Goal: Transaction & Acquisition: Purchase product/service

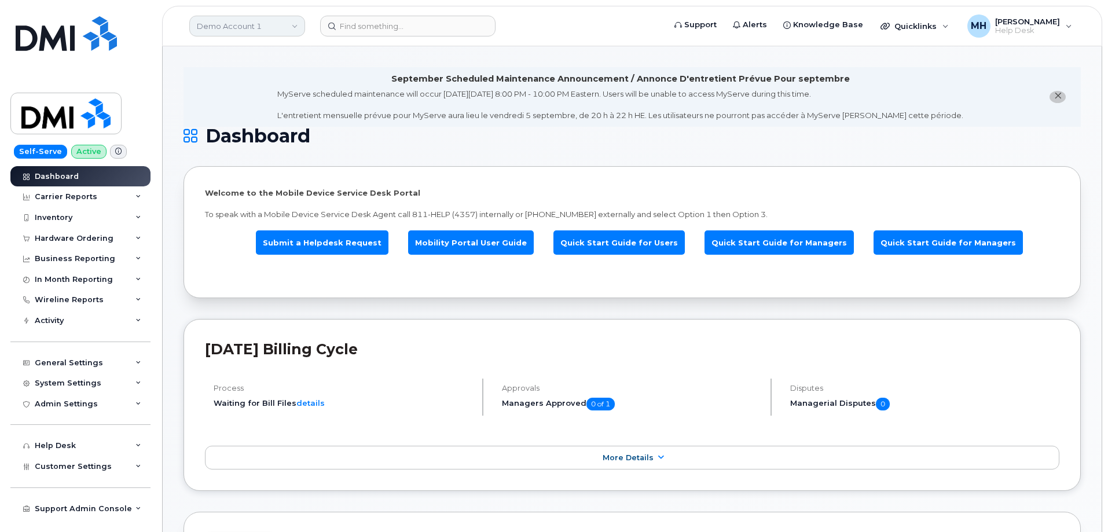
click at [259, 25] on link "Demo Account 1" at bounding box center [247, 26] width 116 height 21
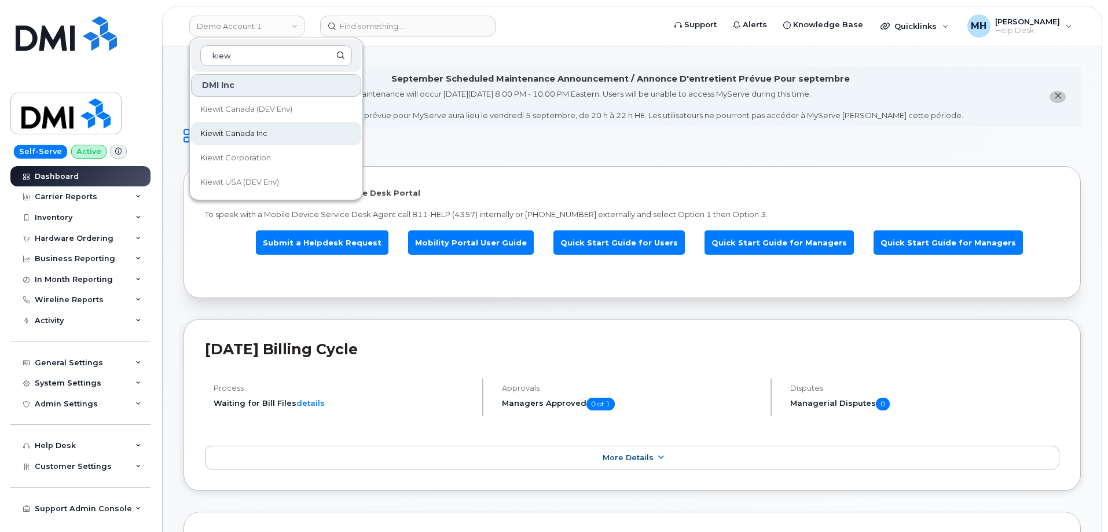
type input "kiew"
click at [239, 131] on span "Kiewit Canada Inc" at bounding box center [233, 134] width 67 height 12
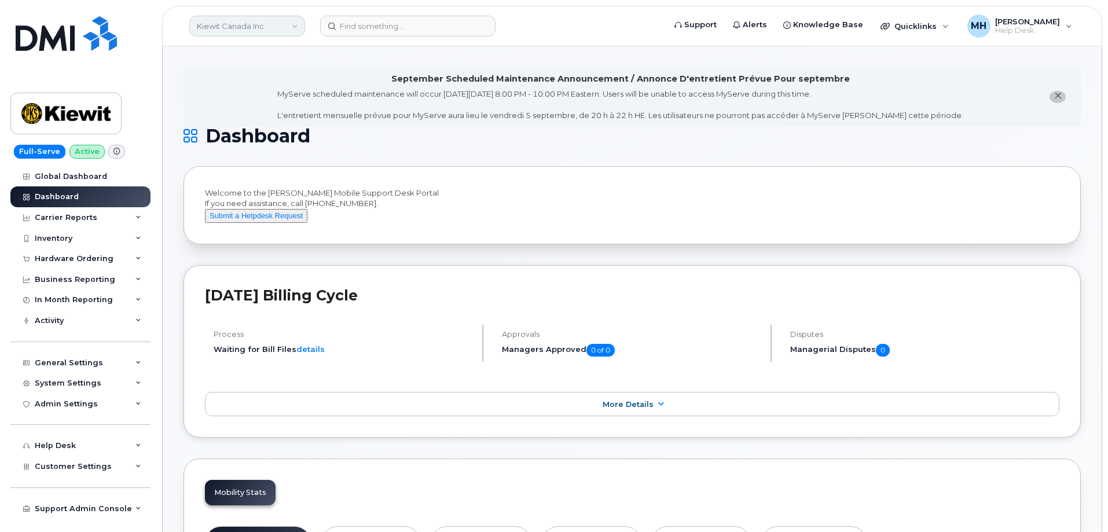
click at [246, 27] on link "Kiewit Canada Inc" at bounding box center [247, 26] width 116 height 21
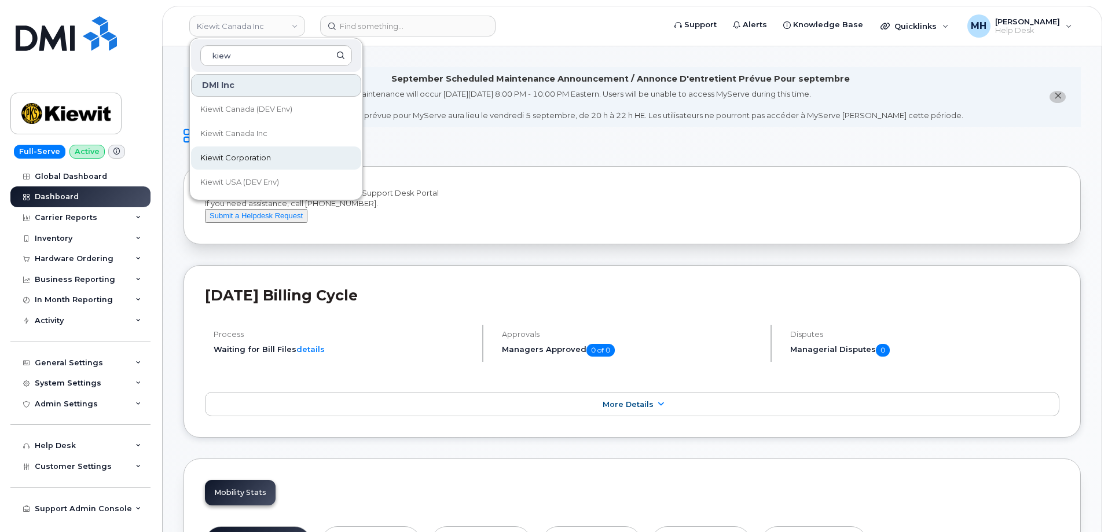
type input "kiew"
click at [237, 148] on link "Kiewit Corporation" at bounding box center [276, 158] width 170 height 23
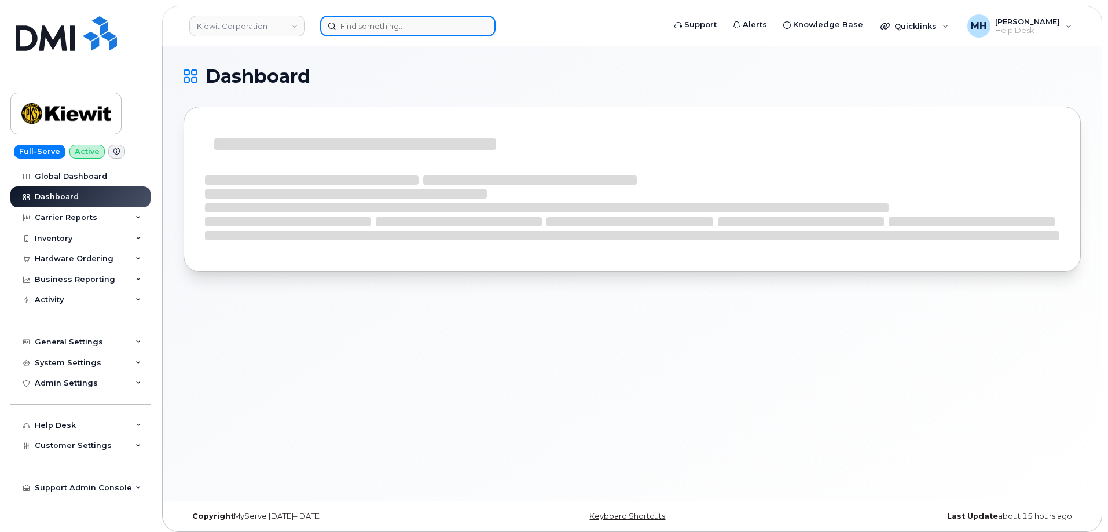
click at [363, 28] on input at bounding box center [407, 26] width 175 height 21
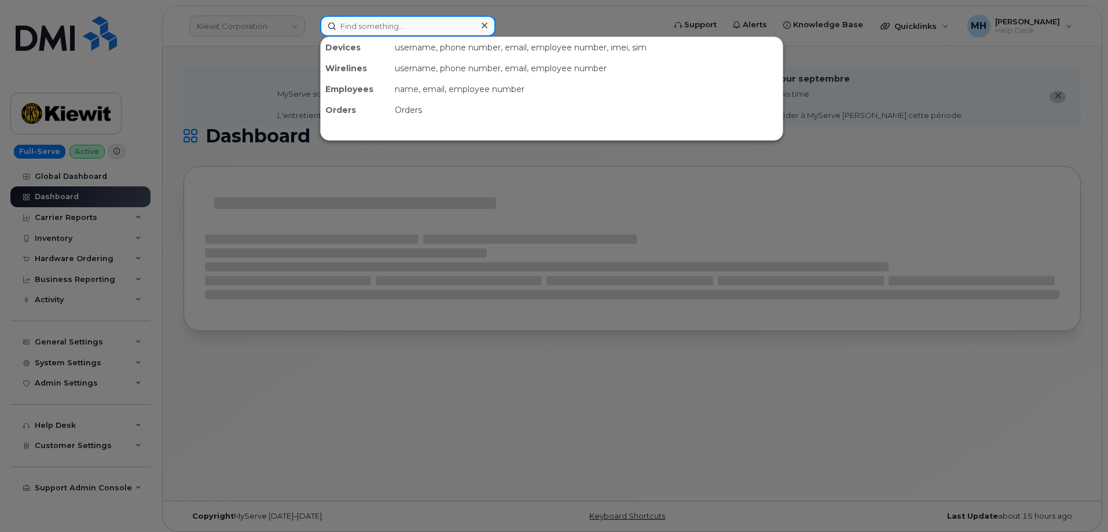
paste input "Robert Martin"
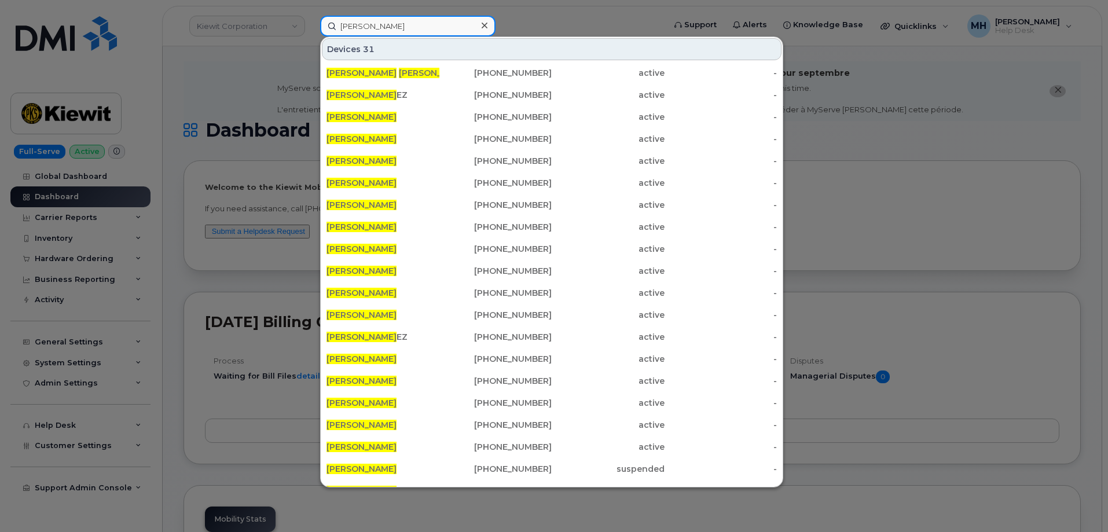
drag, startPoint x: 440, startPoint y: 30, endPoint x: 329, endPoint y: 30, distance: 110.6
click at [323, 30] on input "Robert Martin" at bounding box center [407, 26] width 175 height 21
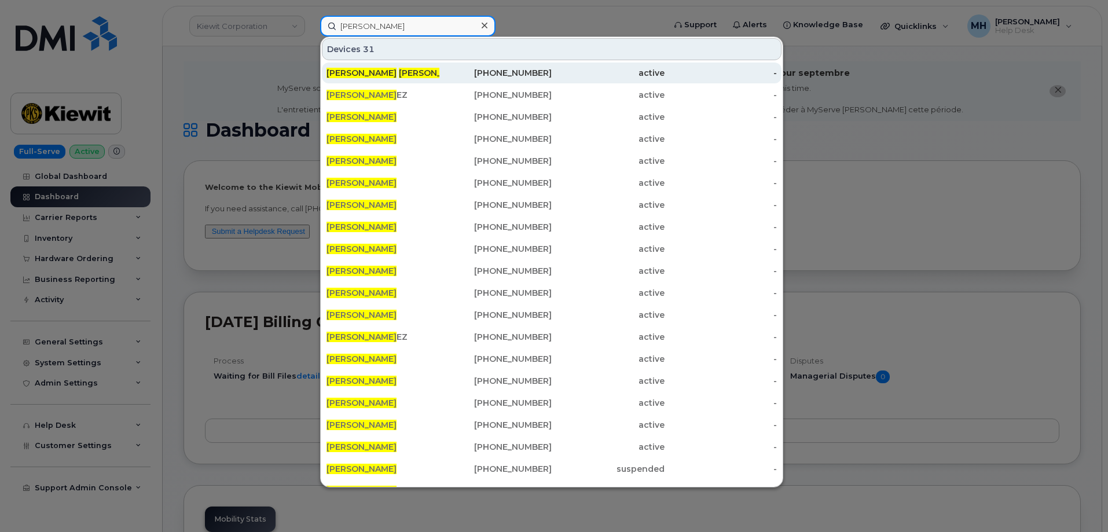
paste input "4348490353"
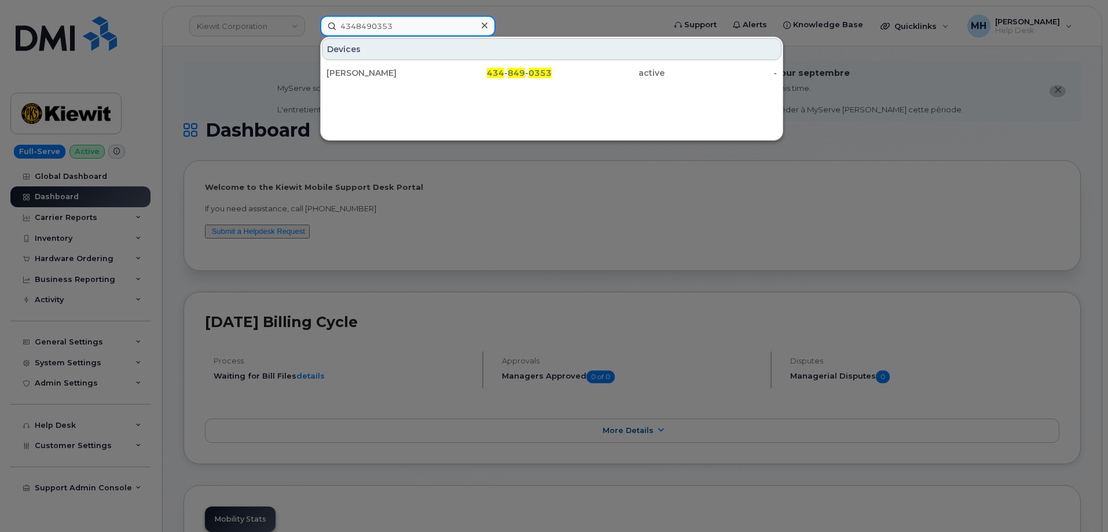
type input "4348490353"
click at [457, 67] on div "434 - 849 - 0353" at bounding box center [496, 73] width 113 height 21
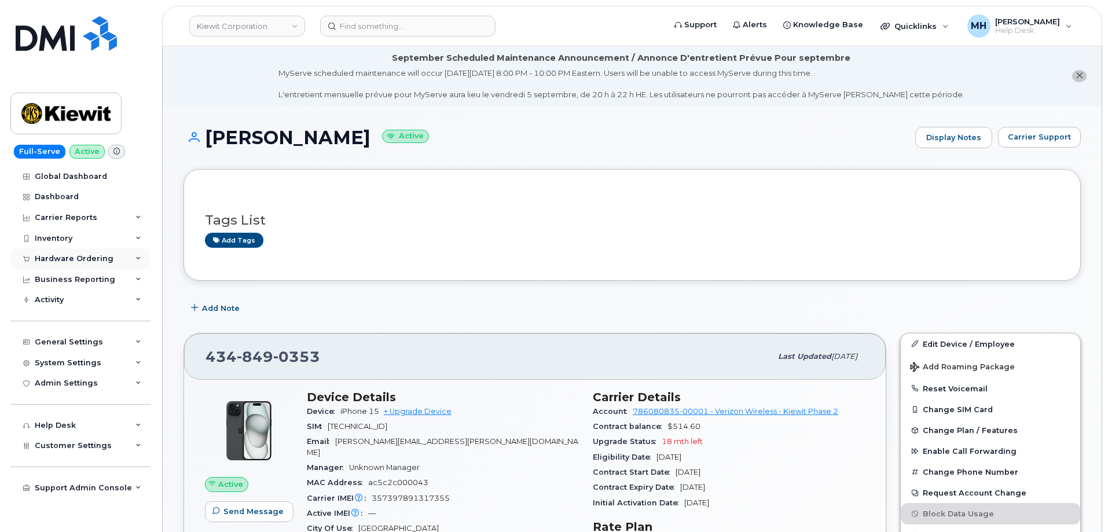
click at [81, 261] on div "Hardware Ordering" at bounding box center [74, 258] width 79 height 9
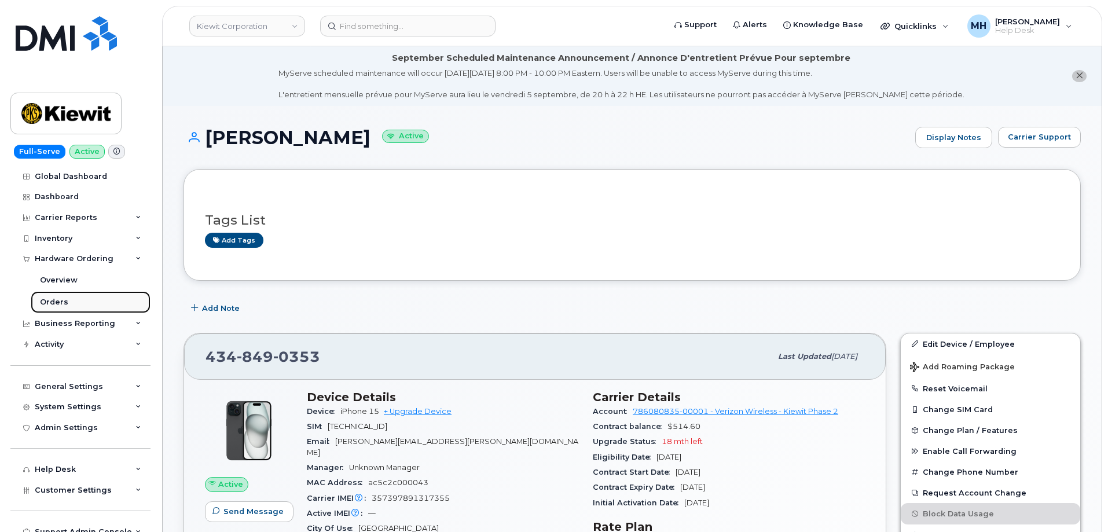
click at [42, 302] on div "Orders" at bounding box center [54, 302] width 28 height 10
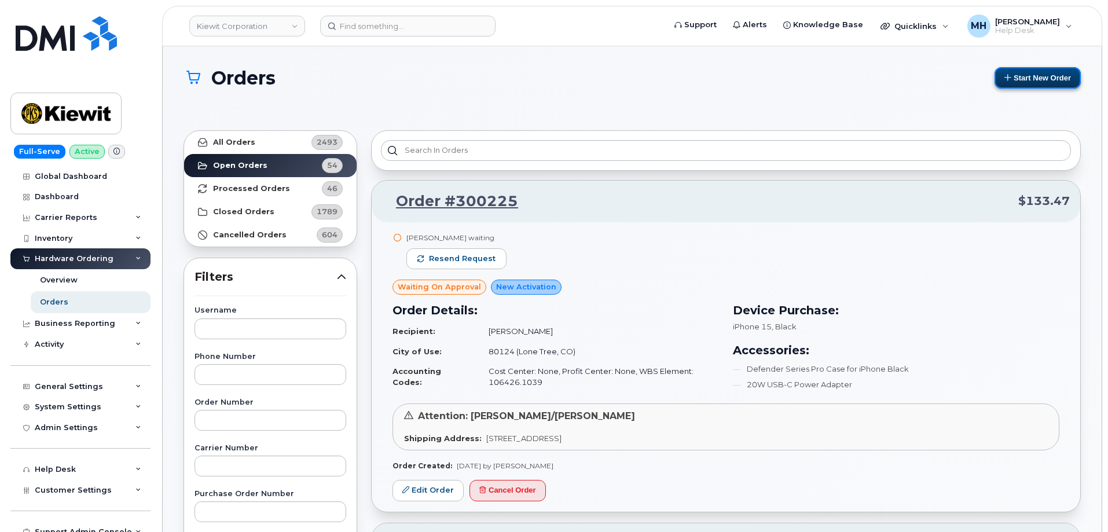
click at [1061, 79] on button "Start New Order" at bounding box center [1038, 77] width 86 height 21
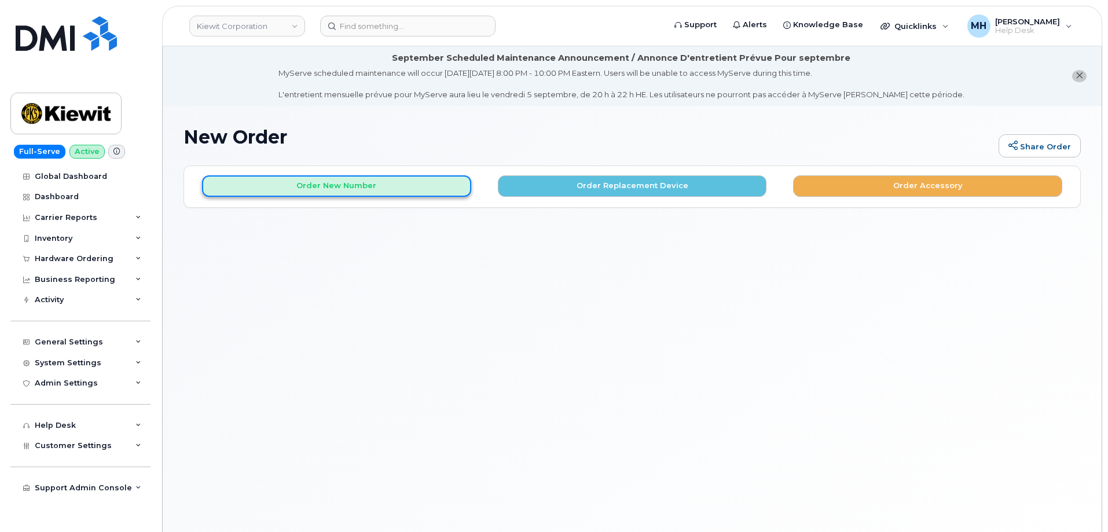
click at [306, 188] on button "Order New Number" at bounding box center [336, 185] width 269 height 21
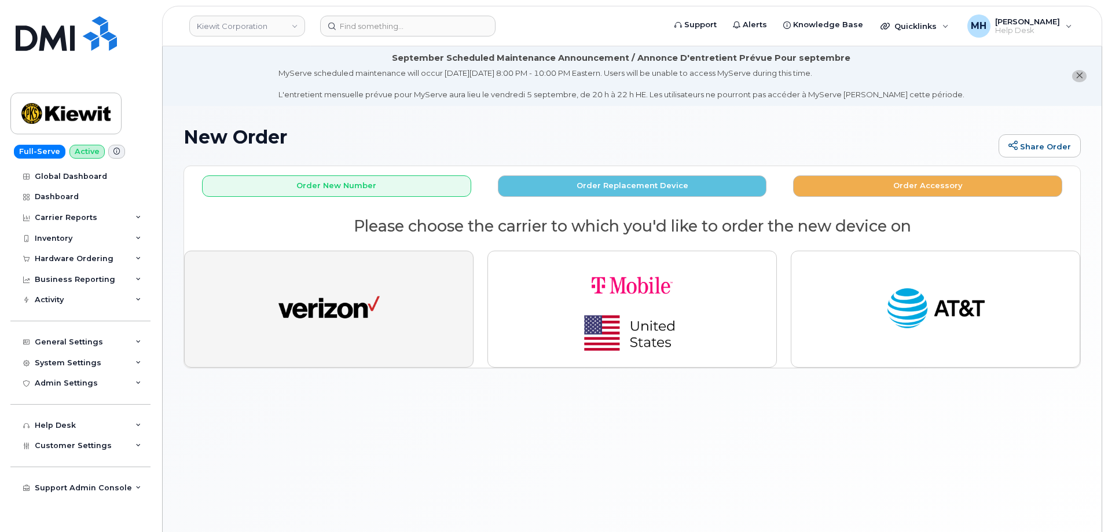
click at [375, 334] on img "button" at bounding box center [329, 309] width 101 height 52
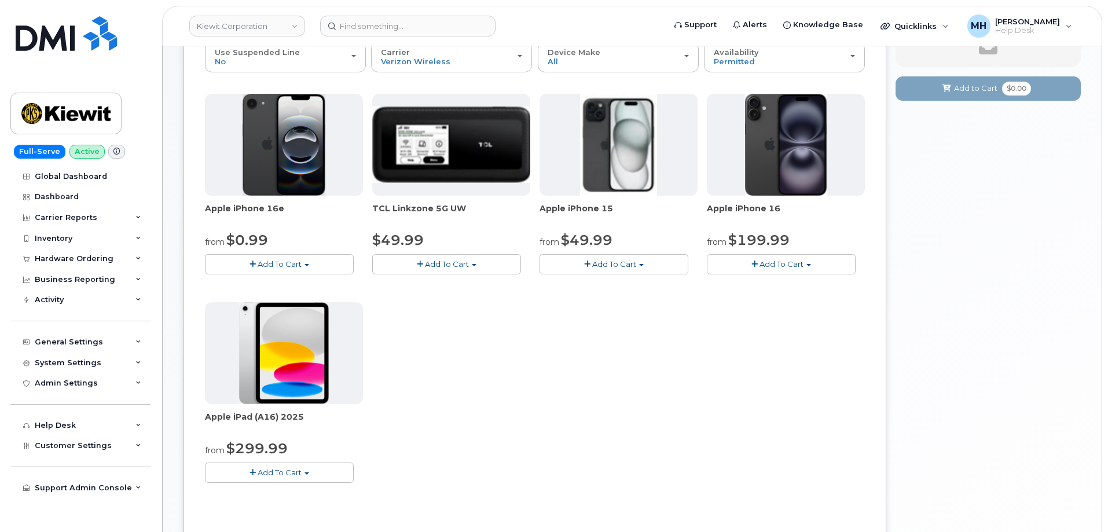
scroll to position [174, 0]
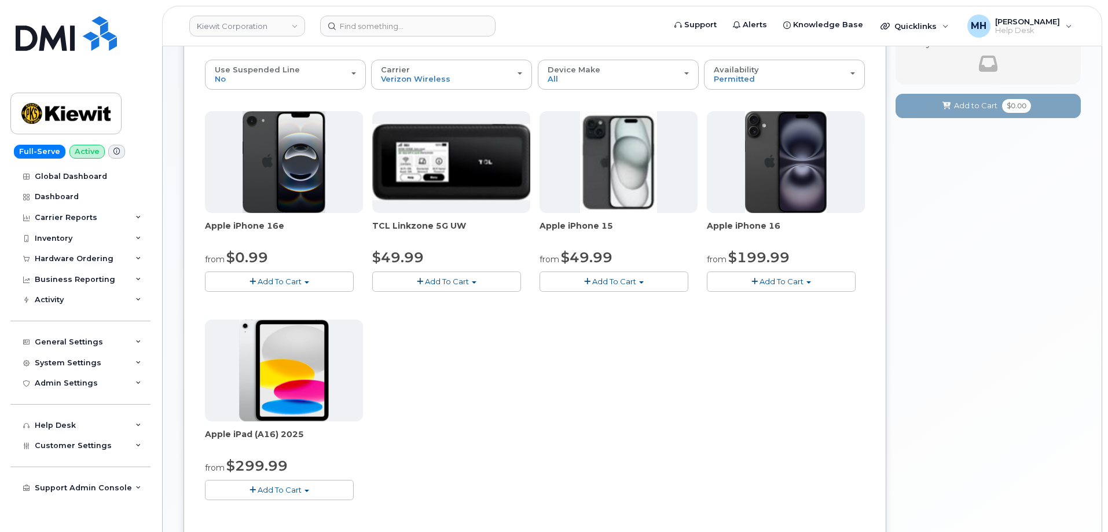
click at [660, 281] on button "Add To Cart" at bounding box center [614, 282] width 149 height 20
click at [622, 303] on link "$49.99 - 2 Year Activation (128GB)" at bounding box center [620, 303] width 155 height 14
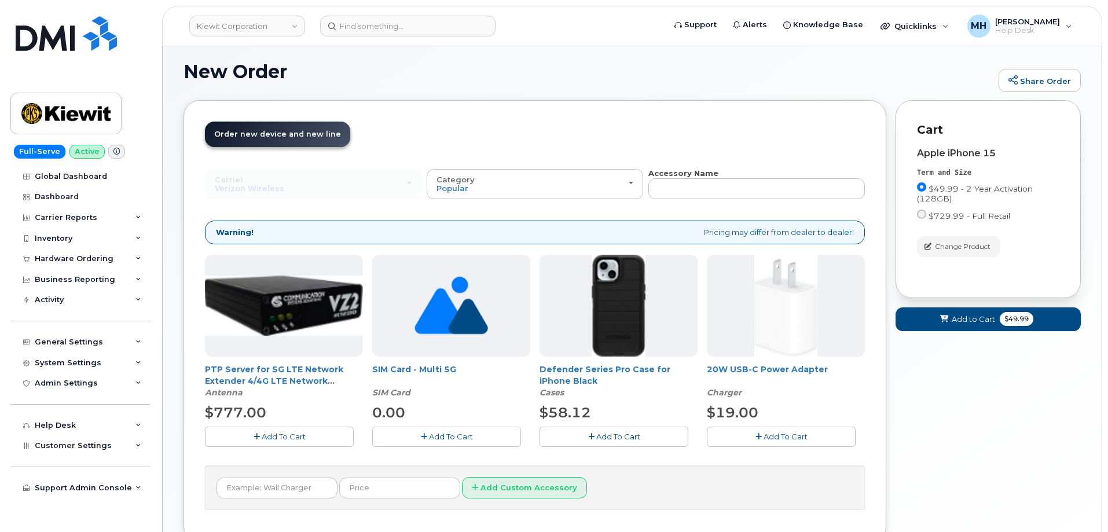
scroll to position [152, 0]
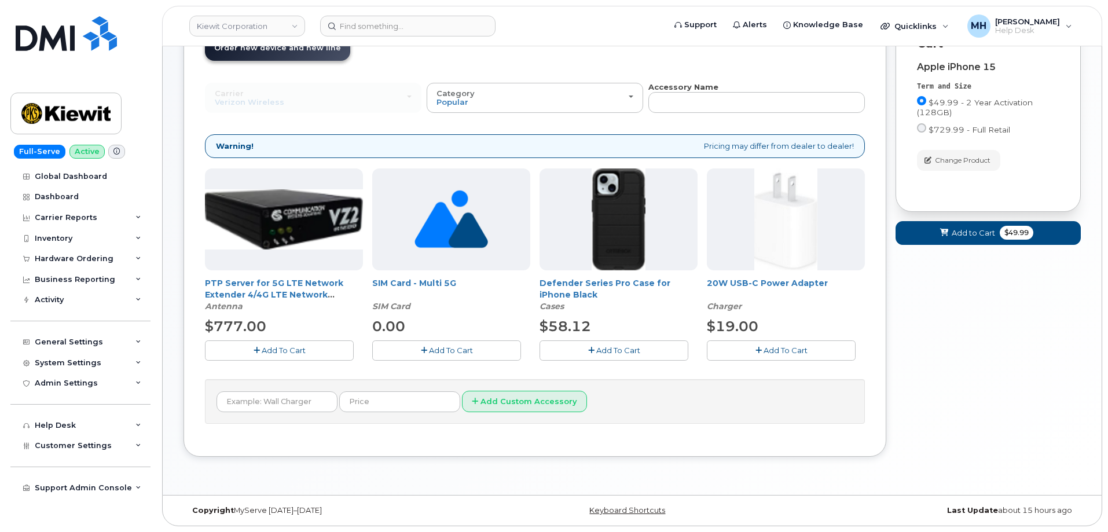
click at [621, 353] on span "Add To Cart" at bounding box center [618, 350] width 44 height 9
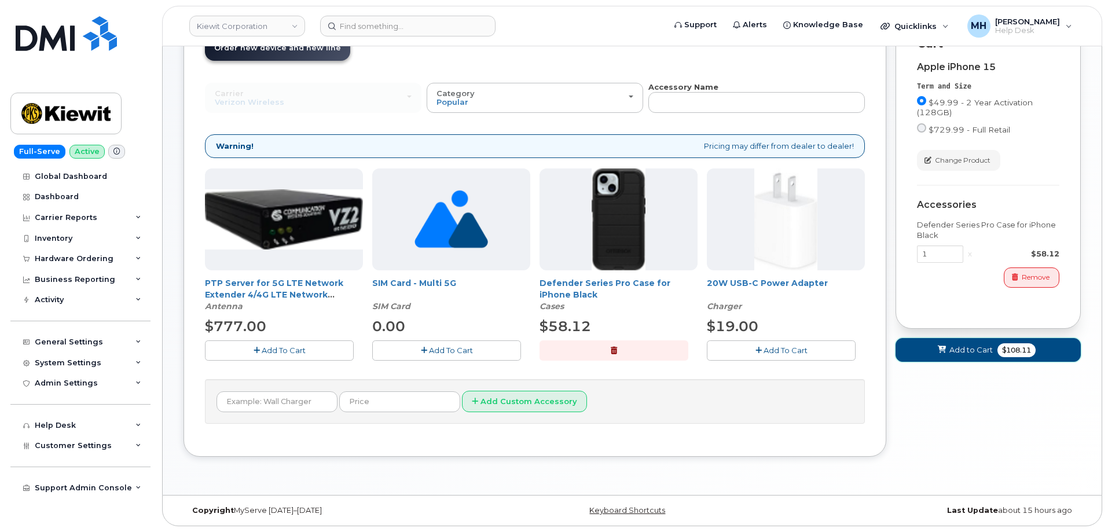
drag, startPoint x: 958, startPoint y: 350, endPoint x: 835, endPoint y: 348, distance: 123.4
click at [836, 348] on div "Order New Device Upgrade Existing Device Order Accessory Order new device and n…" at bounding box center [633, 244] width 898 height 460
click at [835, 348] on button "Add To Cart" at bounding box center [781, 350] width 149 height 20
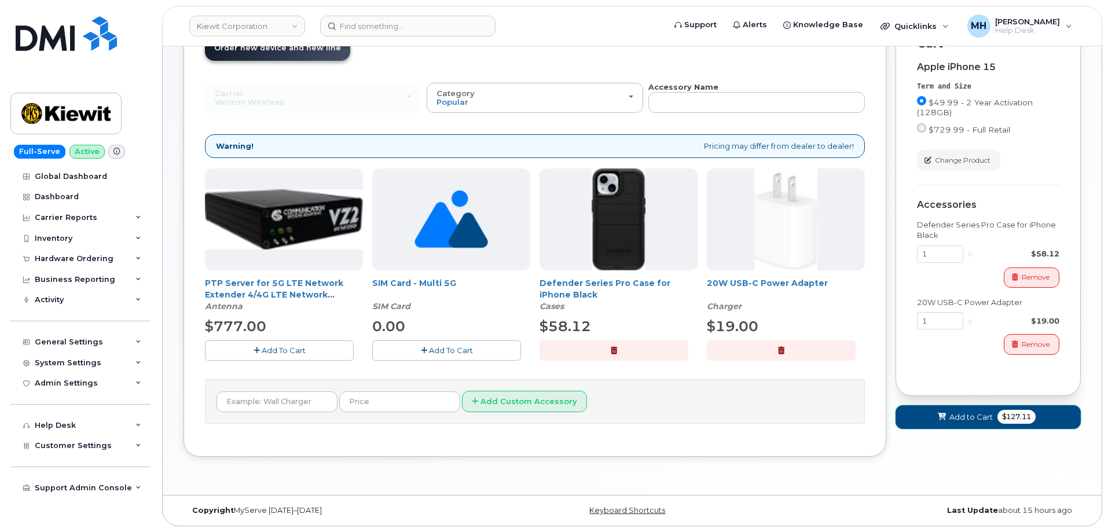
click at [932, 413] on button "Add to Cart $127.11" at bounding box center [988, 417] width 185 height 24
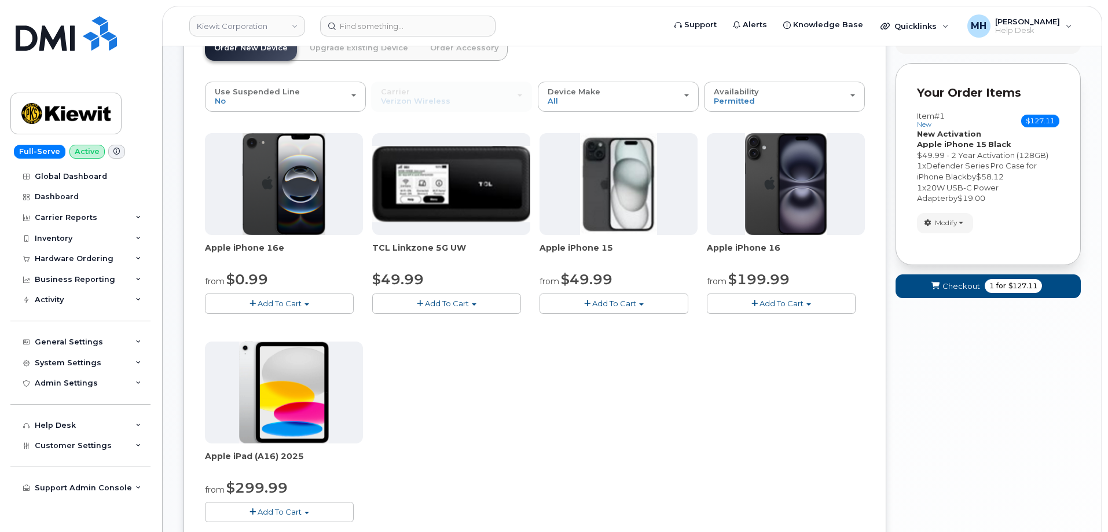
click at [592, 299] on button "Add To Cart" at bounding box center [614, 304] width 149 height 20
click at [598, 326] on link "$49.99 - 2 Year Activation (128GB)" at bounding box center [620, 325] width 155 height 14
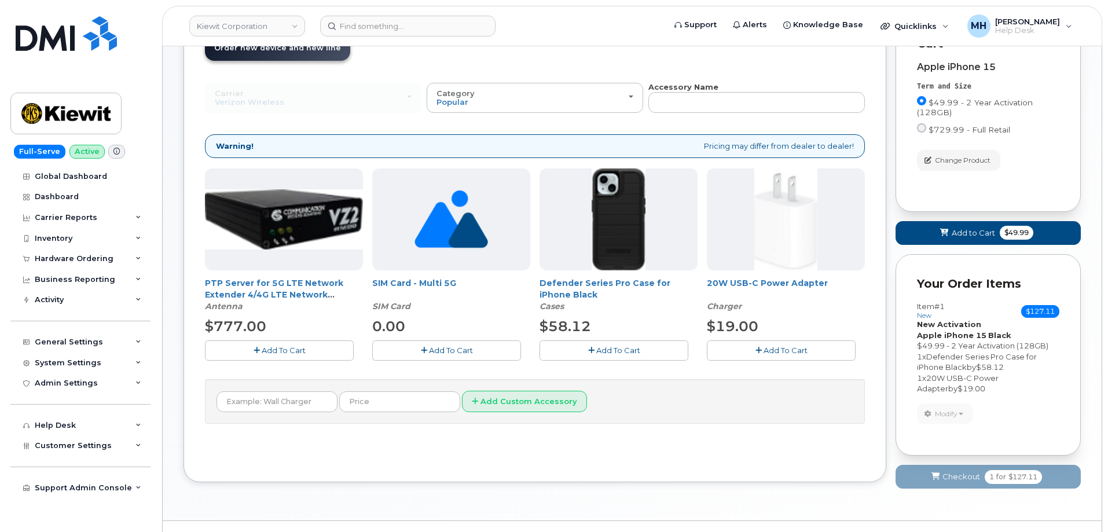
click at [664, 353] on button "Add To Cart" at bounding box center [614, 350] width 149 height 20
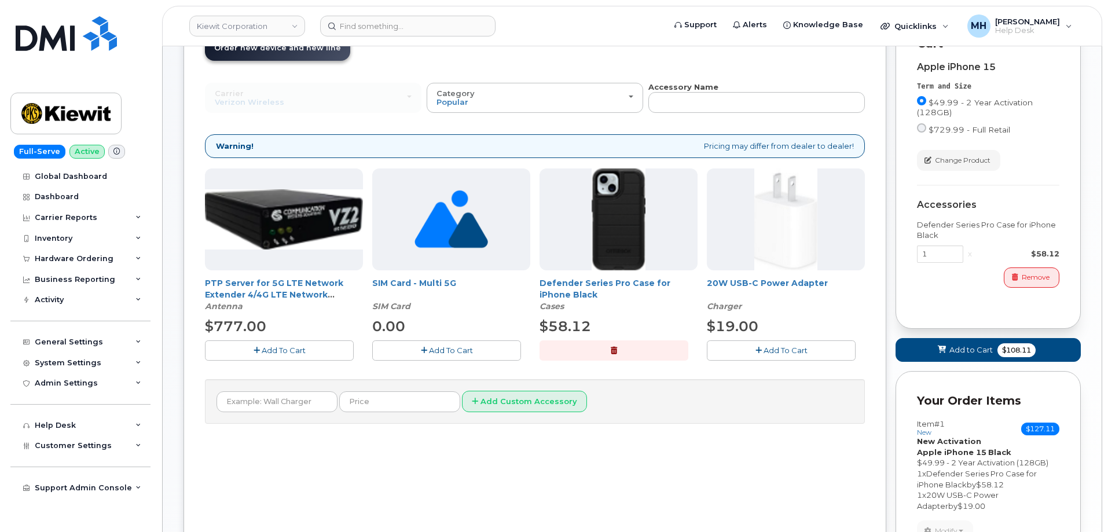
click at [722, 353] on button "Add To Cart" at bounding box center [781, 350] width 149 height 20
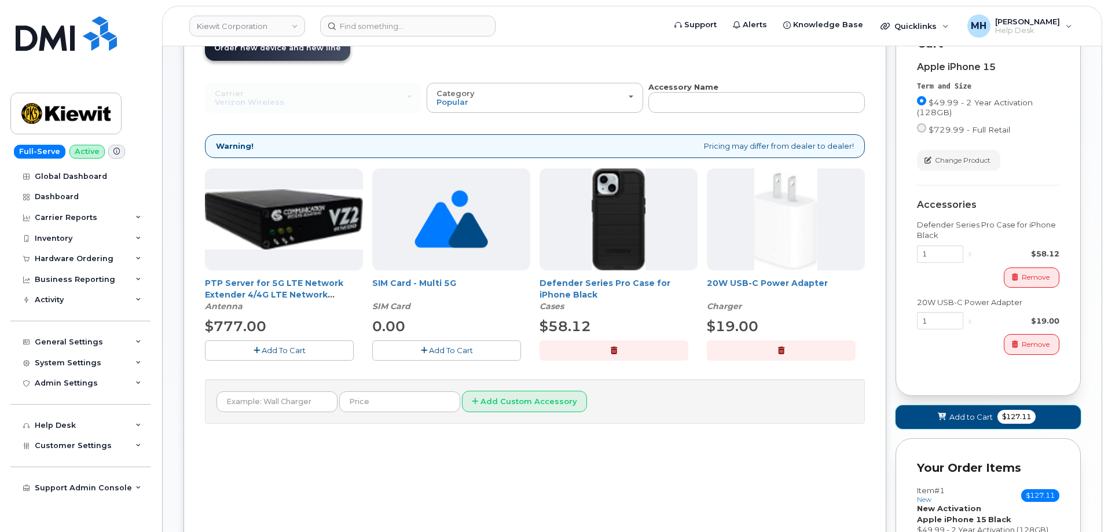
click at [938, 415] on icon at bounding box center [942, 417] width 8 height 8
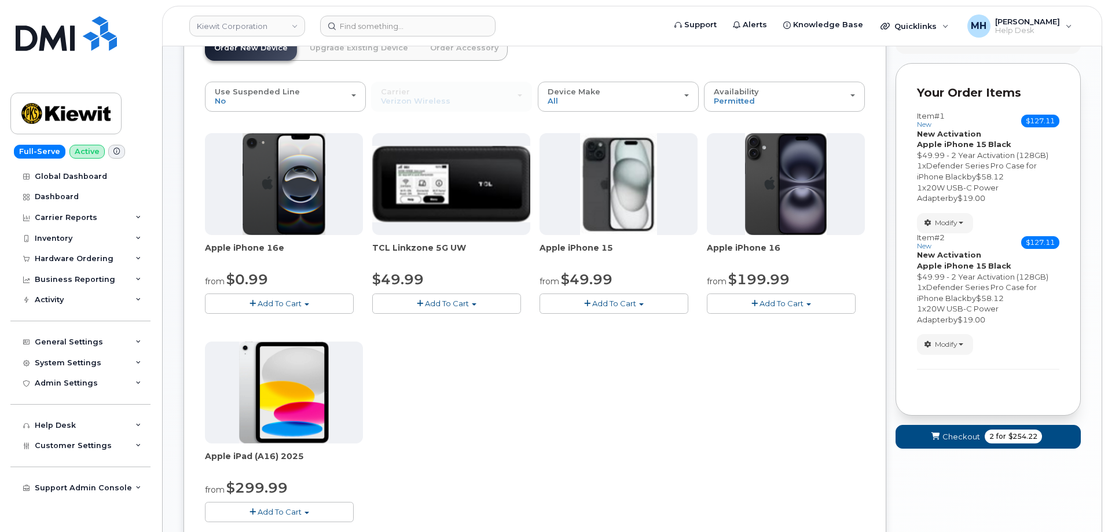
click at [597, 301] on span "Add To Cart" at bounding box center [614, 303] width 44 height 9
click at [596, 322] on link "$49.99 - 2 Year Activation (128GB)" at bounding box center [620, 325] width 155 height 14
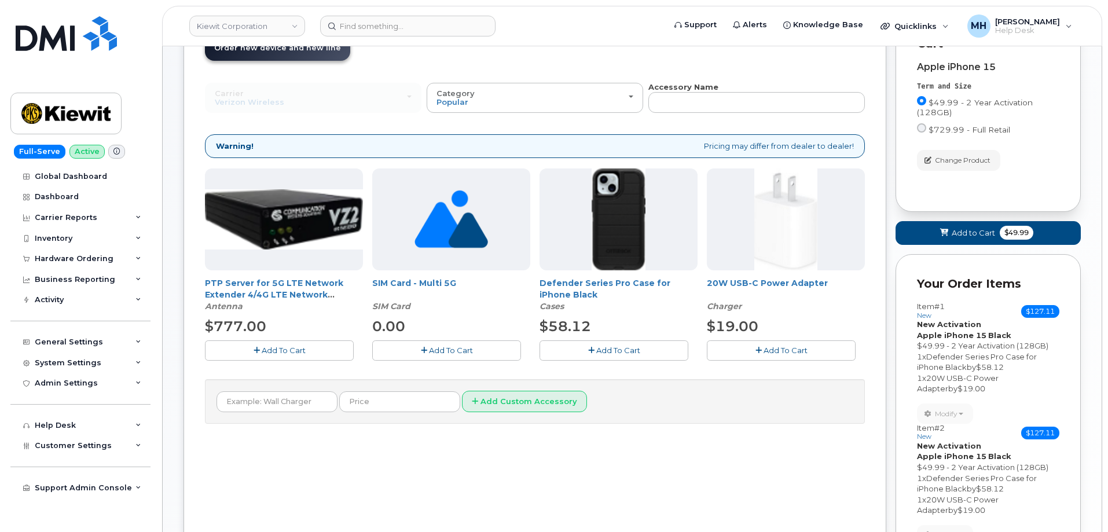
click at [650, 351] on button "Add To Cart" at bounding box center [614, 350] width 149 height 20
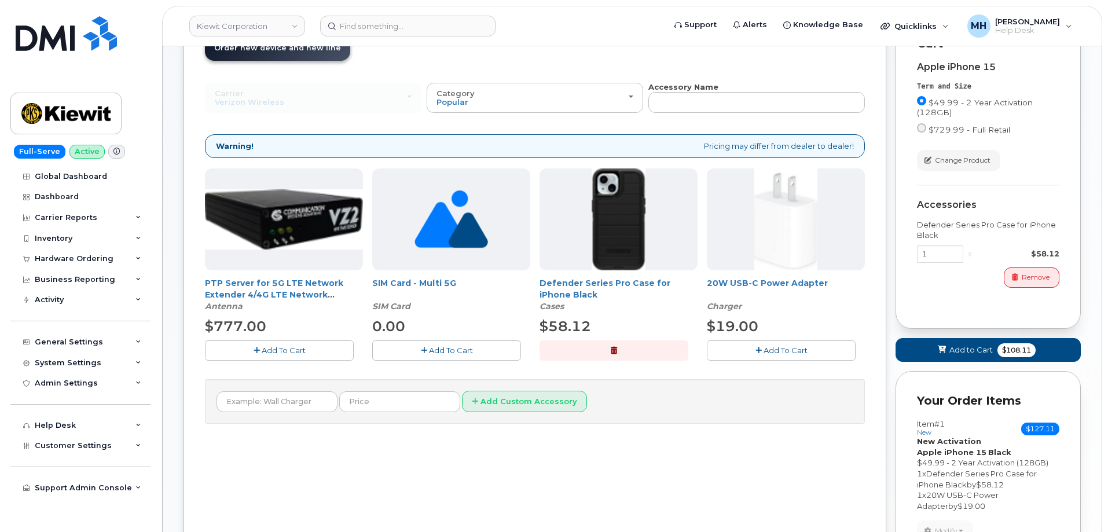
click at [727, 351] on button "Add To Cart" at bounding box center [781, 350] width 149 height 20
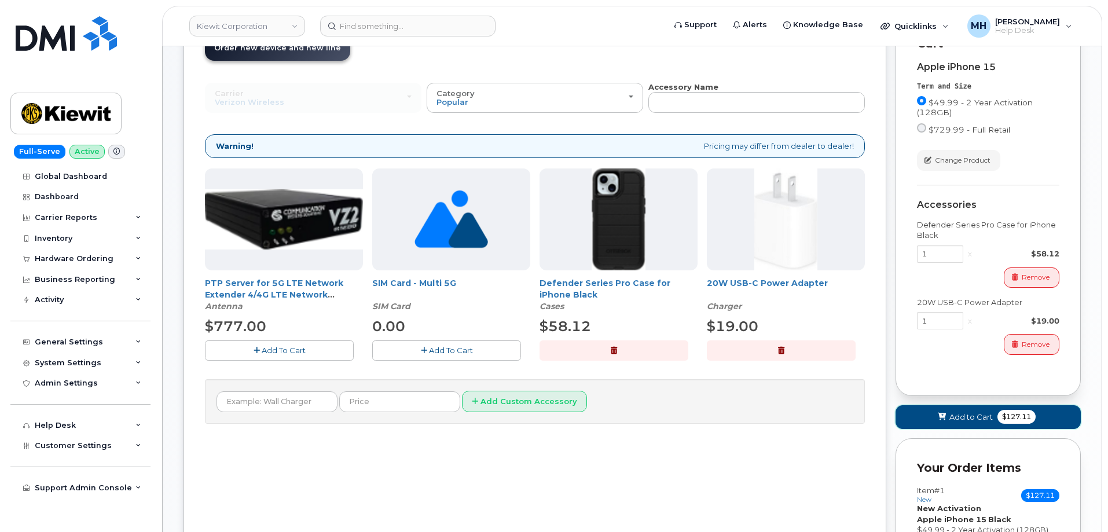
click at [950, 420] on span "Add to Cart" at bounding box center [971, 417] width 43 height 11
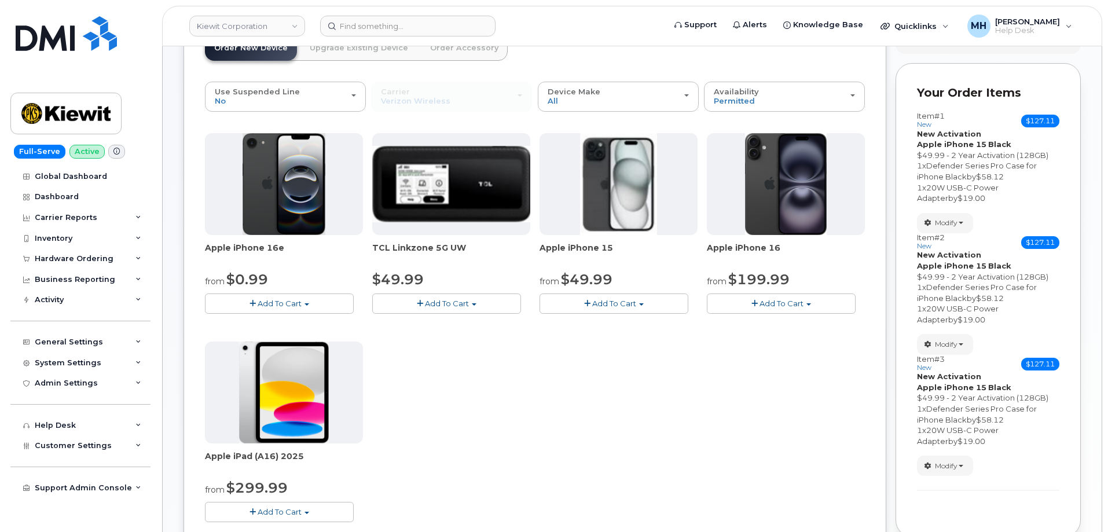
click at [585, 303] on span "button" at bounding box center [587, 304] width 6 height 8
click at [589, 323] on link "$49.99 - 2 Year Activation (128GB)" at bounding box center [620, 325] width 155 height 14
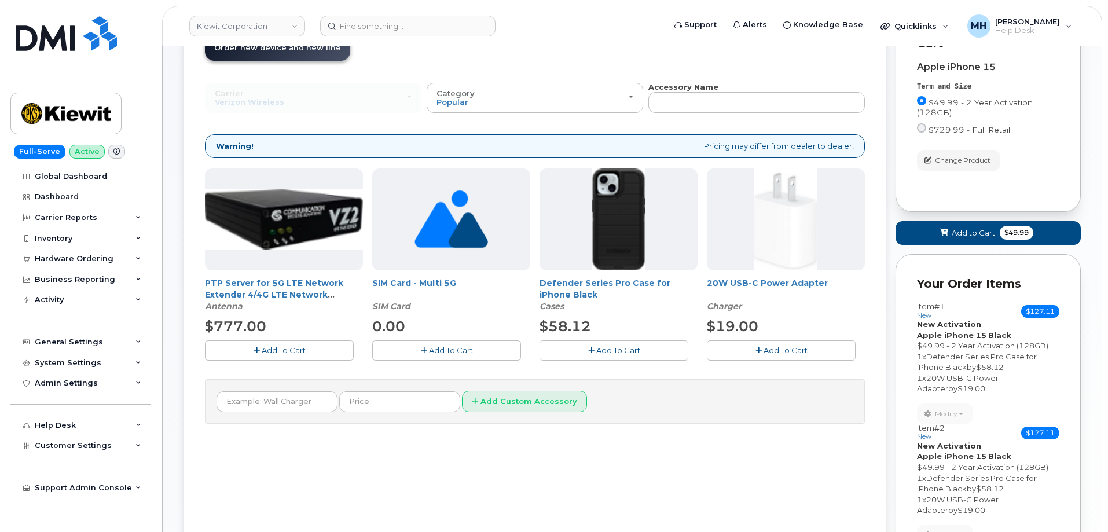
drag, startPoint x: 635, startPoint y: 349, endPoint x: 650, endPoint y: 351, distance: 14.7
click at [636, 349] on span "Add To Cart" at bounding box center [618, 350] width 44 height 9
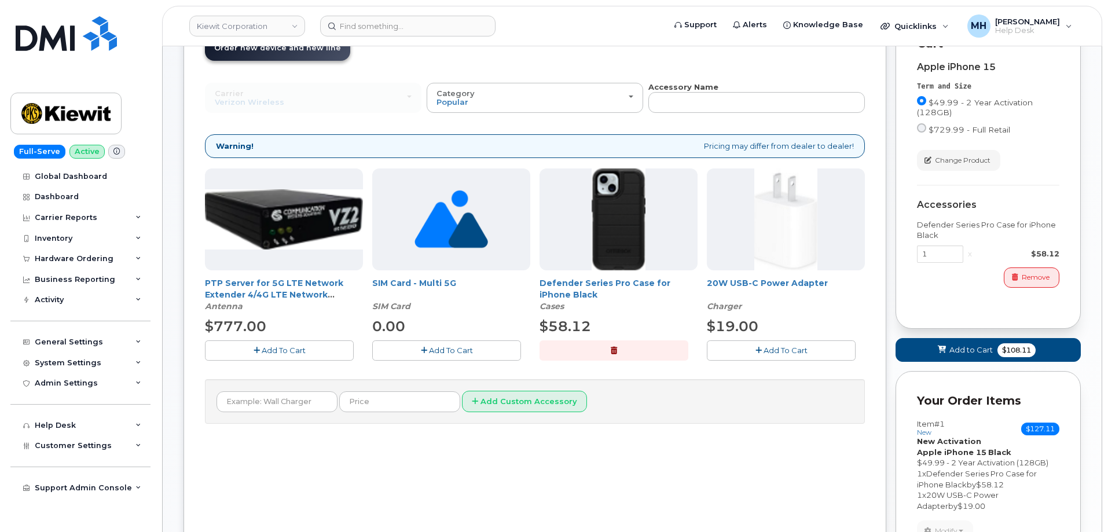
click at [771, 349] on span "Add To Cart" at bounding box center [786, 350] width 44 height 9
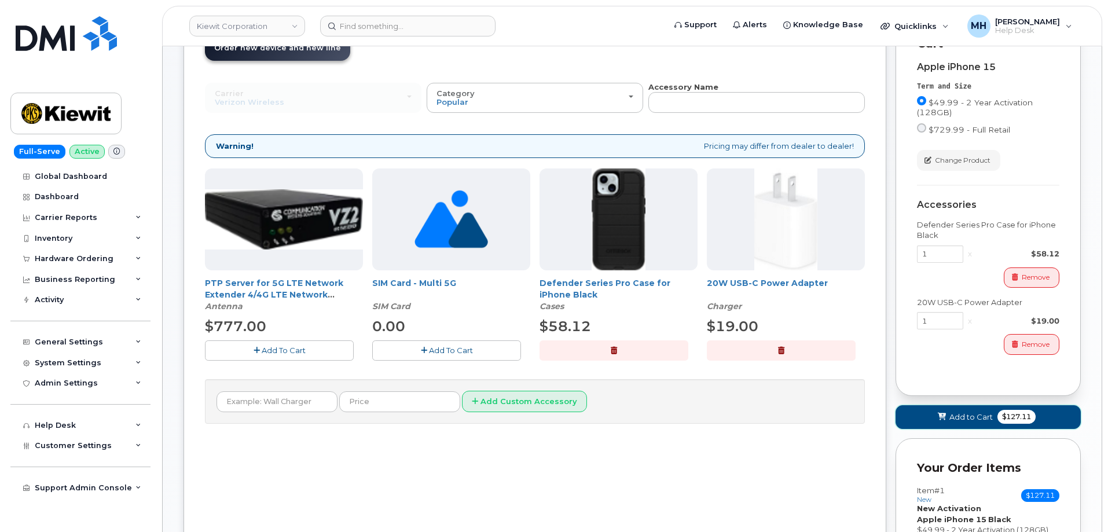
click at [952, 413] on span "Add to Cart" at bounding box center [971, 417] width 43 height 11
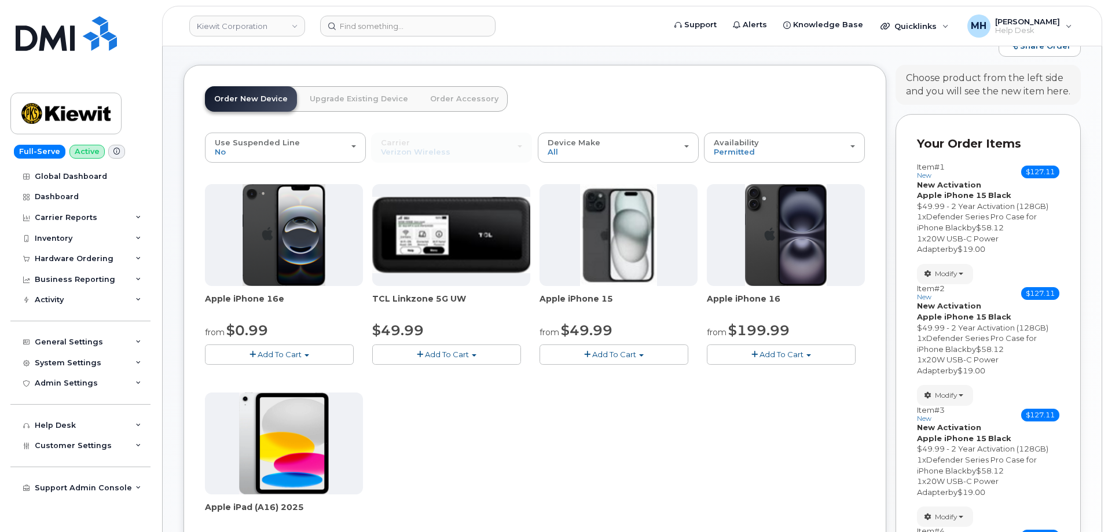
scroll to position [94, 0]
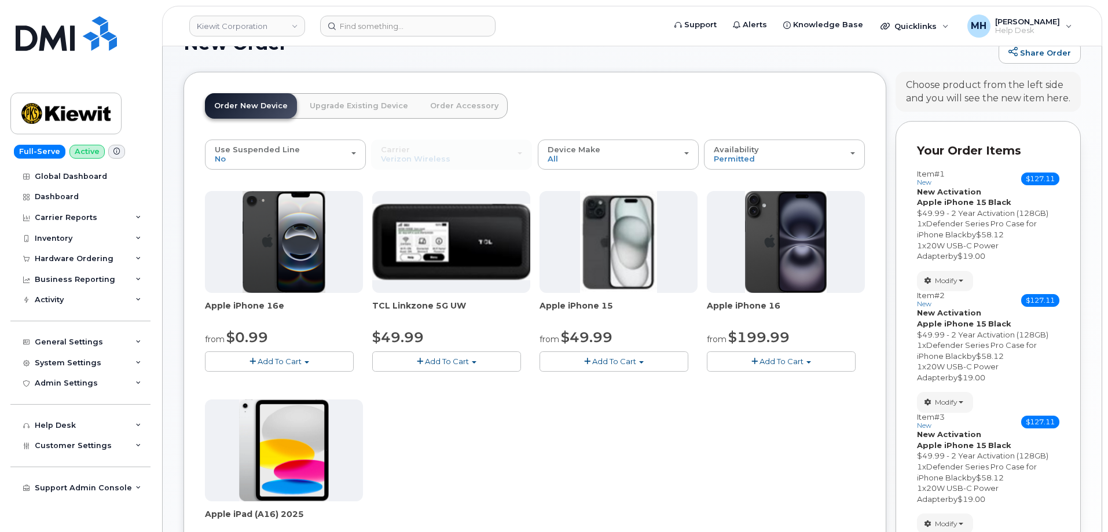
click at [659, 361] on button "Add To Cart" at bounding box center [614, 361] width 149 height 20
click at [622, 378] on link "$49.99 - 2 Year Activation (128GB)" at bounding box center [620, 383] width 155 height 14
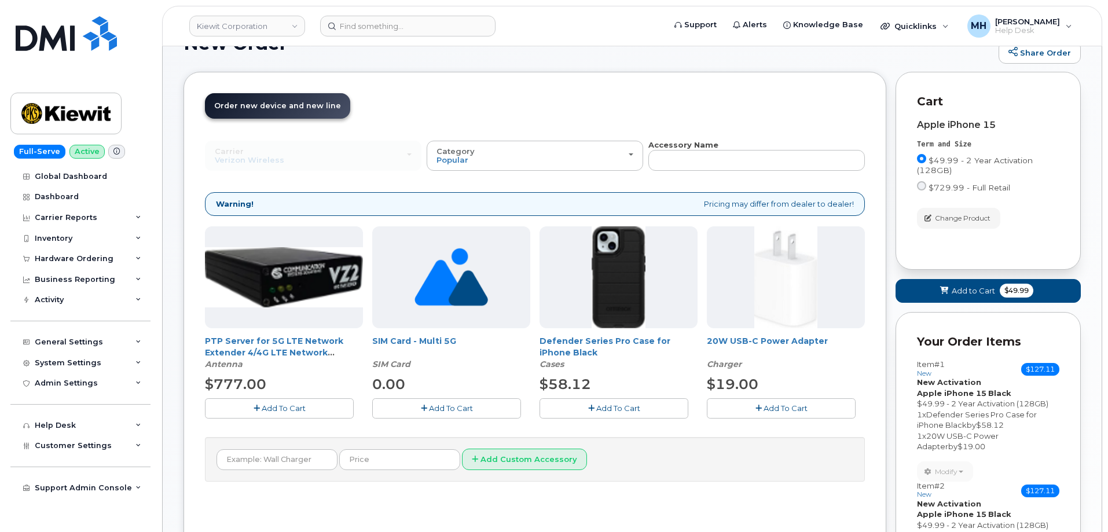
click at [621, 406] on span "Add To Cart" at bounding box center [618, 408] width 44 height 9
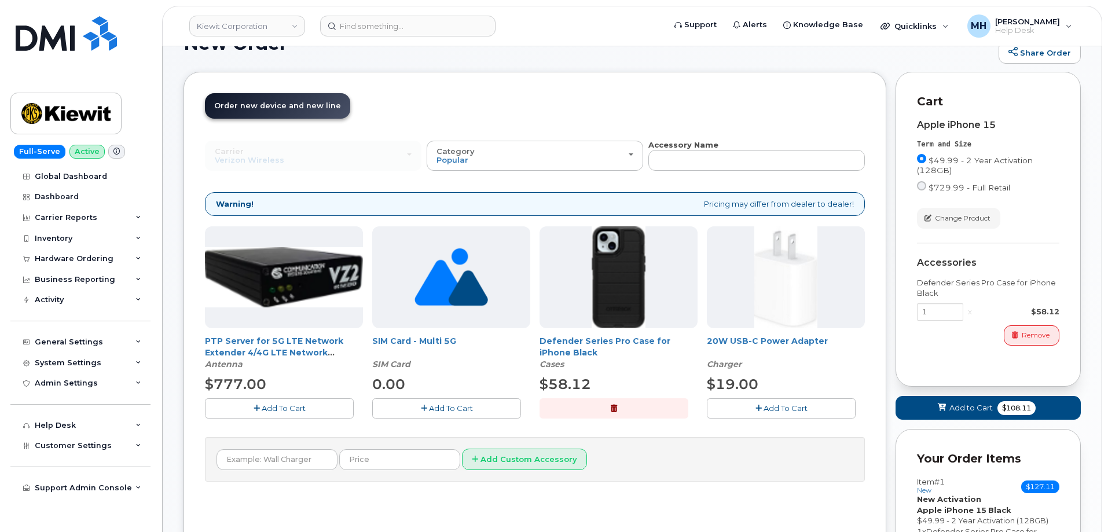
click at [740, 411] on button "Add To Cart" at bounding box center [781, 408] width 149 height 20
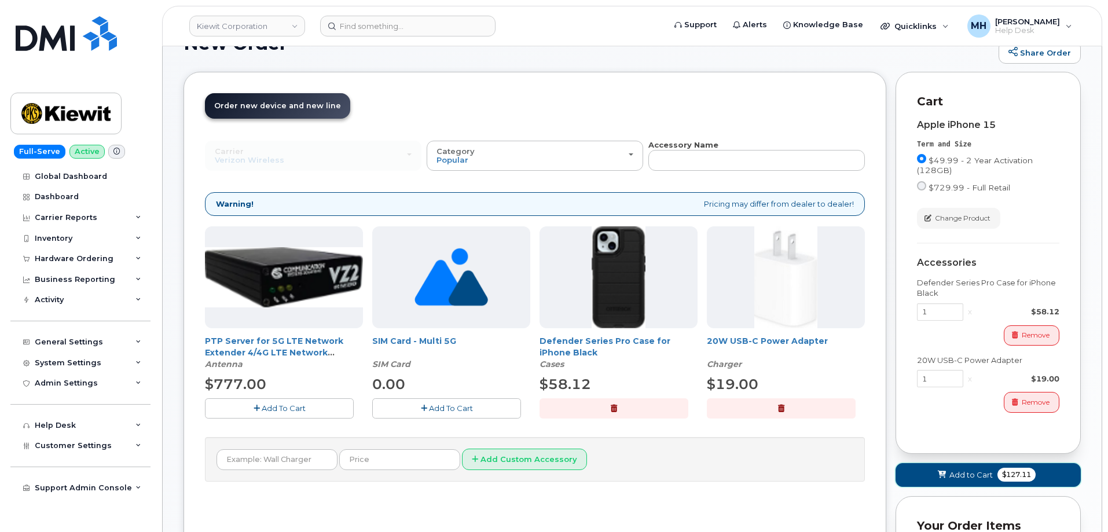
drag, startPoint x: 963, startPoint y: 475, endPoint x: 883, endPoint y: 467, distance: 80.8
click at [961, 475] on span "Add to Cart" at bounding box center [971, 475] width 43 height 11
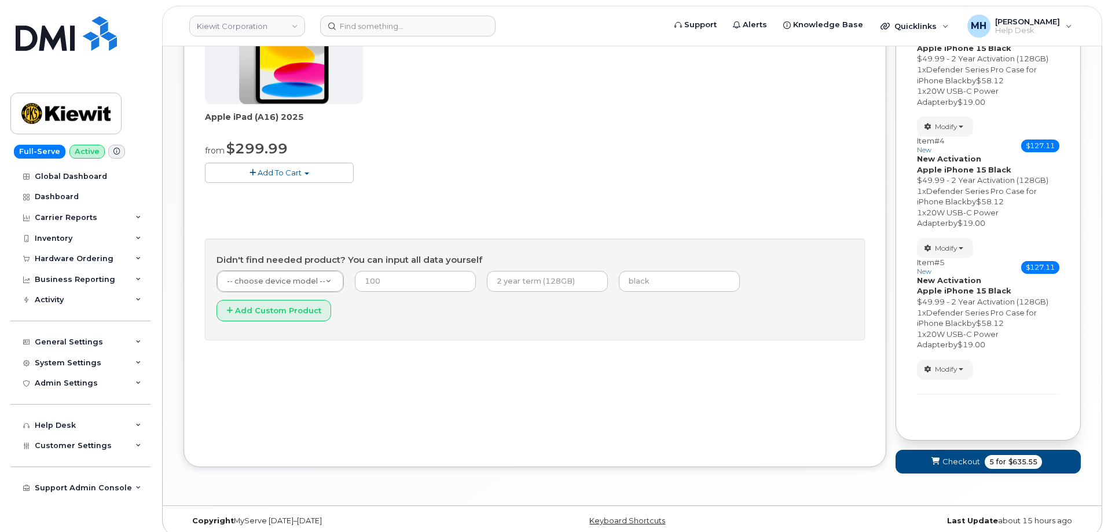
scroll to position [501, 0]
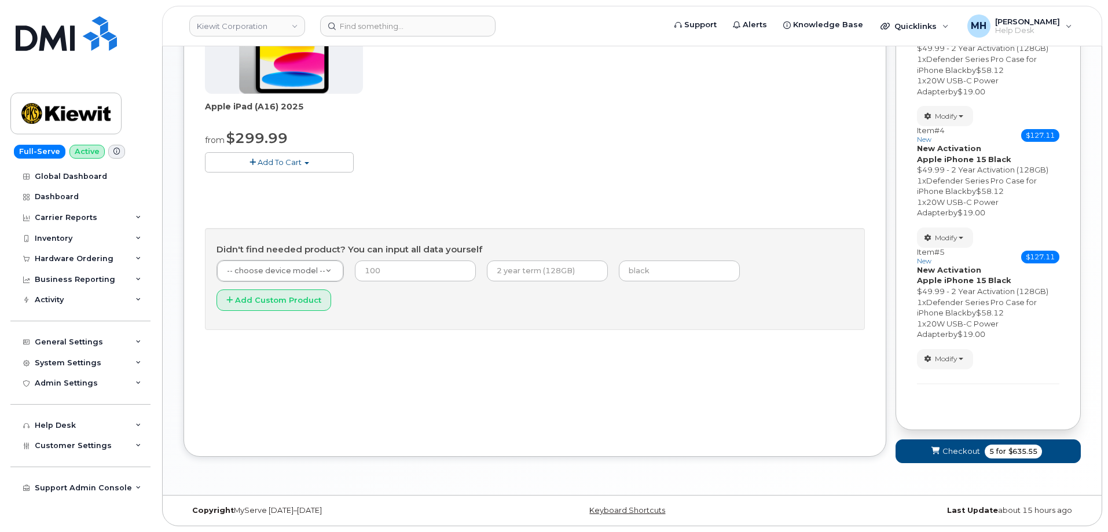
click at [917, 465] on form "Your Order Items Item #1 new $127.11 Accessories Only SIM Only Activation New A…" at bounding box center [988, 93] width 185 height 760
click at [921, 459] on button "Checkout 5 for $635.55" at bounding box center [988, 452] width 185 height 24
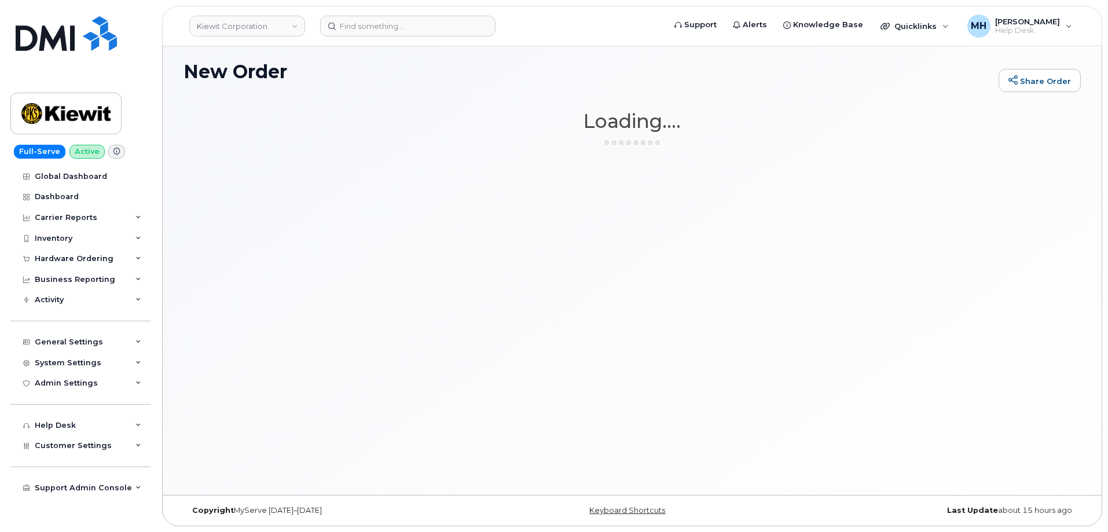
scroll to position [65, 0]
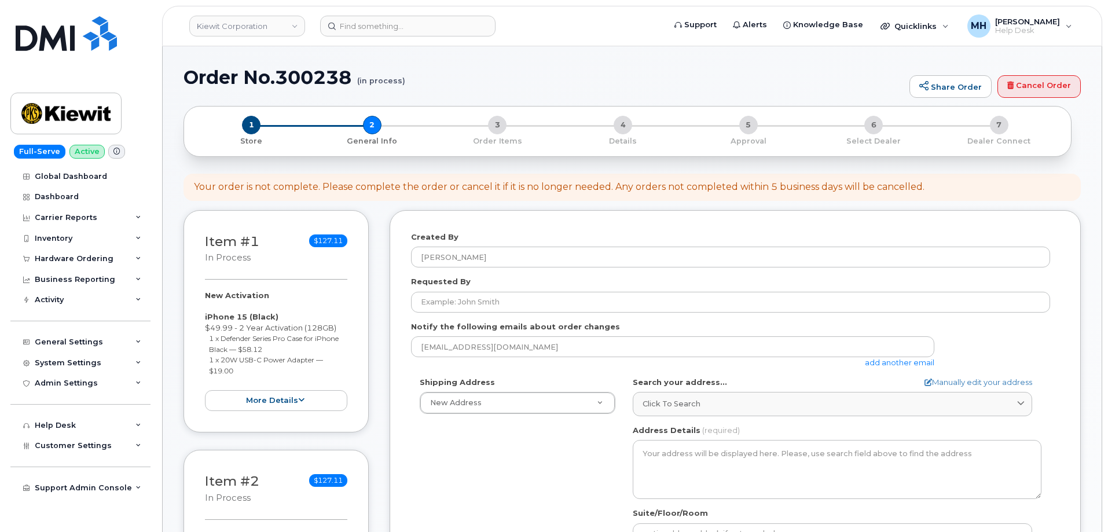
select select
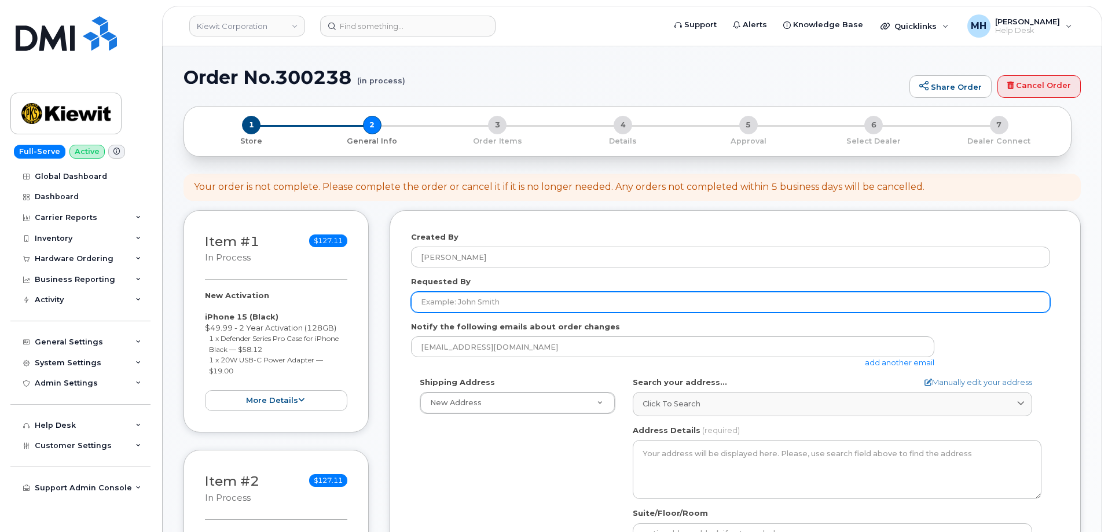
click at [510, 301] on input "Requested By" at bounding box center [730, 302] width 639 height 21
paste input "Robert Martin"
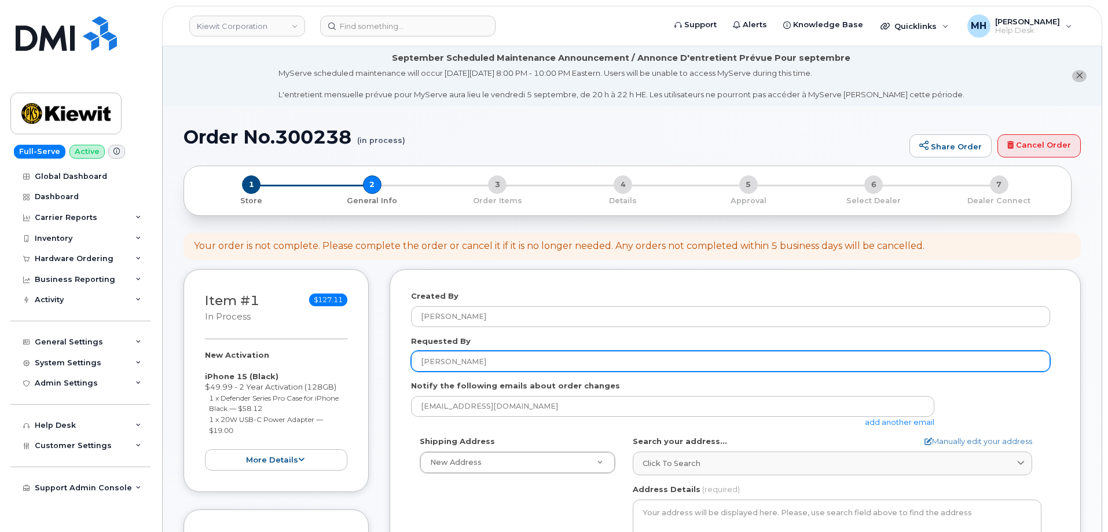
type input "Robert Martin"
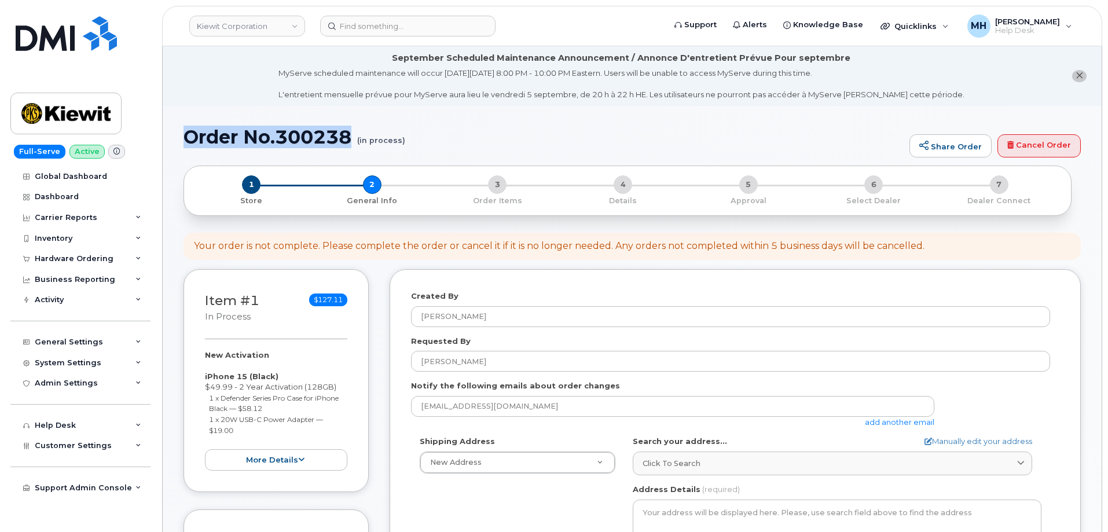
drag, startPoint x: 357, startPoint y: 133, endPoint x: 183, endPoint y: 133, distance: 173.7
copy h1 "Order No.300238"
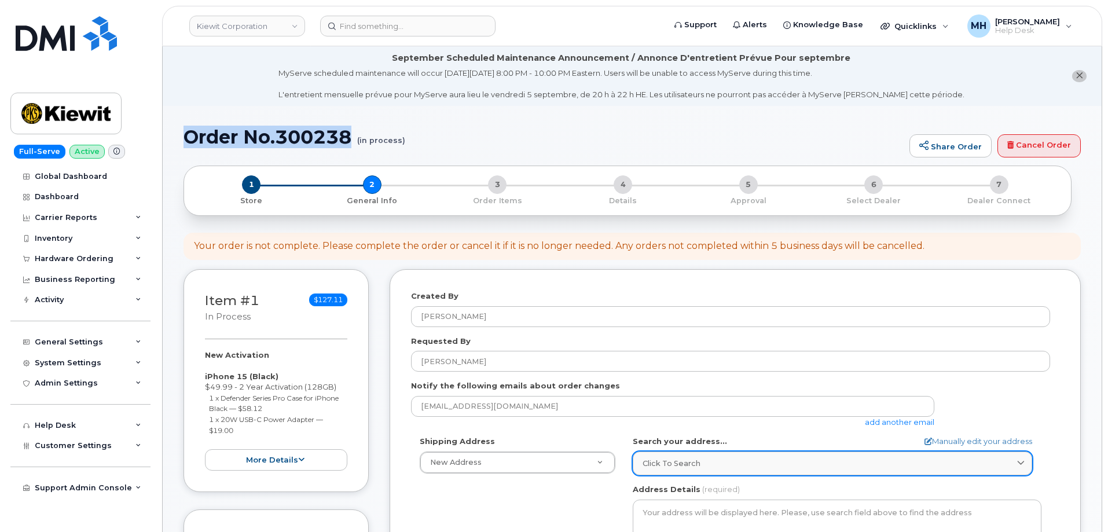
click at [799, 452] on link "Click to search" at bounding box center [833, 464] width 400 height 24
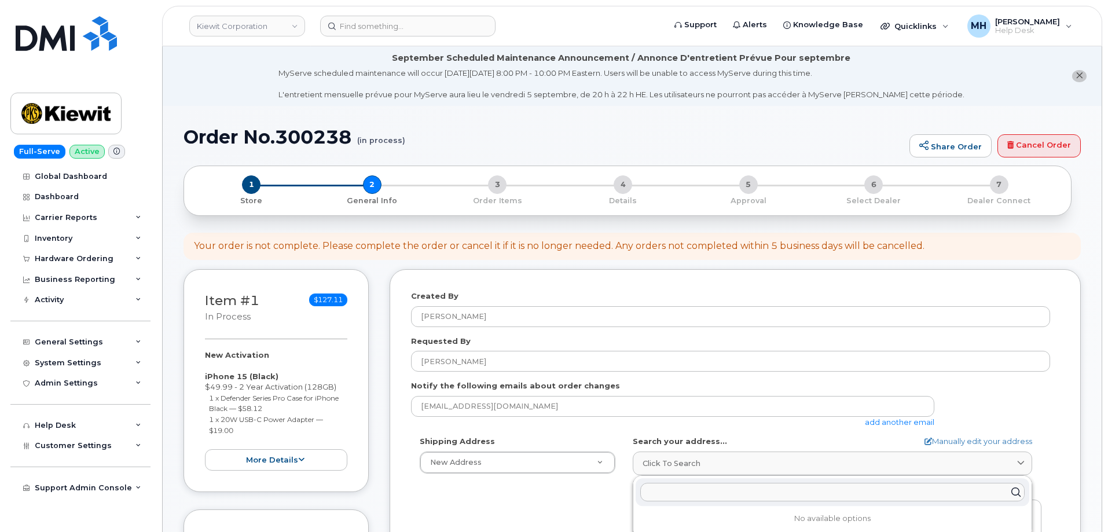
paste input "1031 country lane scottsburg va"
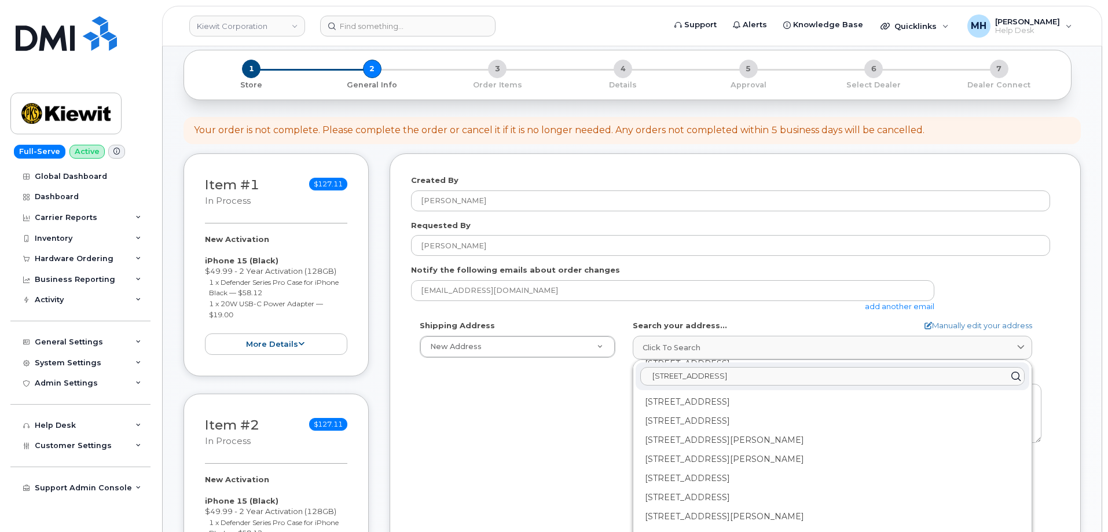
scroll to position [116, 0]
type input "1031 country lane scottsburg va"
click at [941, 332] on div "Search your address... Manually edit your address Click to search 1031 country …" at bounding box center [837, 339] width 409 height 39
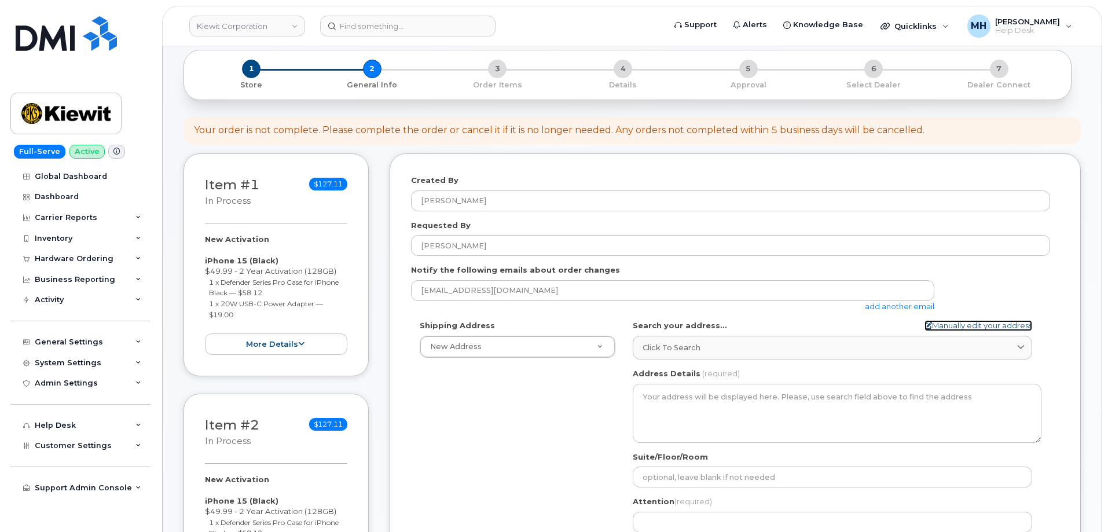
click at [943, 328] on link "Manually edit your address" at bounding box center [979, 325] width 108 height 11
select select
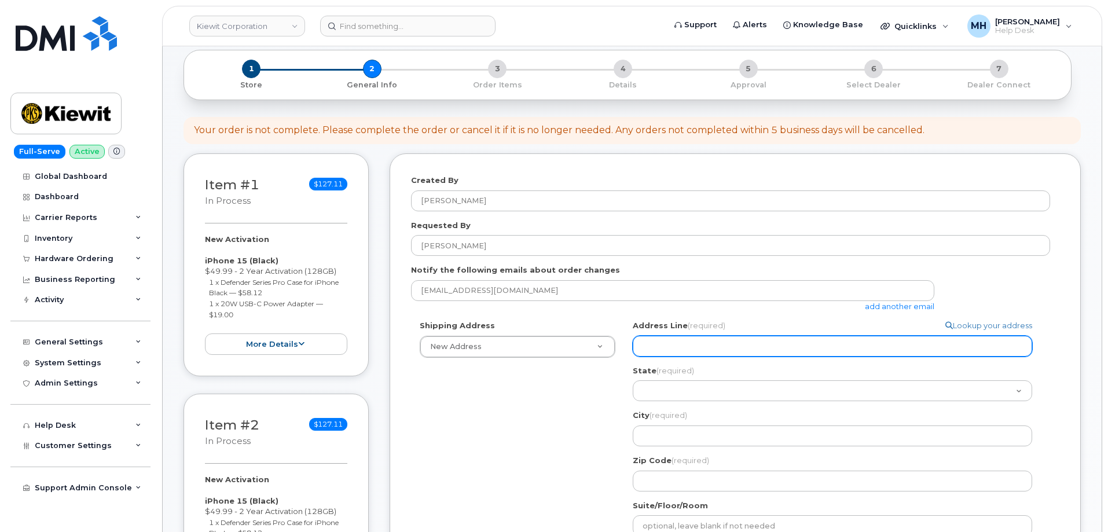
click at [786, 354] on input "Address Line (required)" at bounding box center [833, 346] width 400 height 21
paste input "1031 country lane scottsburg va"
select select
type input "1031 country lane scottsburg va"
click at [760, 345] on input "1031 country lane scottsburg va" at bounding box center [833, 346] width 400 height 21
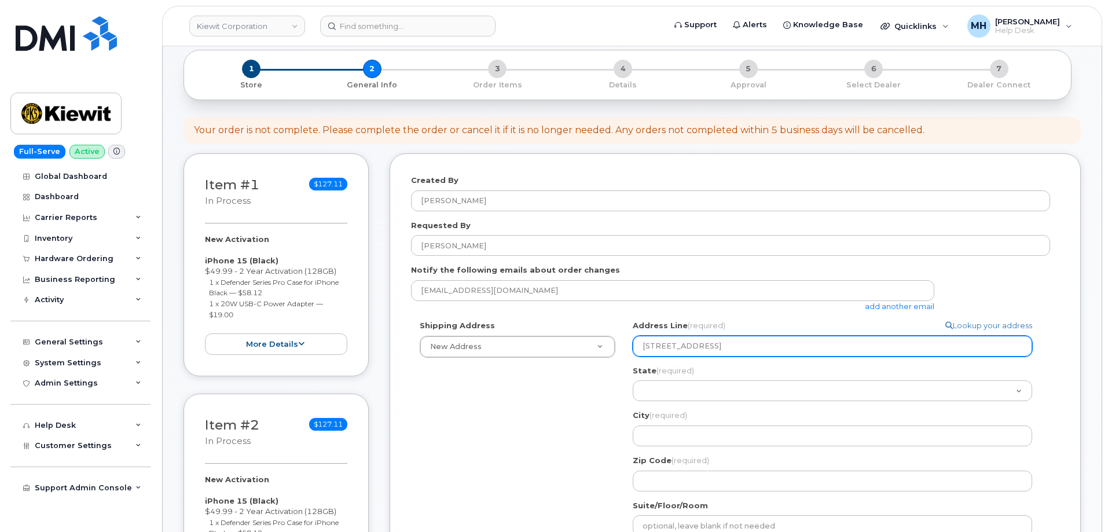
click at [760, 345] on input "1031 country lane scottsburg va" at bounding box center [833, 346] width 400 height 21
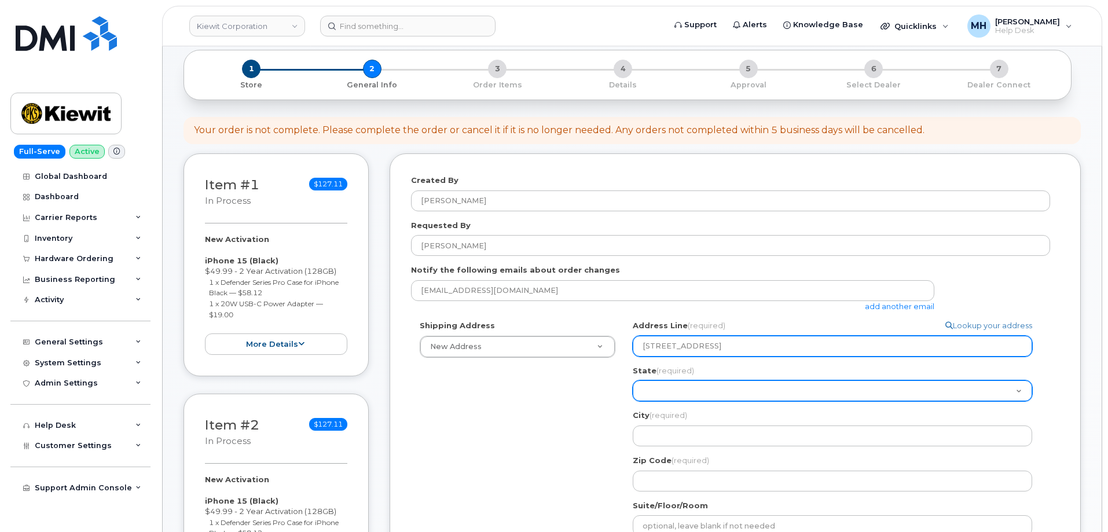
select select
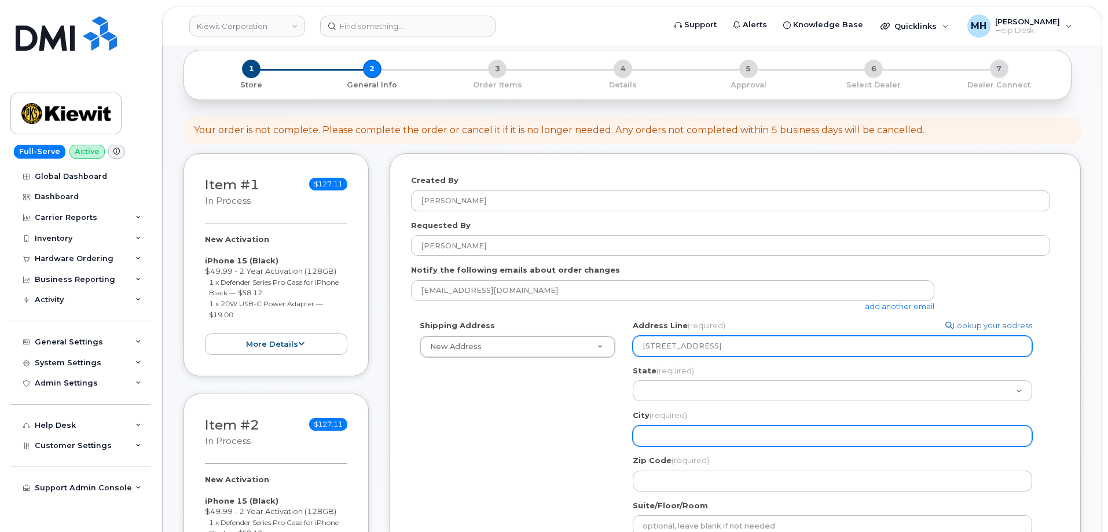
type input "1031 country lane scottsburg"
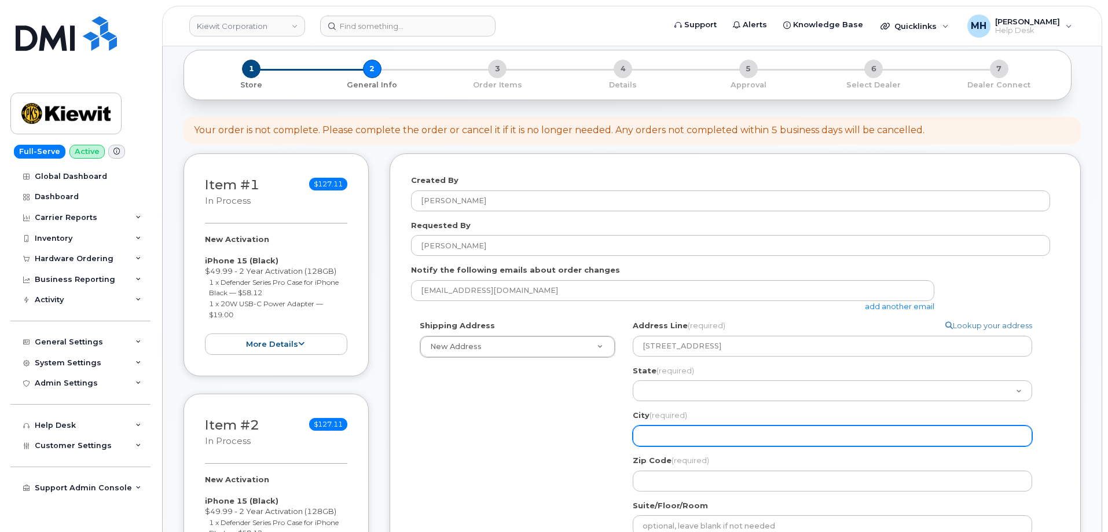
click at [669, 440] on input "City (required)" at bounding box center [833, 436] width 400 height 21
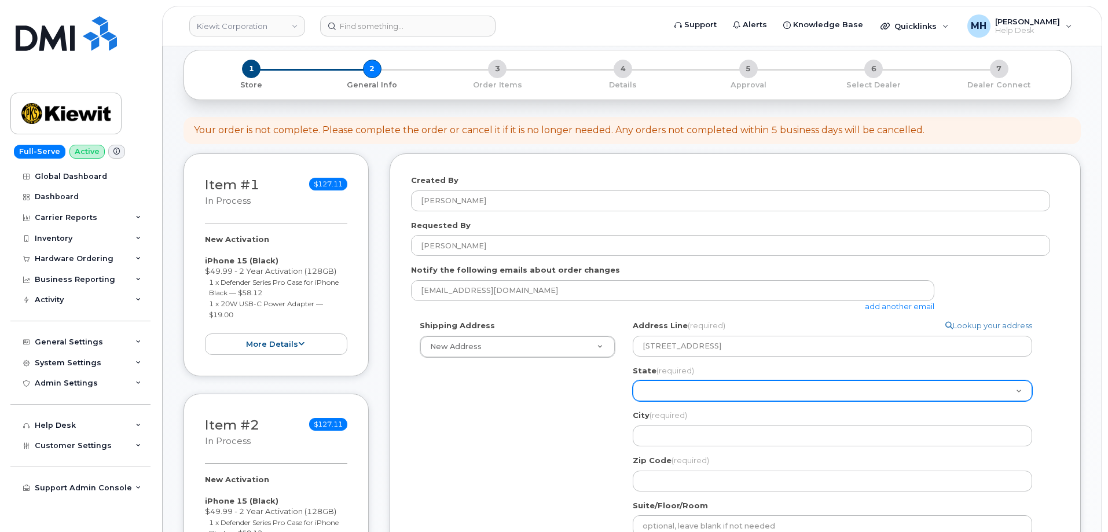
click at [666, 391] on select "Alabama Alaska American Samoa Arizona Arkansas California Colorado Connecticut …" at bounding box center [833, 390] width 400 height 21
click at [666, 394] on select "Alabama Alaska American Samoa Arizona Arkansas California Colorado Connecticut …" at bounding box center [833, 390] width 400 height 21
click at [678, 389] on select "Alabama Alaska American Samoa Arizona Arkansas California Colorado Connecticut …" at bounding box center [833, 390] width 400 height 21
click at [681, 389] on select "Alabama Alaska American Samoa Arizona Arkansas California Colorado Connecticut …" at bounding box center [833, 390] width 400 height 21
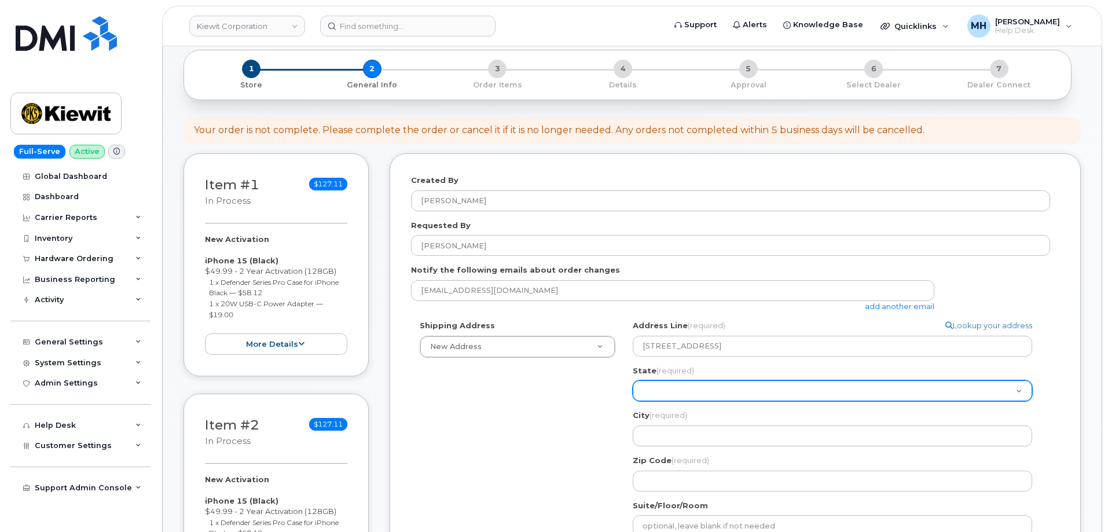
select select "VA"
click at [633, 380] on select "Alabama Alaska American Samoa Arizona Arkansas California Colorado Connecticut …" at bounding box center [833, 390] width 400 height 21
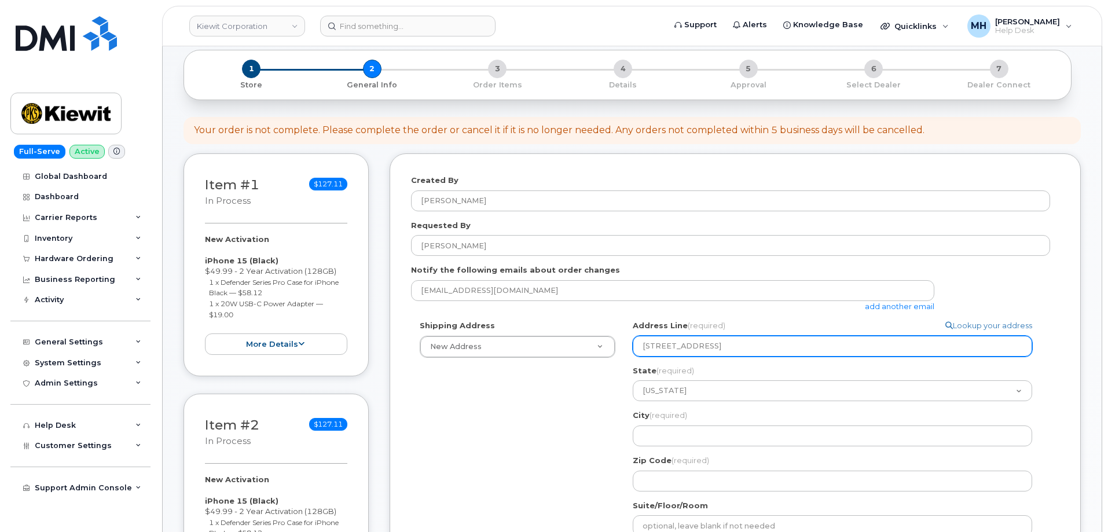
click at [724, 349] on input "1031 country lane scottsburg" at bounding box center [833, 346] width 400 height 21
select select
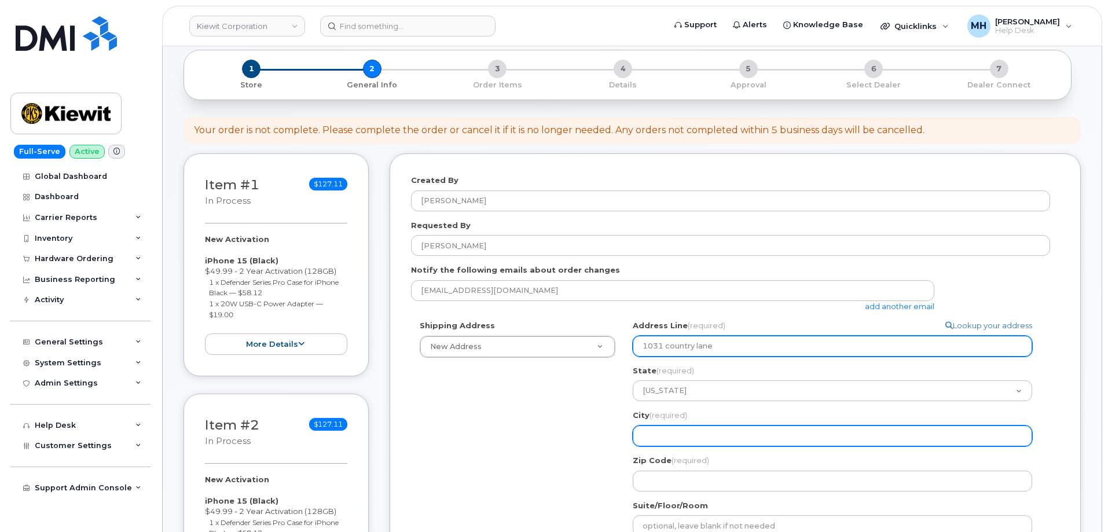
type input "1031 country lane"
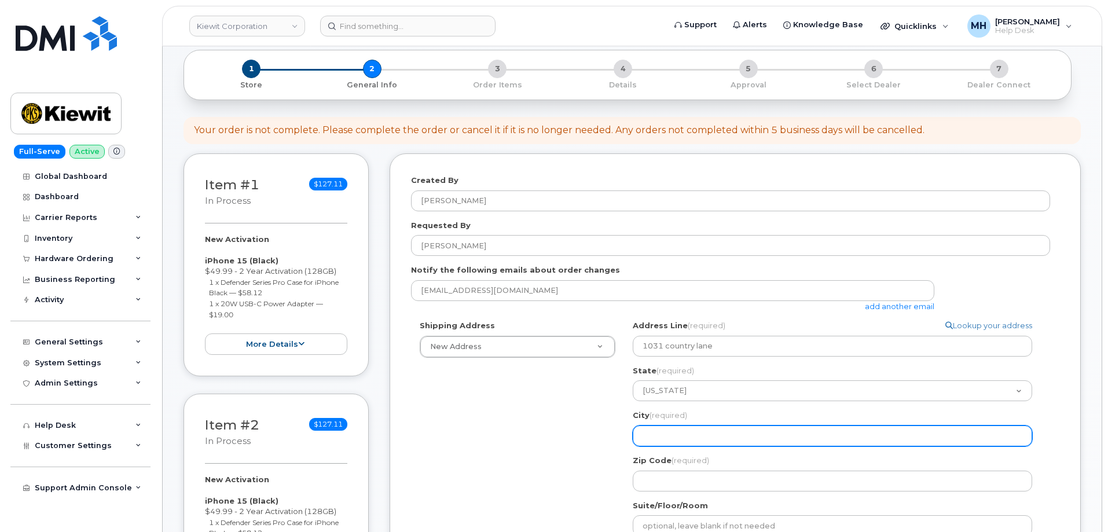
click at [697, 434] on input "City (required)" at bounding box center [833, 436] width 400 height 21
paste input "scottsburg"
select select
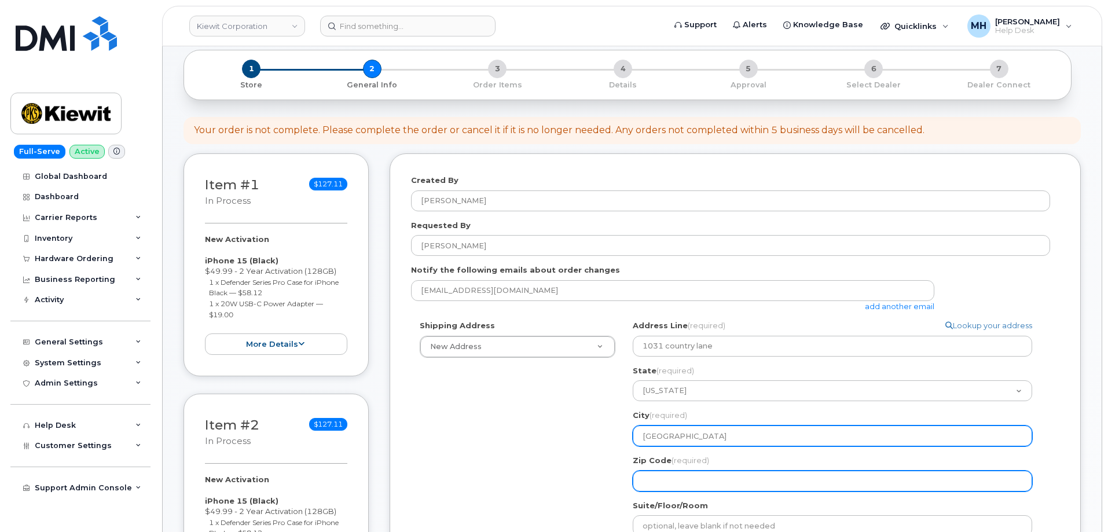
type input "scottsburg"
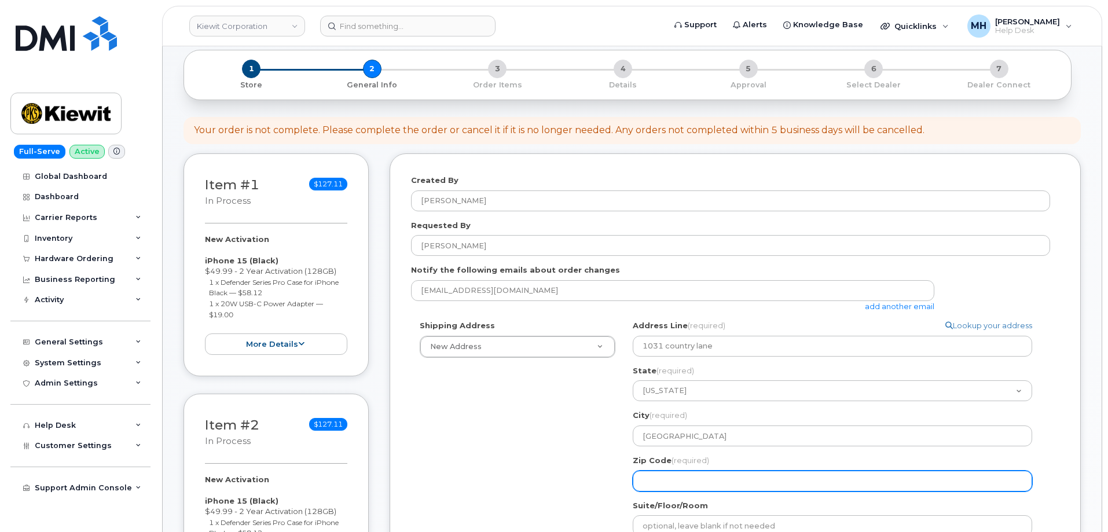
click at [680, 483] on input "Zip Code (required)" at bounding box center [833, 481] width 400 height 21
drag, startPoint x: 673, startPoint y: 485, endPoint x: 631, endPoint y: 487, distance: 41.7
click at [675, 485] on input "Zip Code (required)" at bounding box center [833, 481] width 400 height 21
paste input "24589"
select select
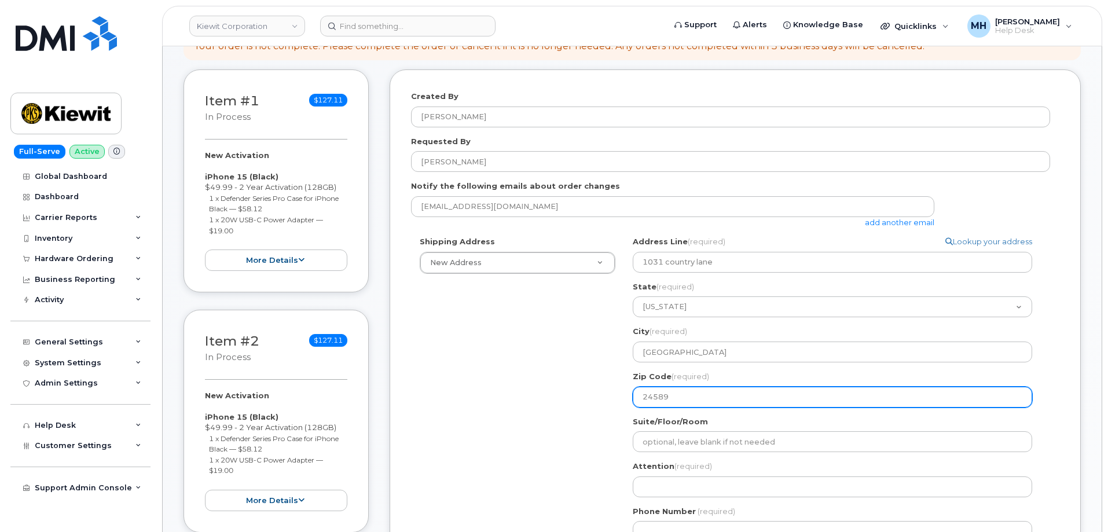
scroll to position [347, 0]
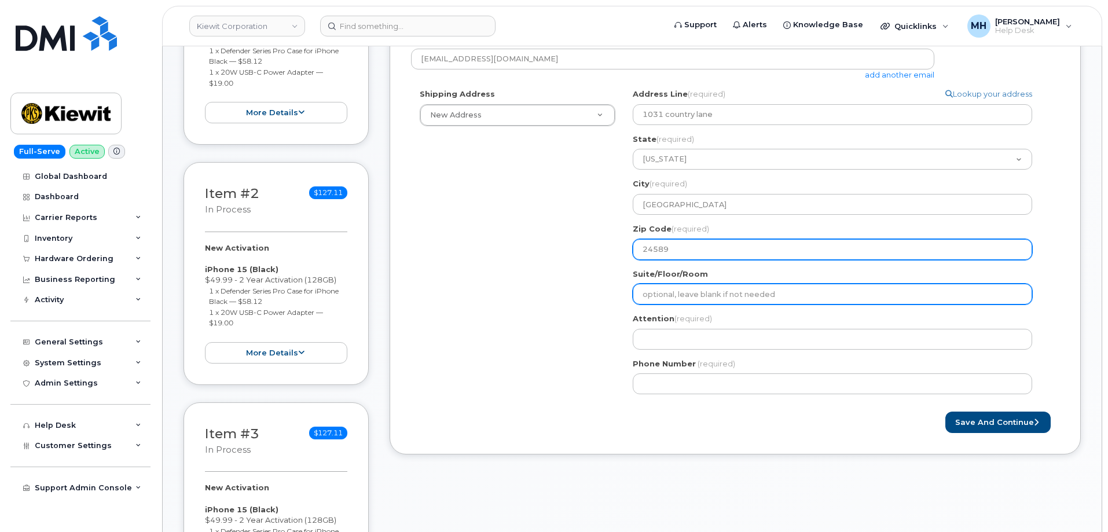
type input "24589"
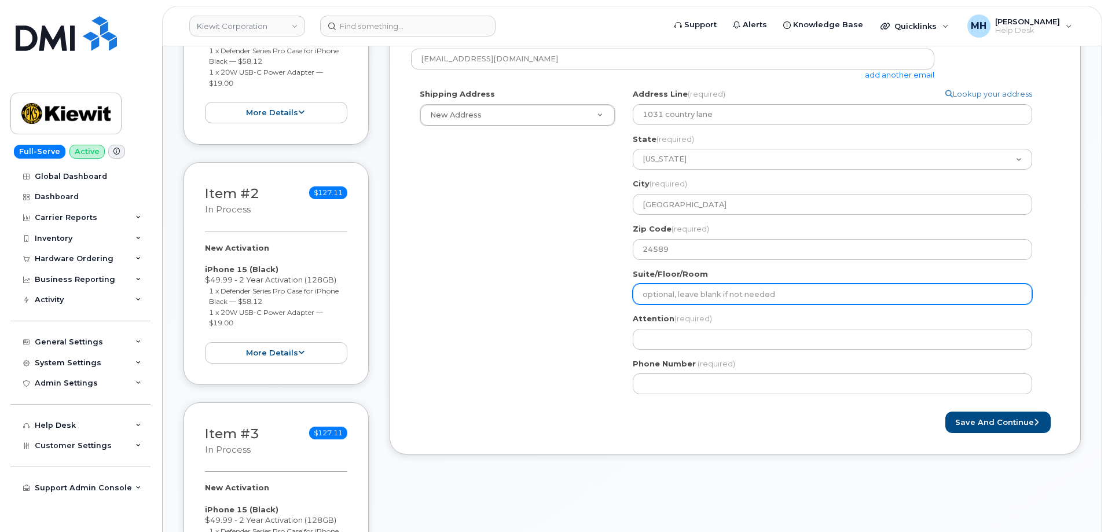
click at [677, 290] on input "Suite/Floor/Room" at bounding box center [833, 294] width 400 height 21
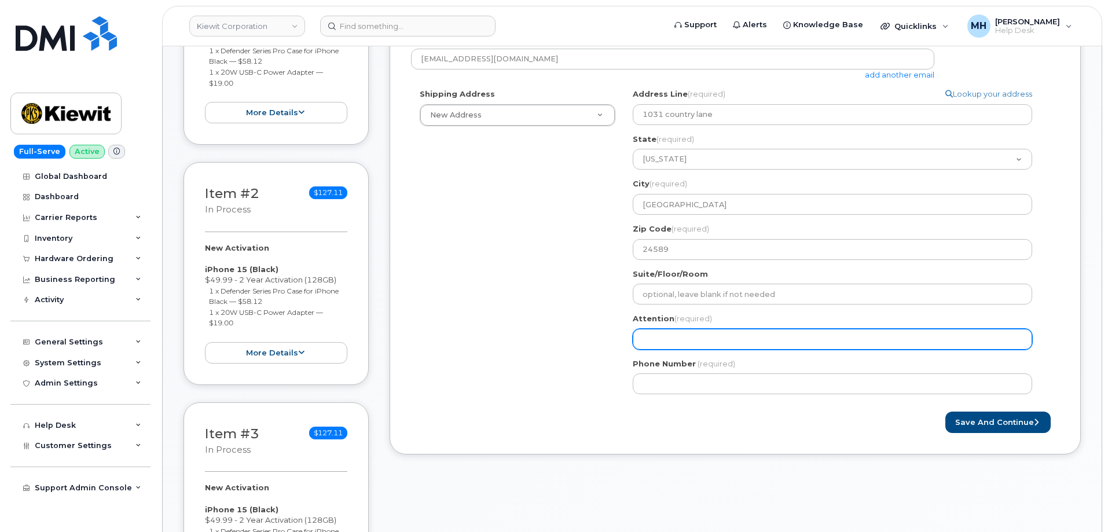
click at [661, 342] on input "Attention (required)" at bounding box center [833, 339] width 400 height 21
paste input "Robert Martin"
type input "Robert Martin"
select select
type input "Robert Martin"
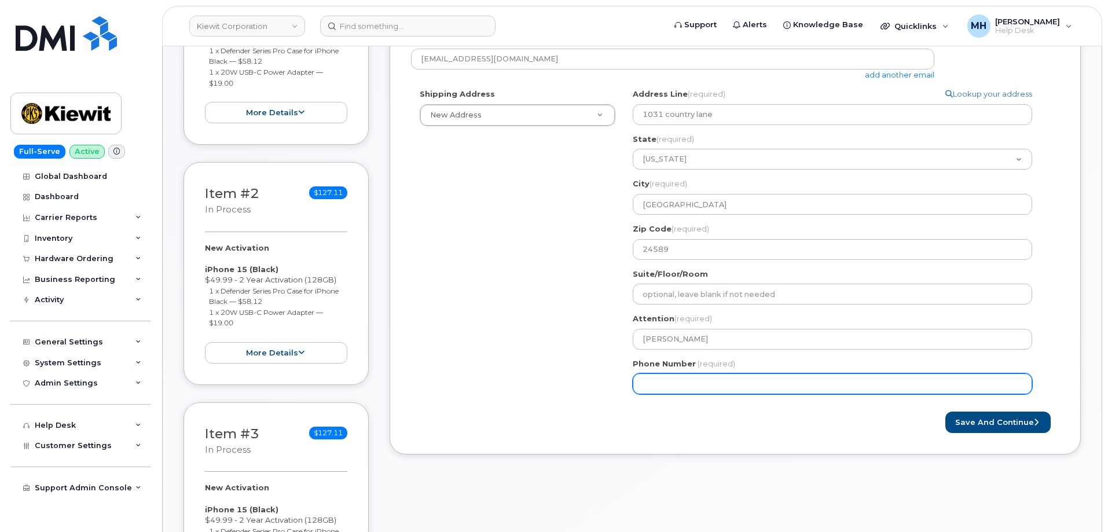
click at [713, 393] on input "Phone Number" at bounding box center [833, 384] width 400 height 21
paste input "4348490353"
select select
type input "4348490353"
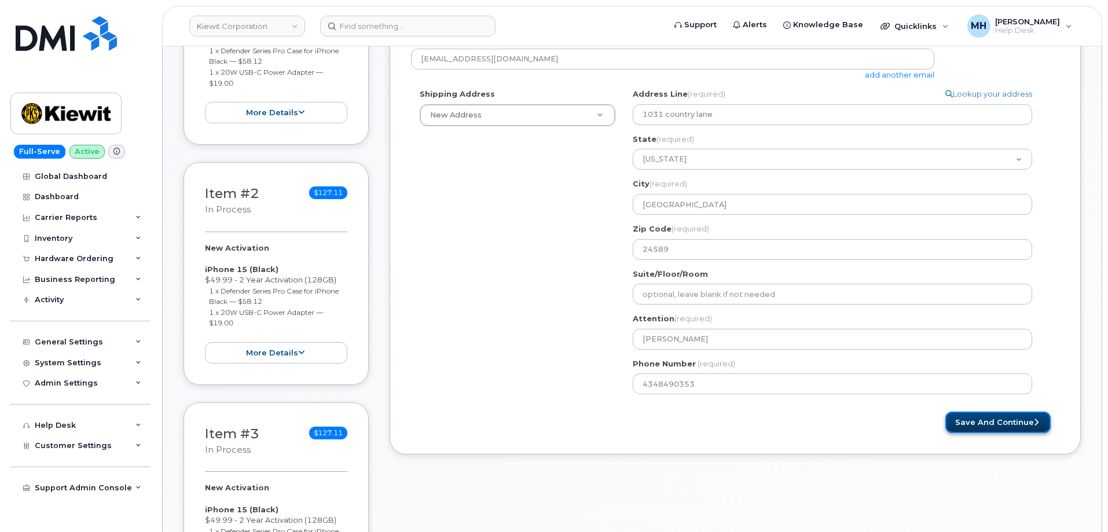
click at [966, 416] on button "Save and Continue" at bounding box center [998, 422] width 105 height 21
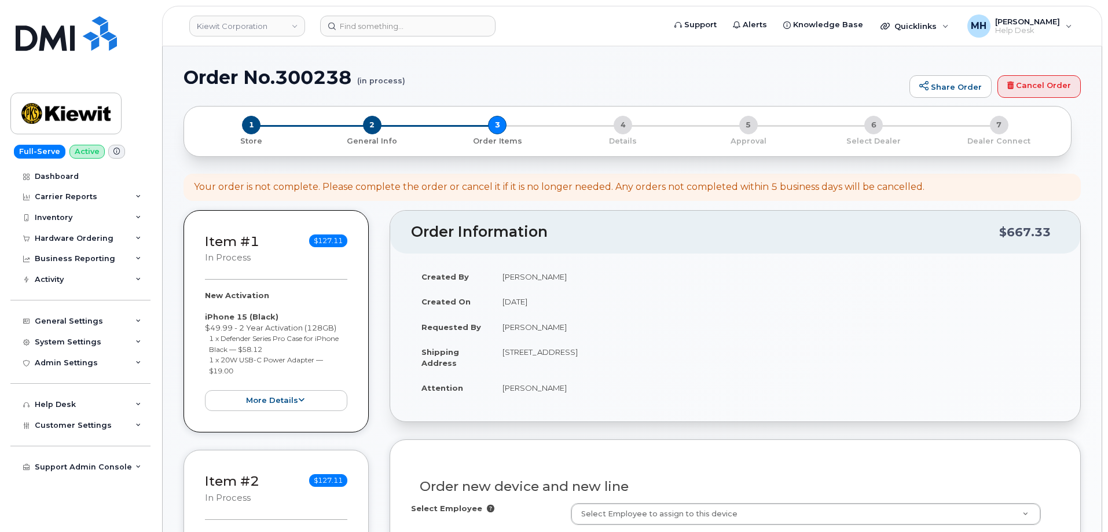
select select
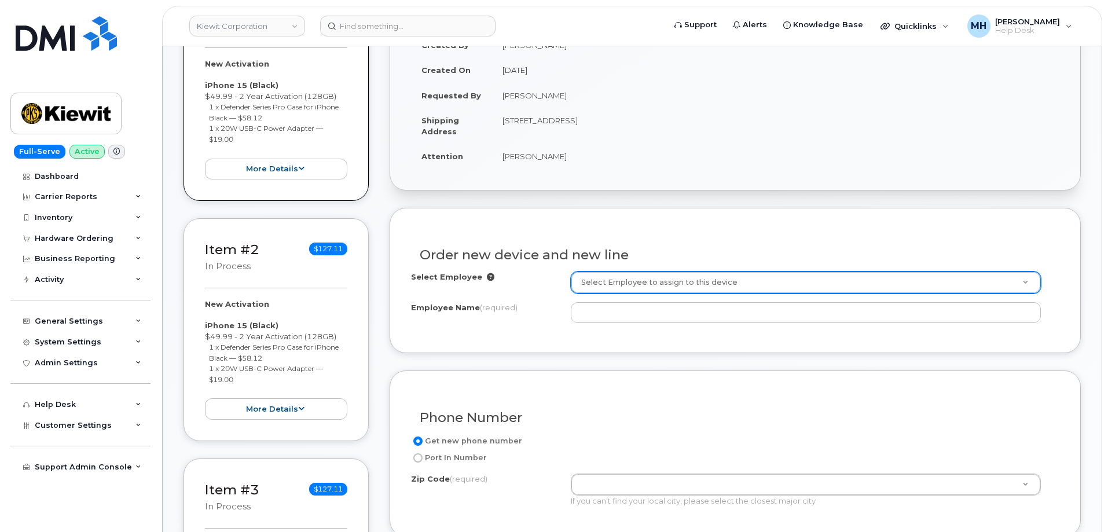
scroll to position [291, 0]
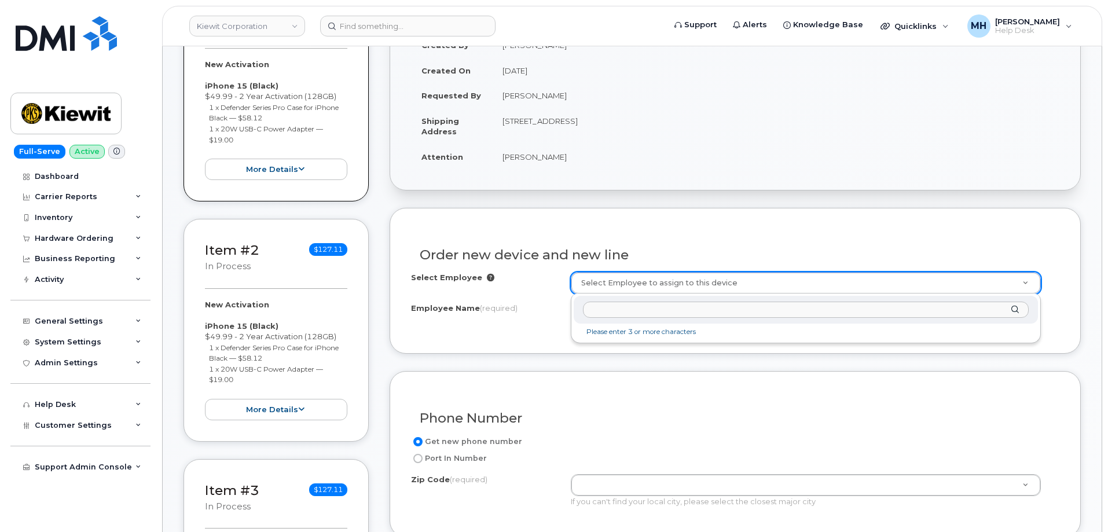
type input "v"
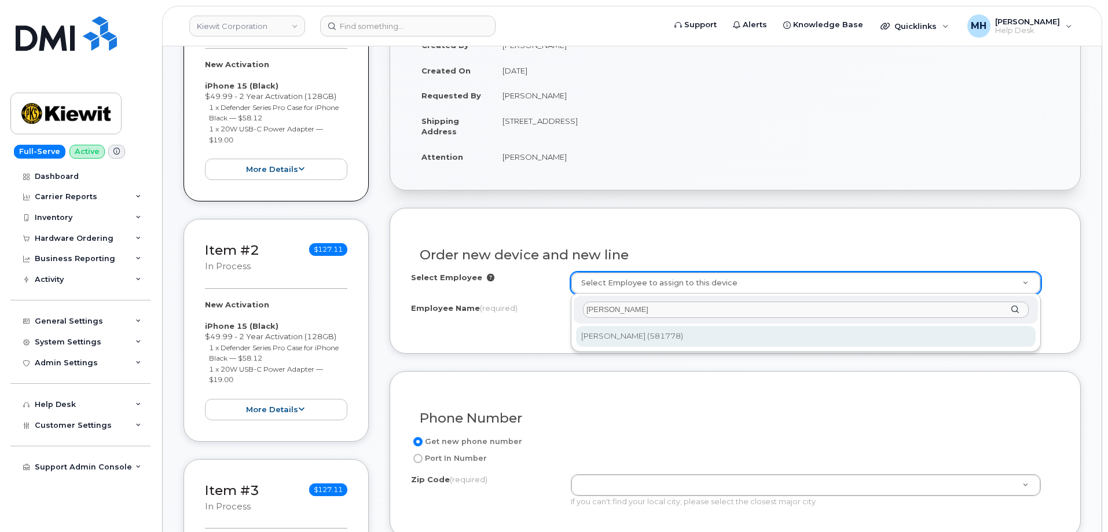
type input "[PERSON_NAME]"
type input "2983246"
type input "[PERSON_NAME]"
type input "[STREET_ADDRESS]"
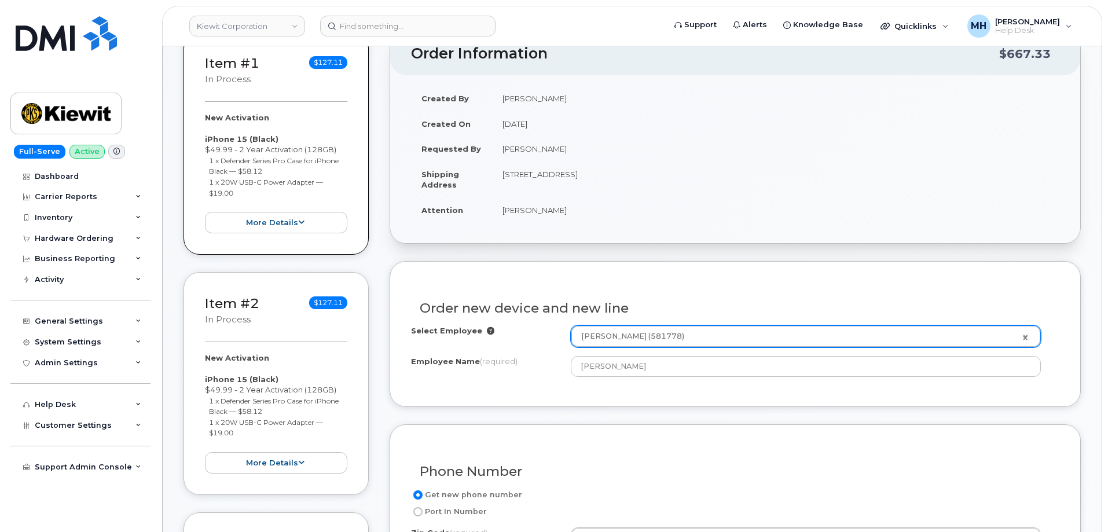
scroll to position [233, 0]
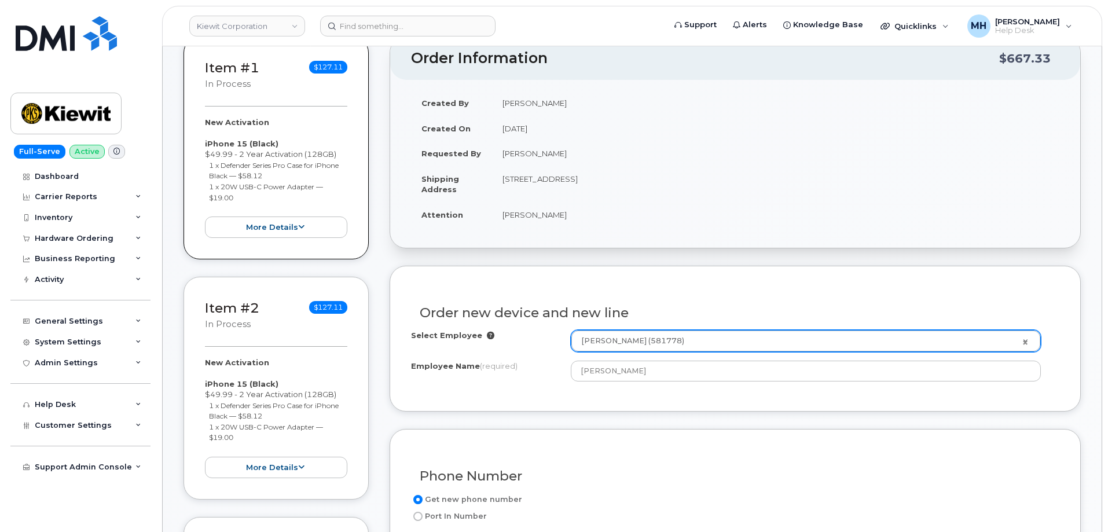
click at [650, 174] on td "[STREET_ADDRESS]" at bounding box center [775, 184] width 567 height 36
copy td "24589"
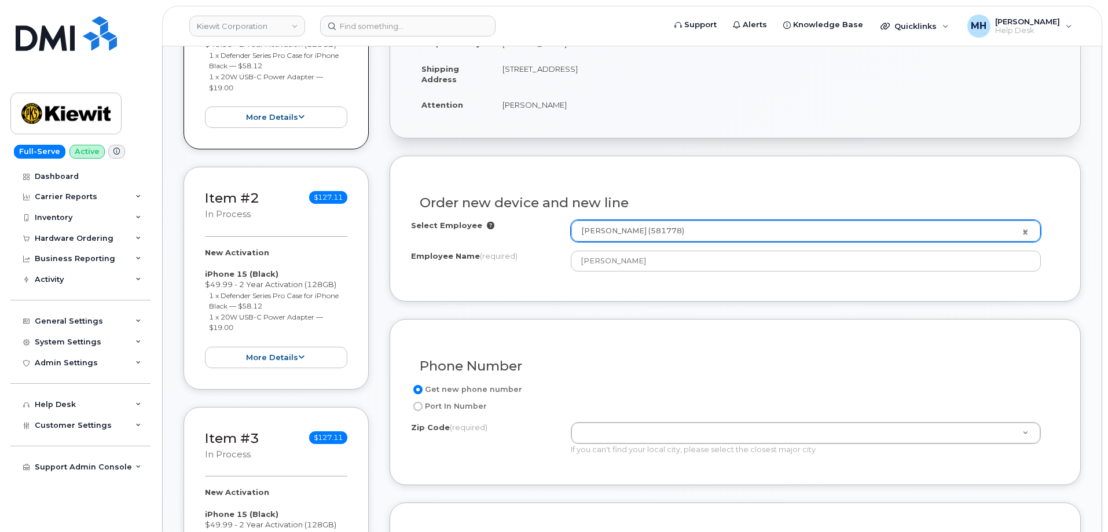
scroll to position [407, 0]
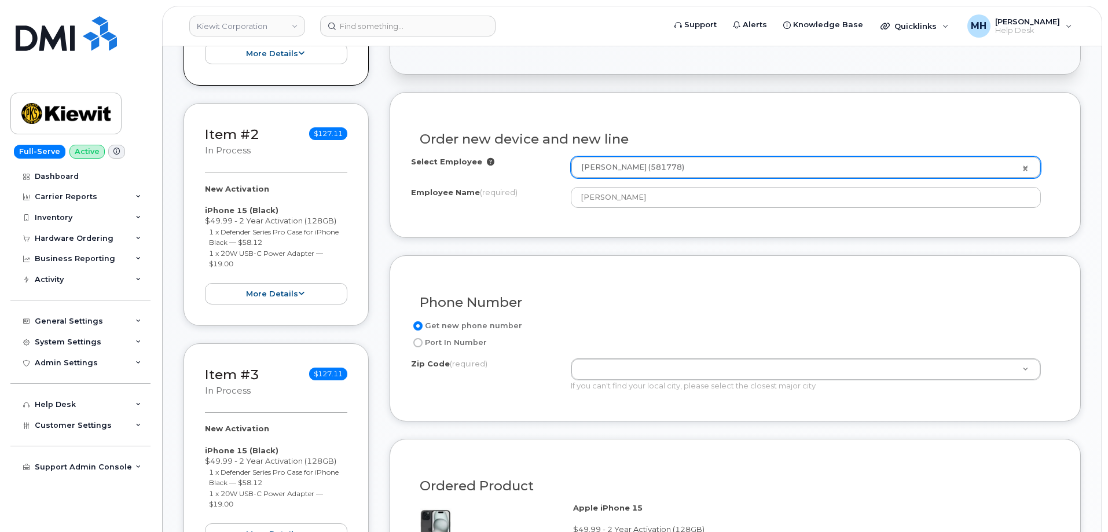
click at [647, 383] on div "If you can't find your local city, please select the closest major city" at bounding box center [806, 385] width 470 height 11
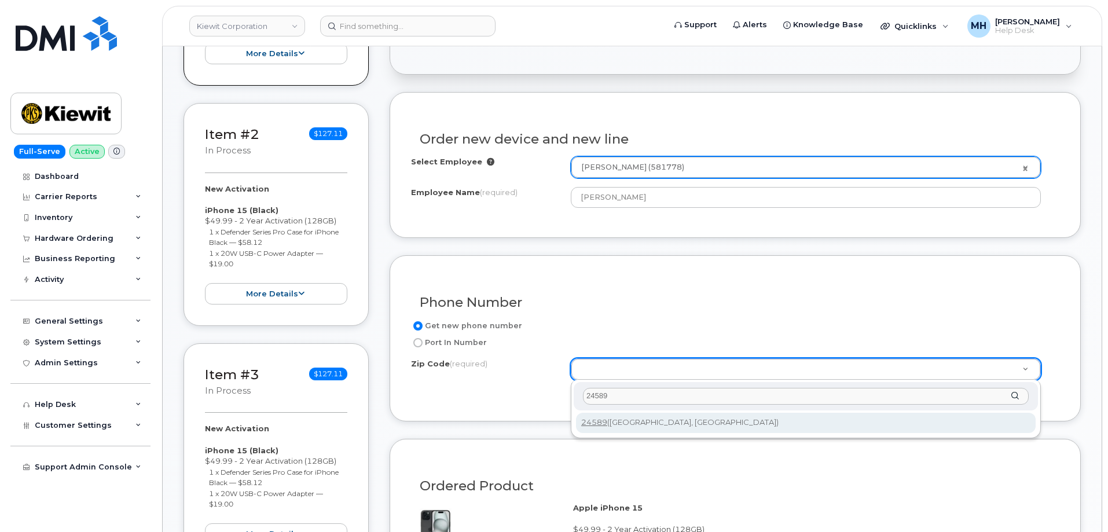
type input "24589"
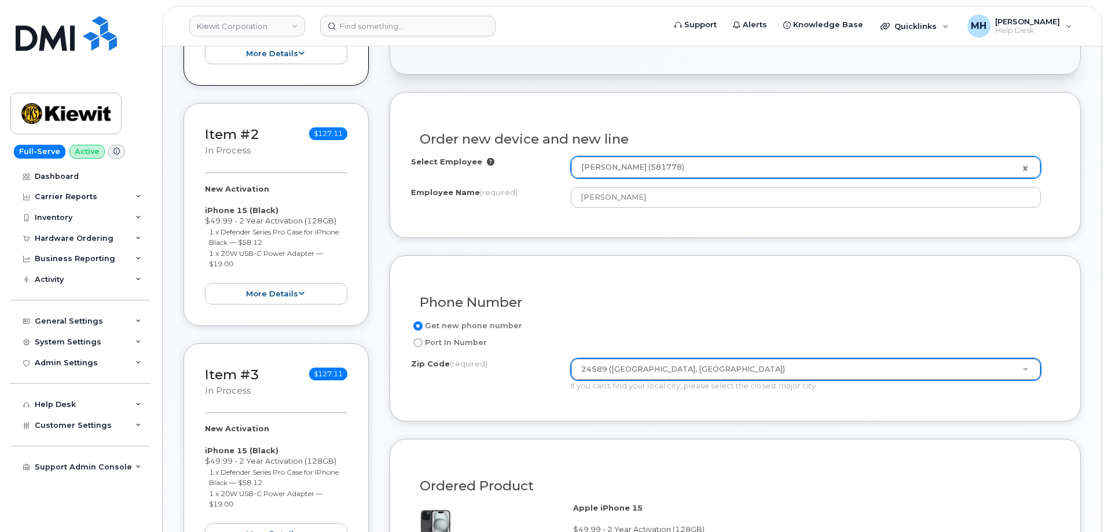
type input "24589 ([GEOGRAPHIC_DATA], [GEOGRAPHIC_DATA])"
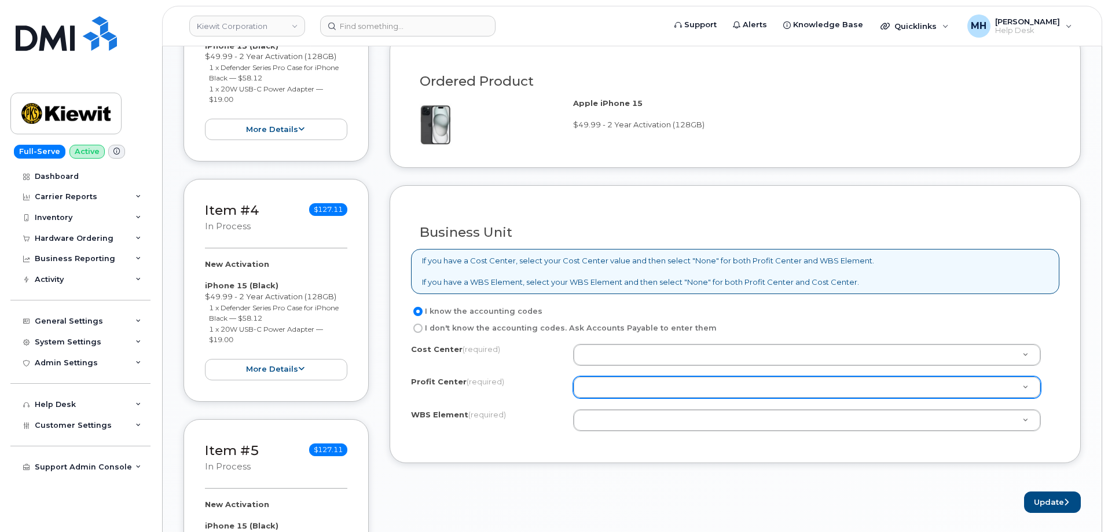
scroll to position [812, 0]
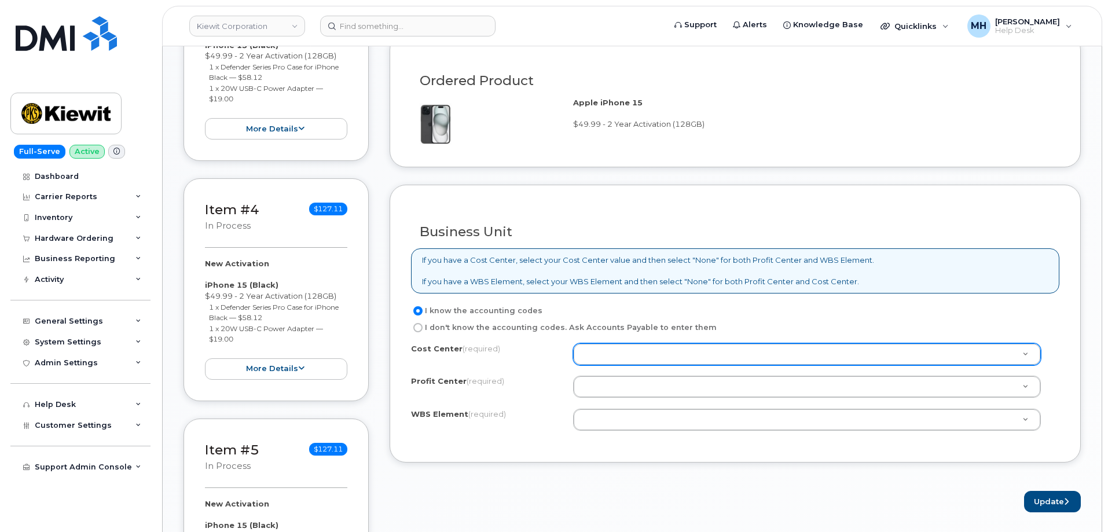
type input "N"
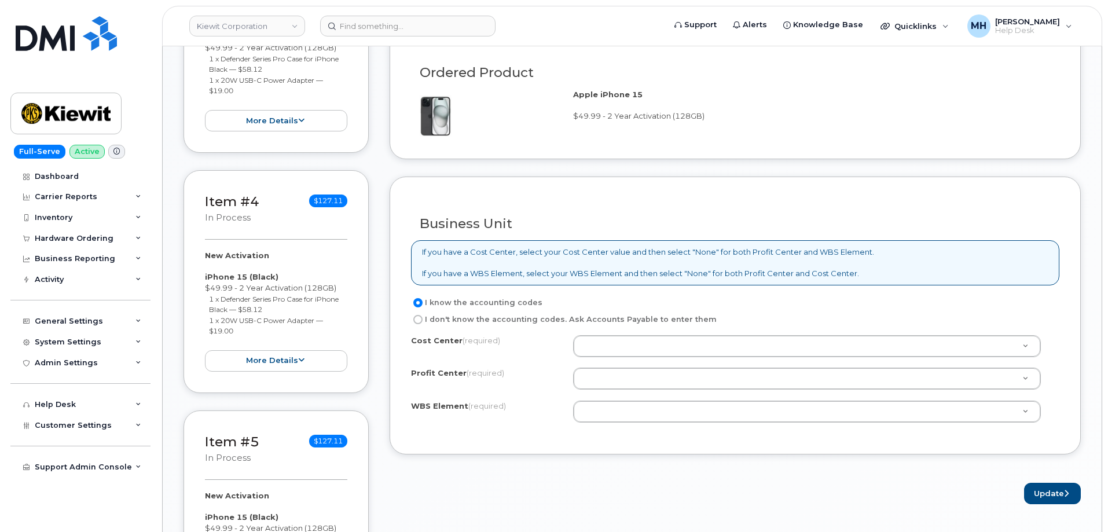
scroll to position [826, 0]
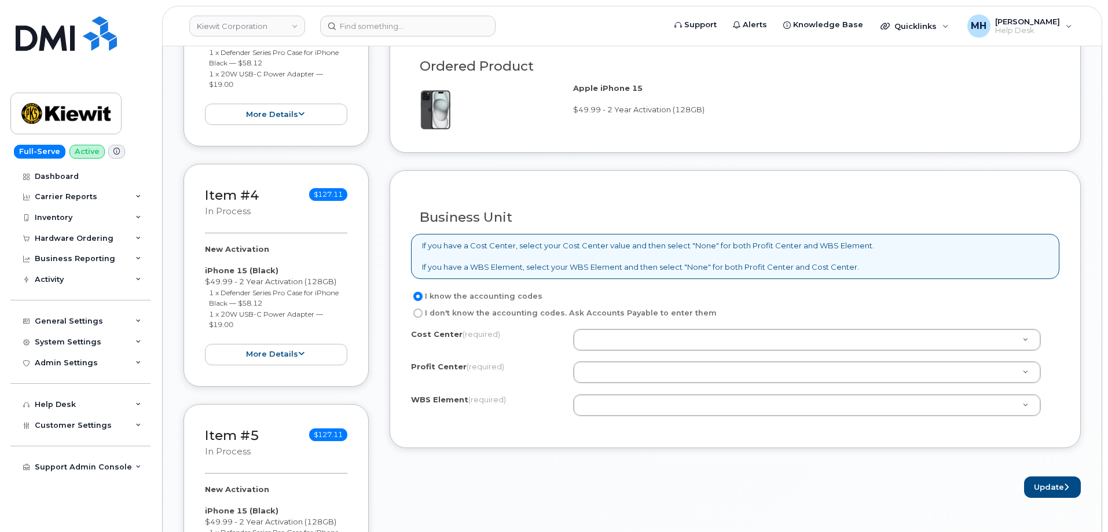
click at [599, 352] on div "Cost Center (required) Profit Center (required) None - None - None WBS Element …" at bounding box center [735, 378] width 649 height 98
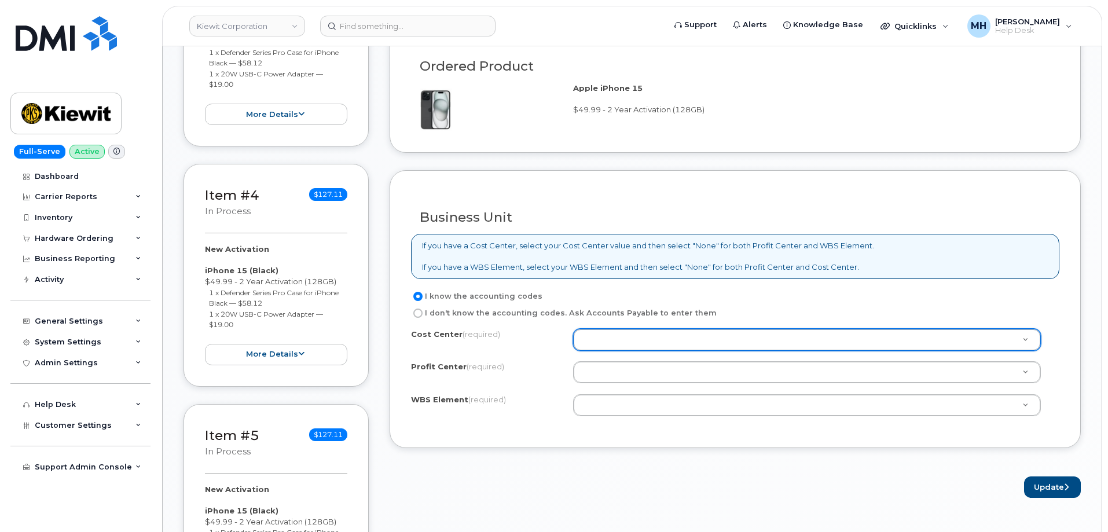
drag, startPoint x: 587, startPoint y: 344, endPoint x: 595, endPoint y: 345, distance: 8.1
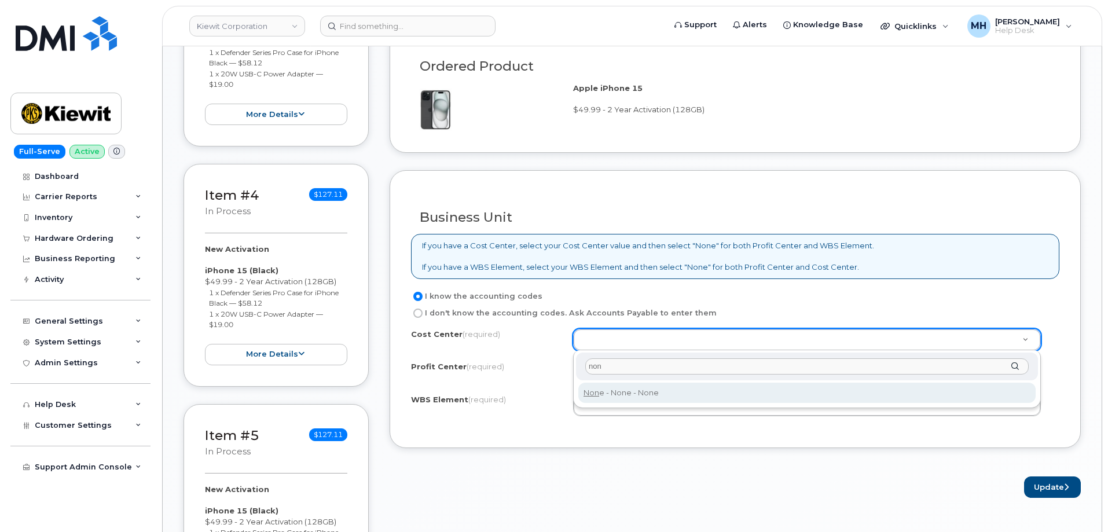
type input "non"
type input "None"
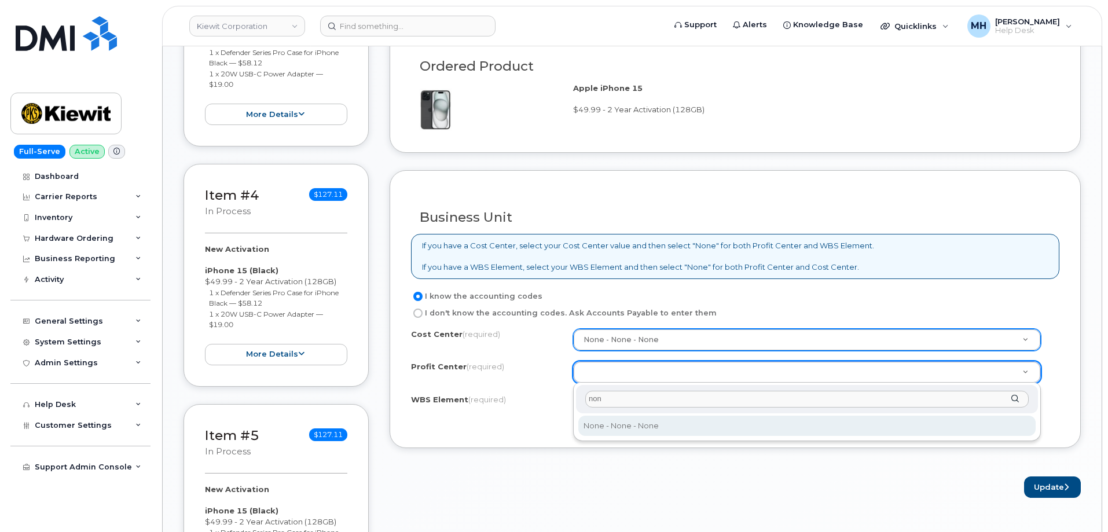
type input "non"
drag, startPoint x: 597, startPoint y: 422, endPoint x: 605, endPoint y: 429, distance: 10.2
select select "None"
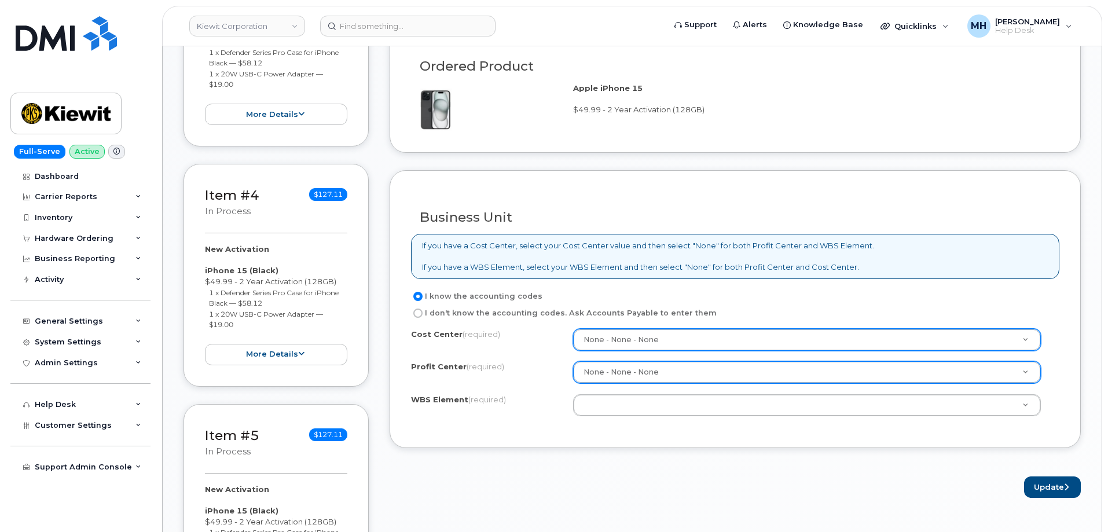
click at [591, 418] on div "Cost Center (required) None - None - None None Profit Center (required) None - …" at bounding box center [735, 378] width 649 height 98
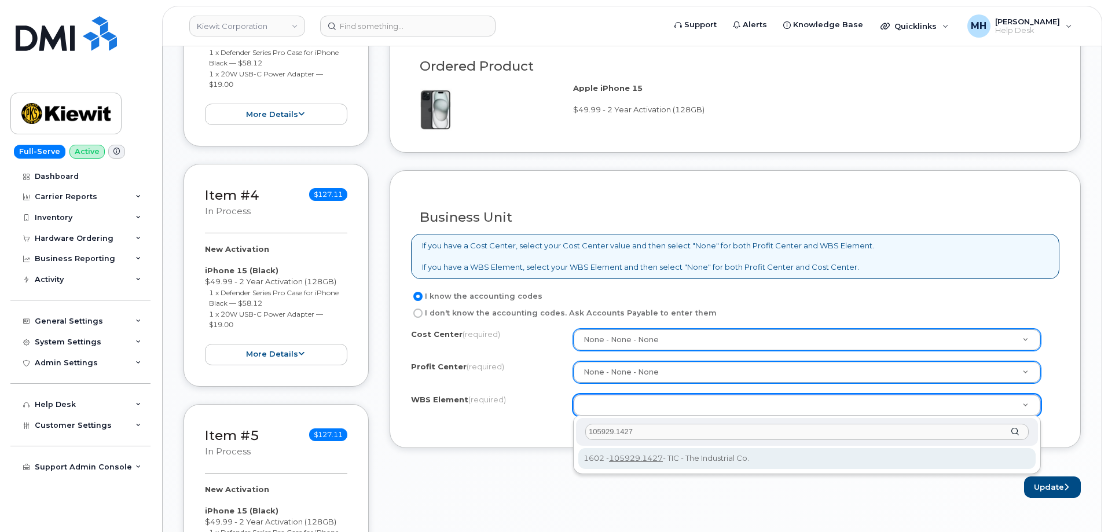
type input "105929.1427"
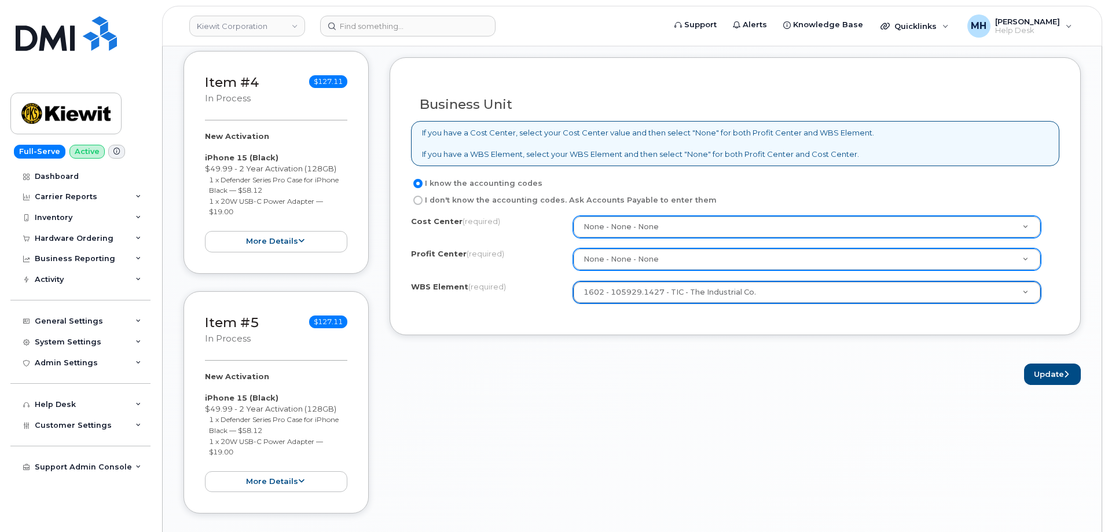
scroll to position [942, 0]
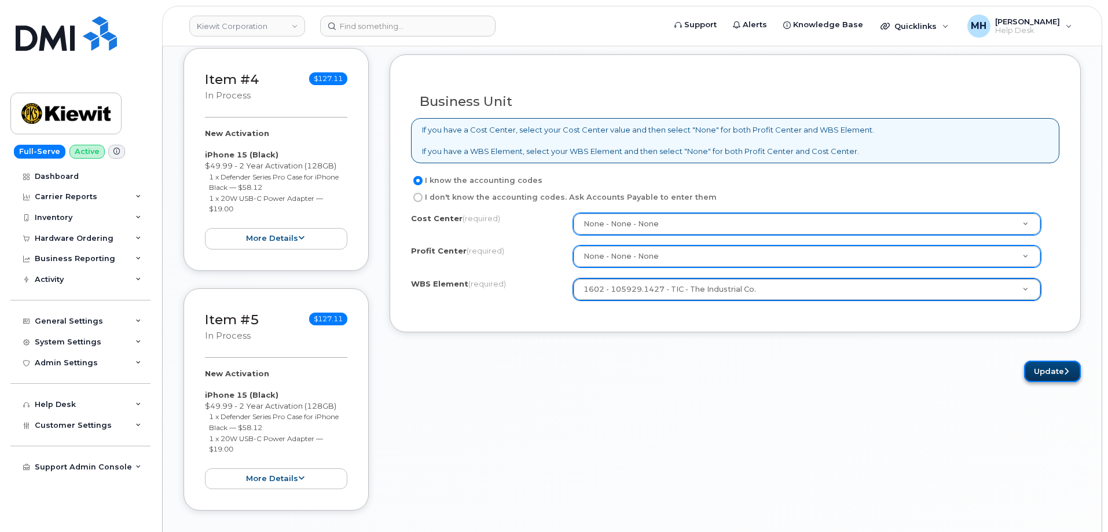
click at [1038, 362] on button "Update" at bounding box center [1052, 371] width 57 height 21
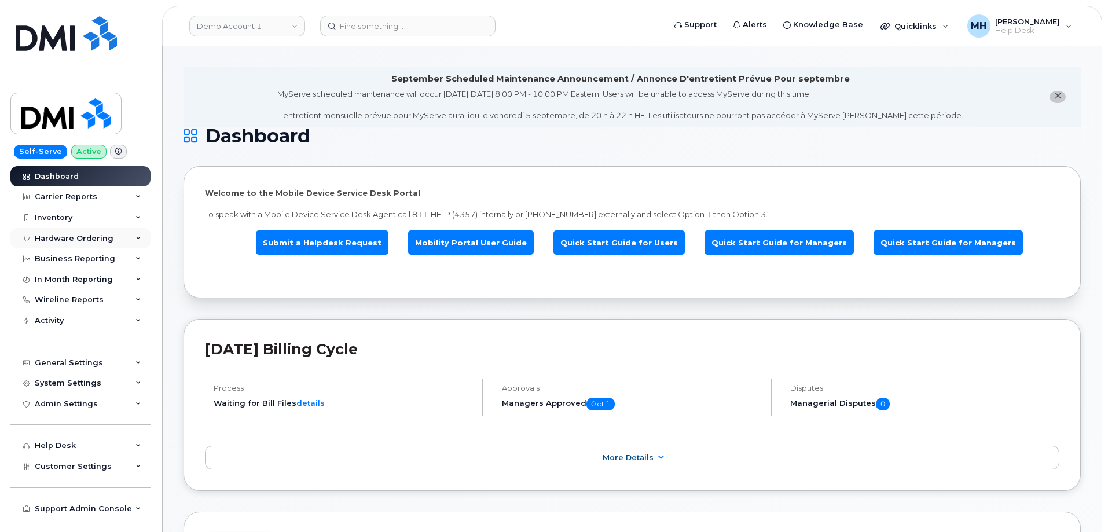
click at [75, 238] on div "Hardware Ordering" at bounding box center [74, 238] width 79 height 9
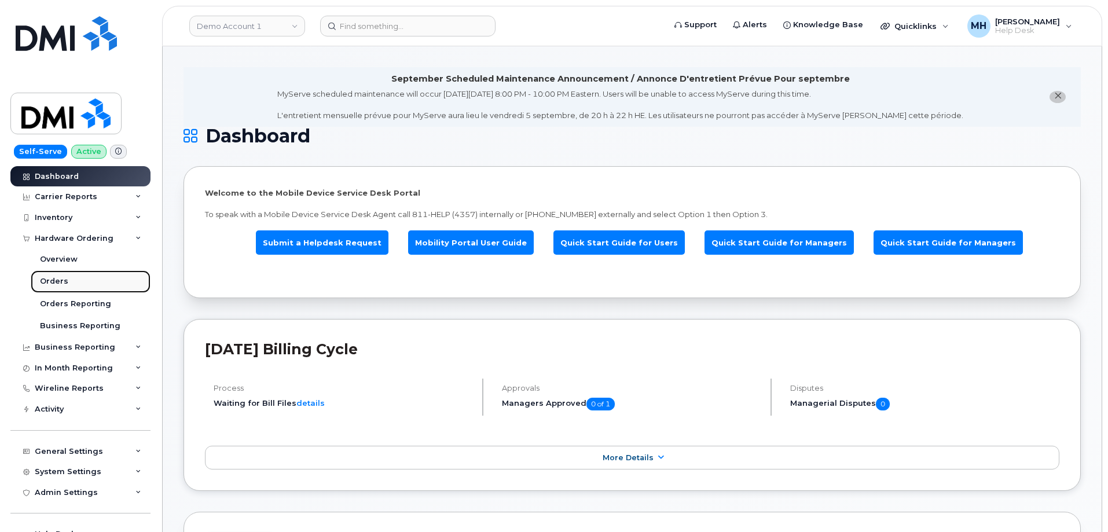
click at [75, 281] on link "Orders" at bounding box center [91, 281] width 120 height 22
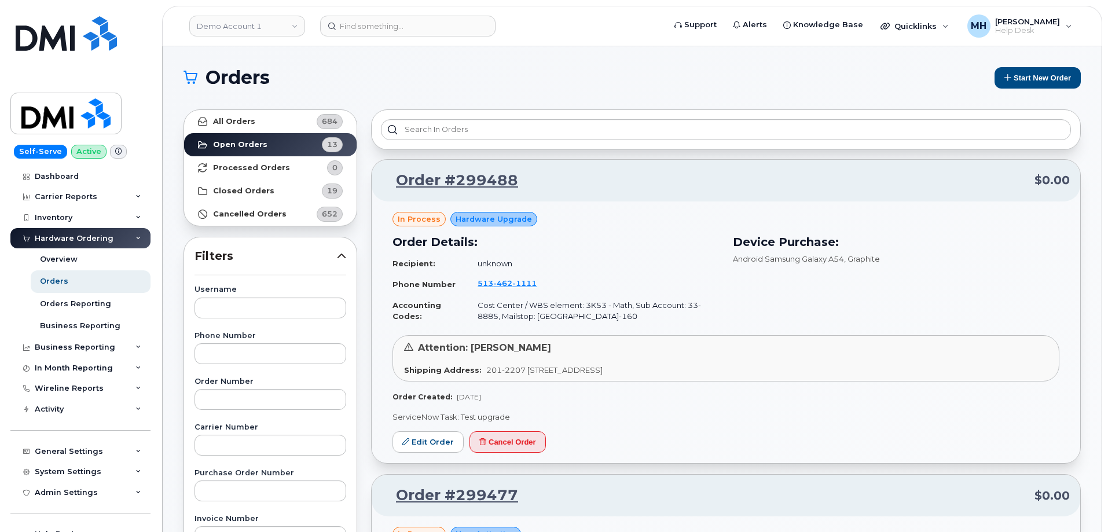
scroll to position [174, 0]
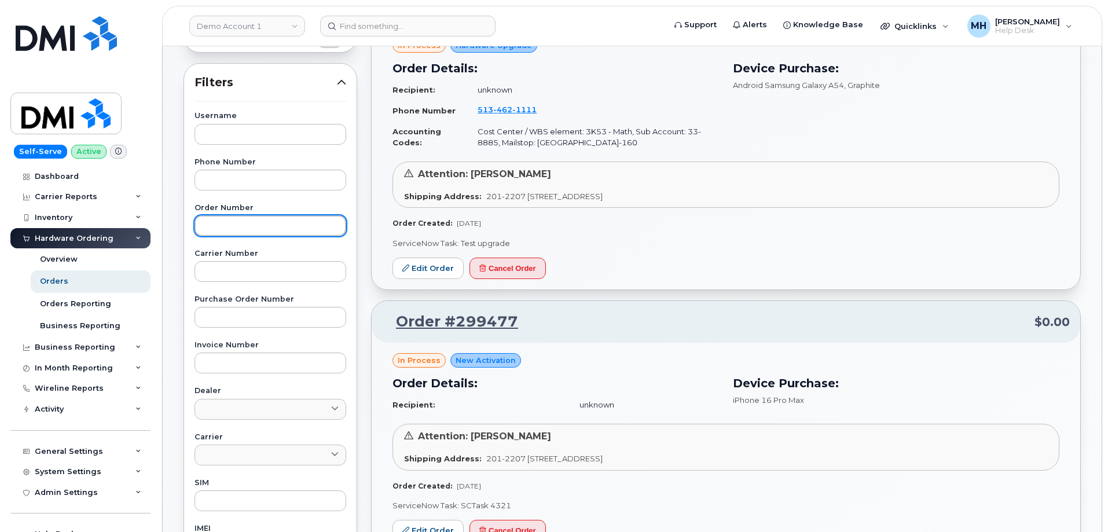
click at [268, 225] on input "text" at bounding box center [271, 225] width 152 height 21
paste input "300238"
type input "300238"
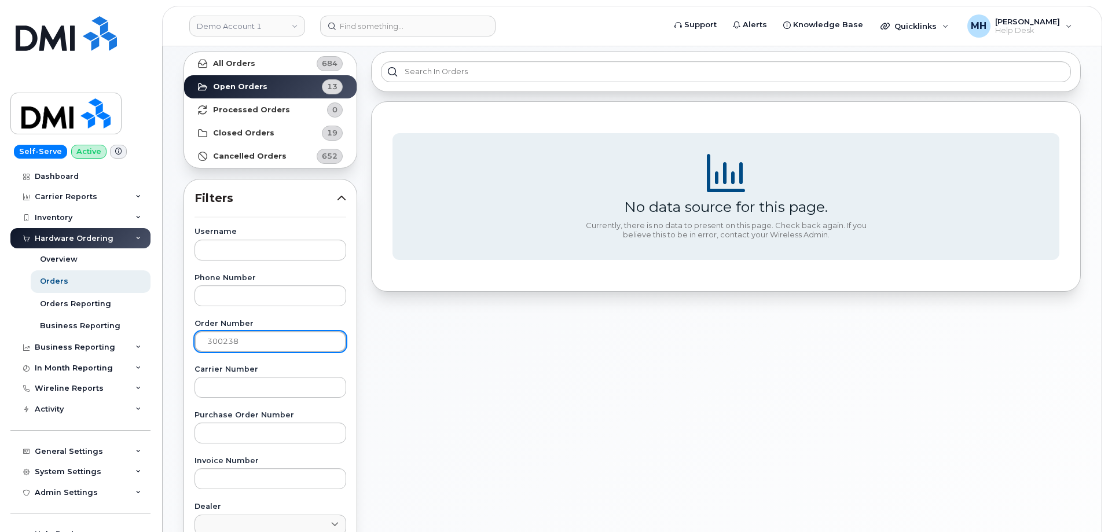
scroll to position [0, 0]
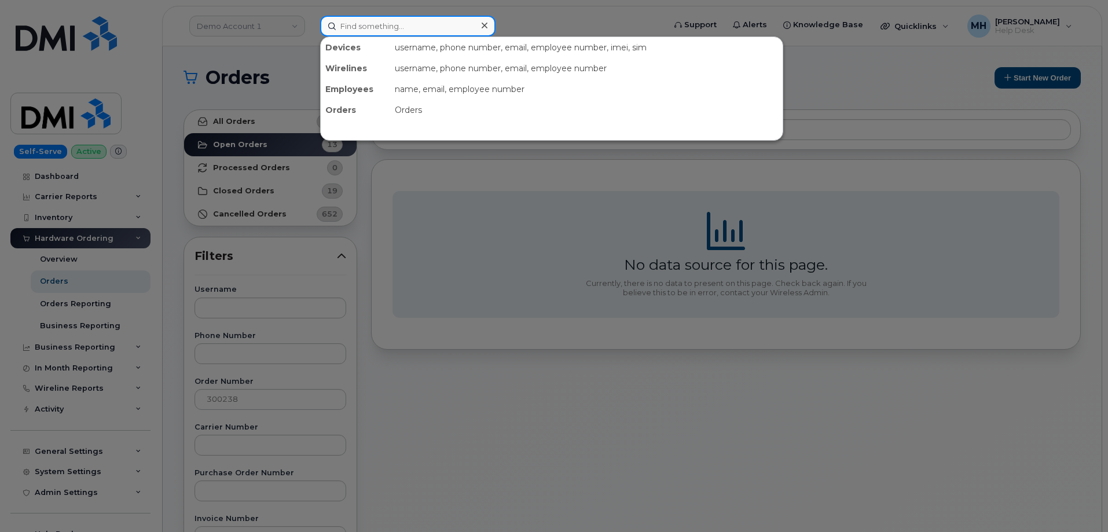
click at [376, 27] on input at bounding box center [407, 26] width 175 height 21
paste input "300238"
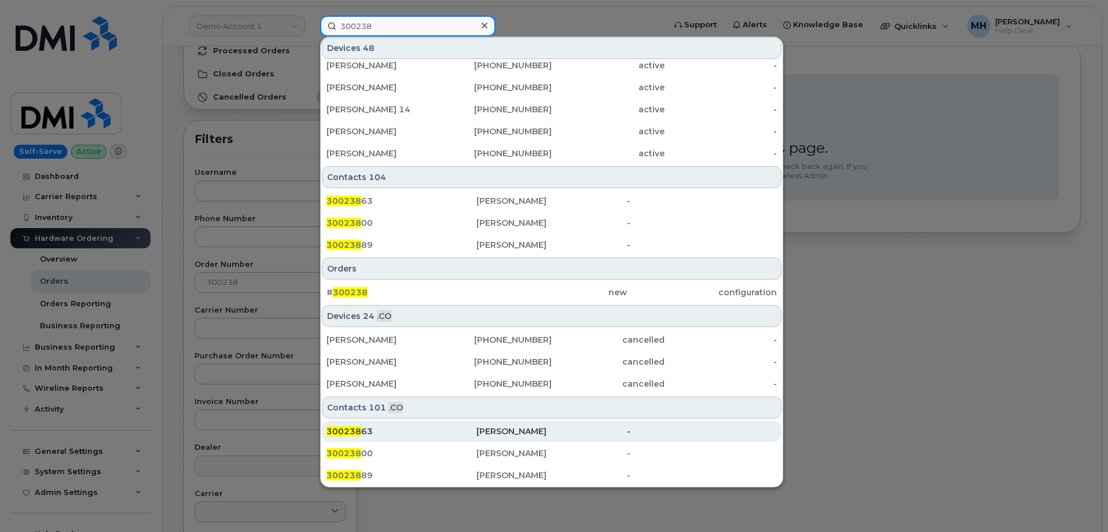
scroll to position [232, 0]
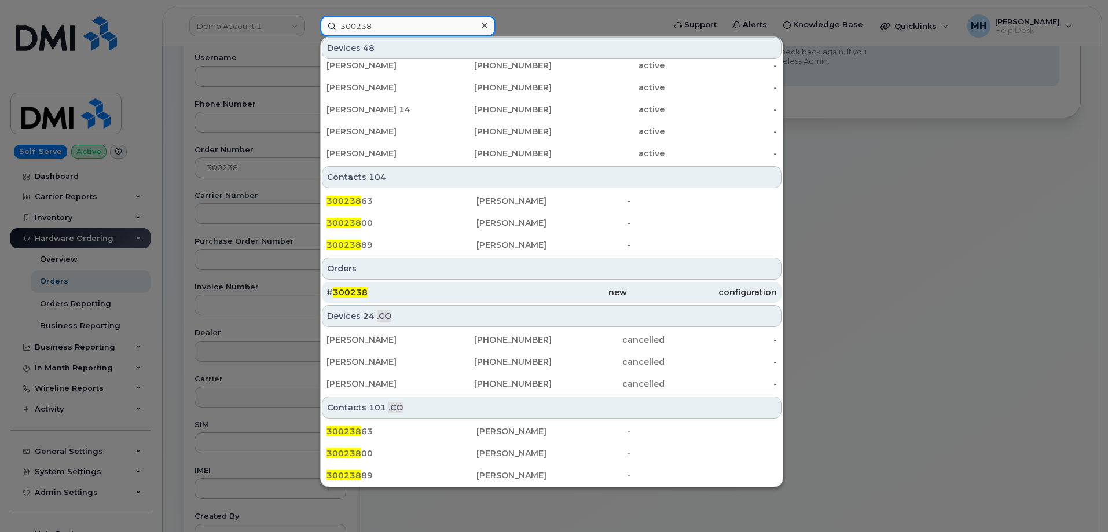
type input "300238"
click at [462, 289] on div "# 300238" at bounding box center [402, 293] width 150 height 12
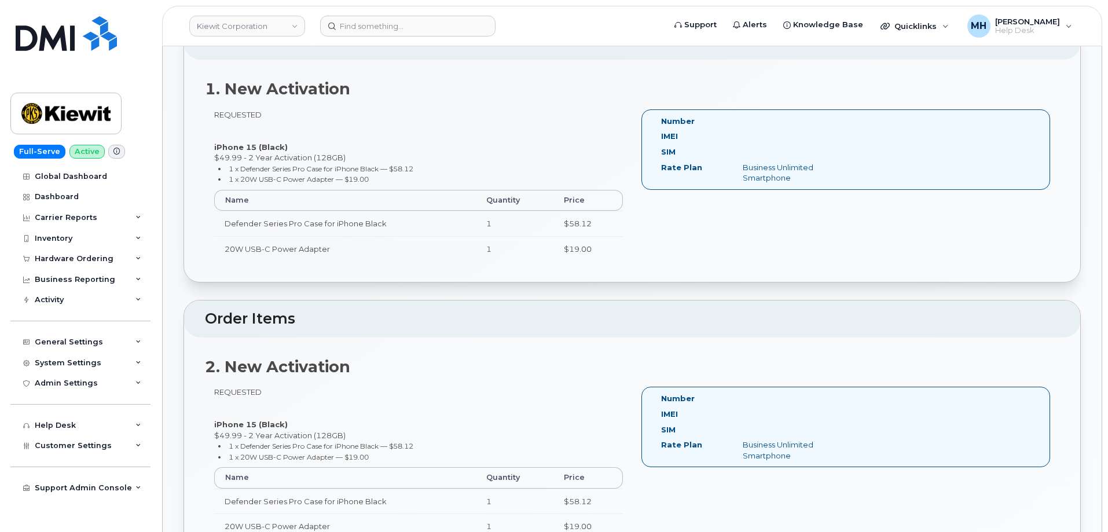
scroll to position [405, 0]
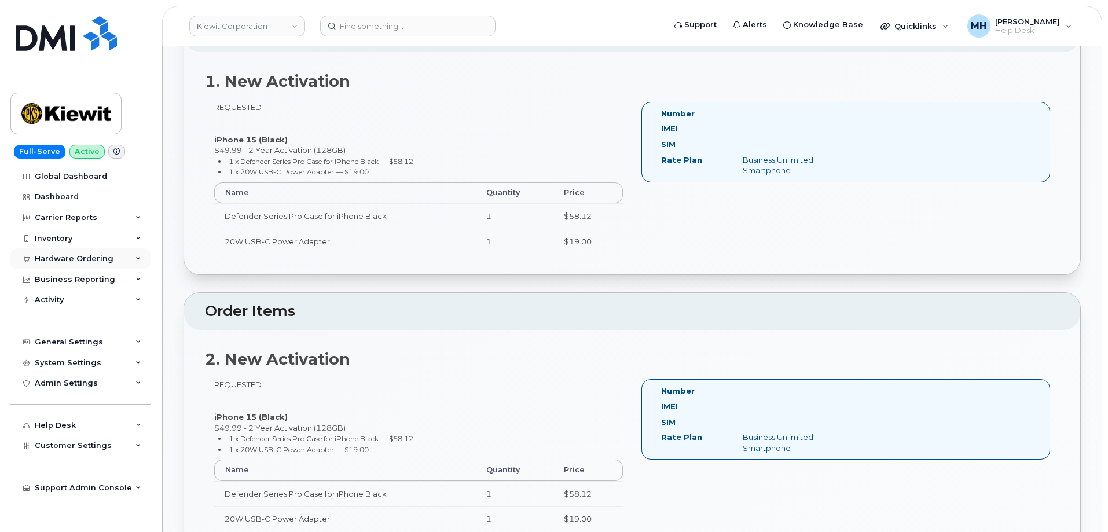
click at [76, 251] on div "Hardware Ordering" at bounding box center [80, 258] width 140 height 21
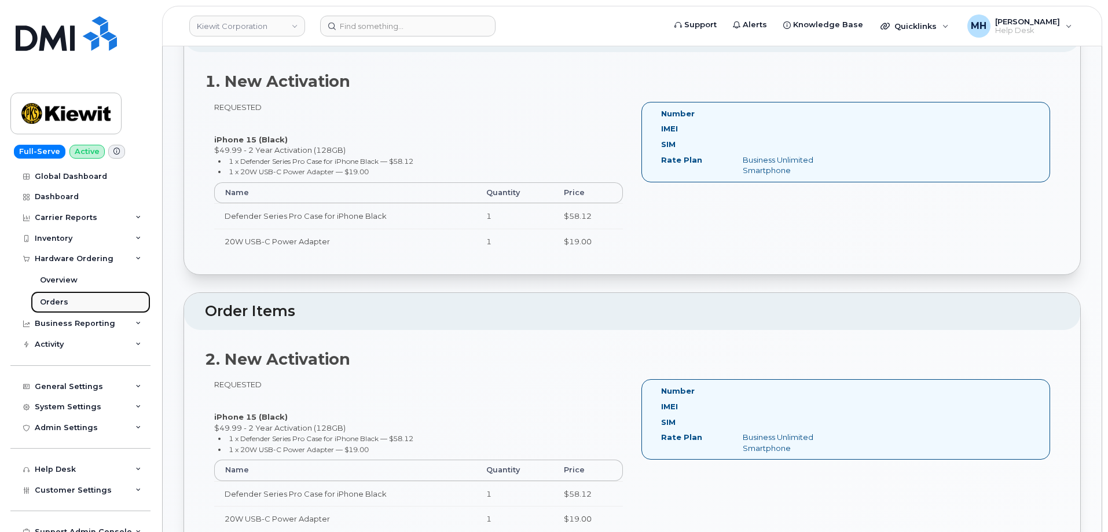
click at [74, 302] on link "Orders" at bounding box center [91, 302] width 120 height 22
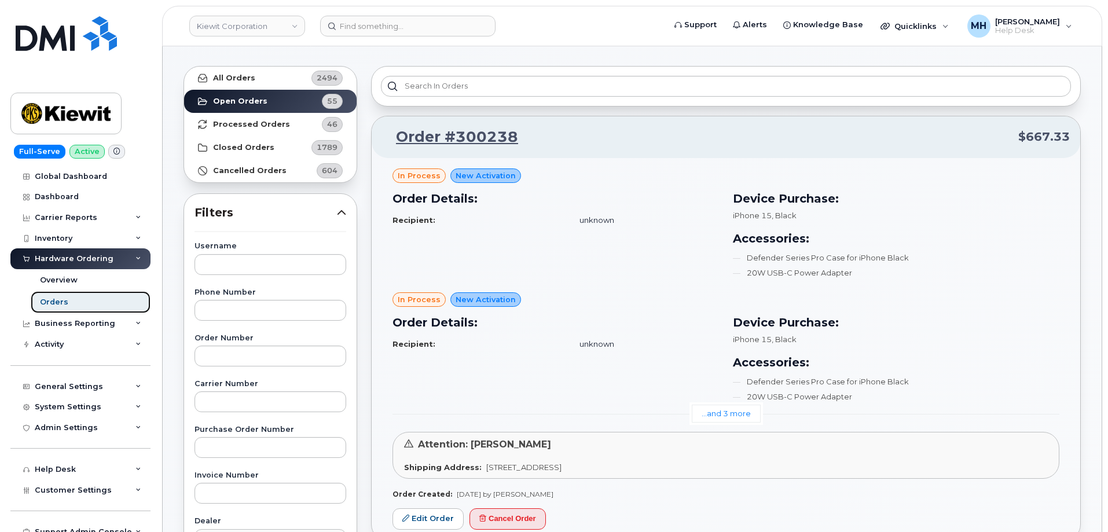
scroll to position [116, 0]
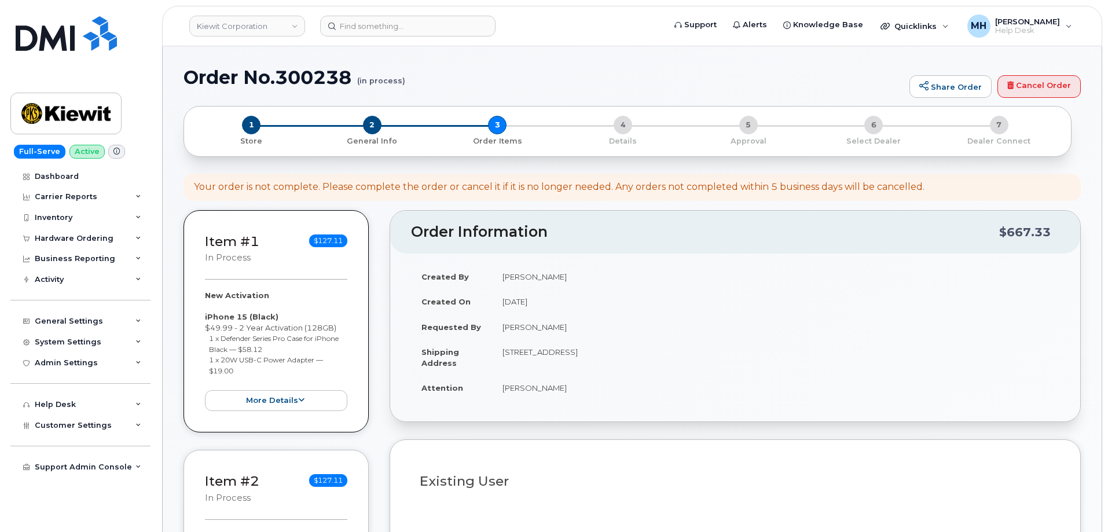
select select
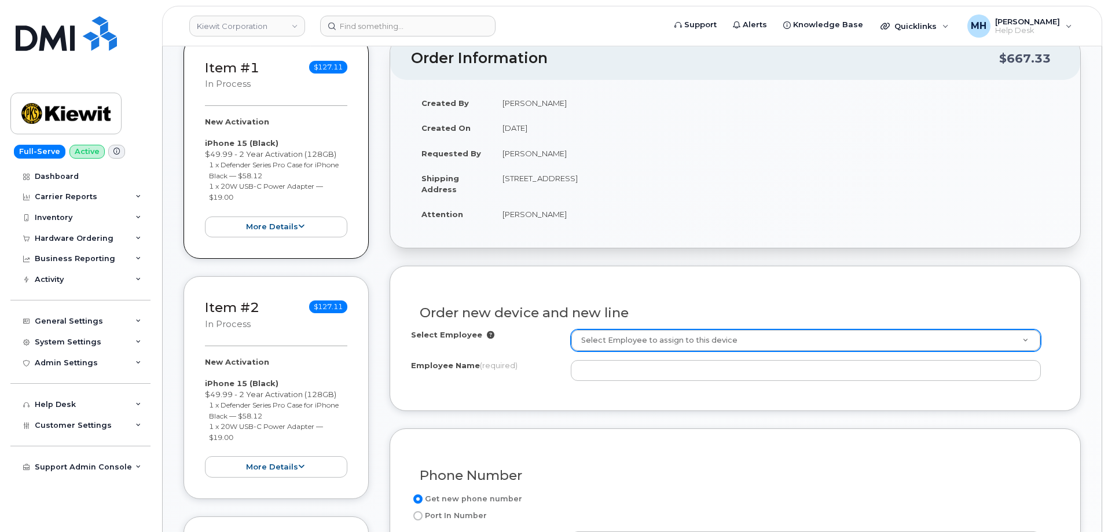
scroll to position [233, 0]
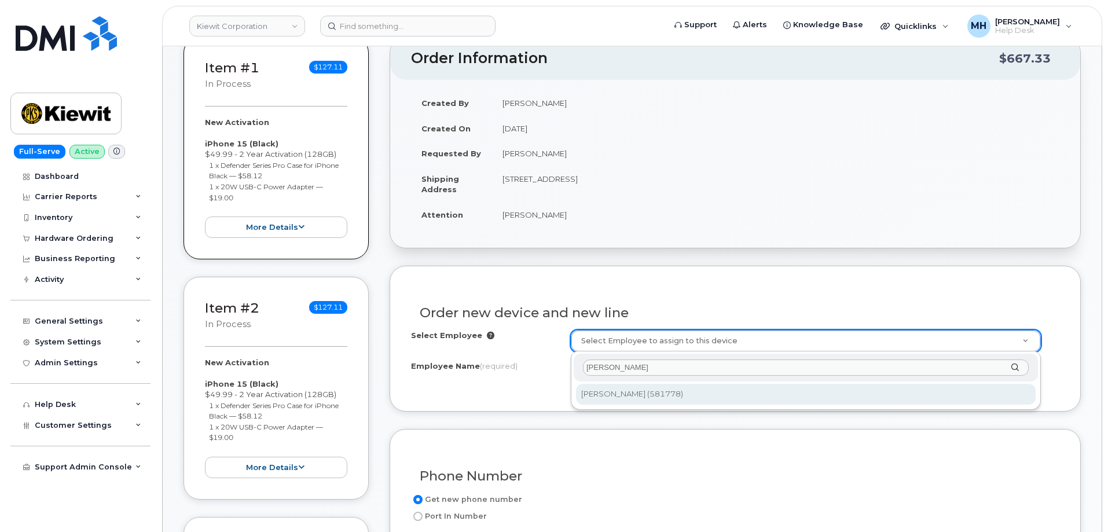
type input "[PERSON_NAME]"
type input "2983246"
type input "[PERSON_NAME]"
type input "1031 Country Lane"
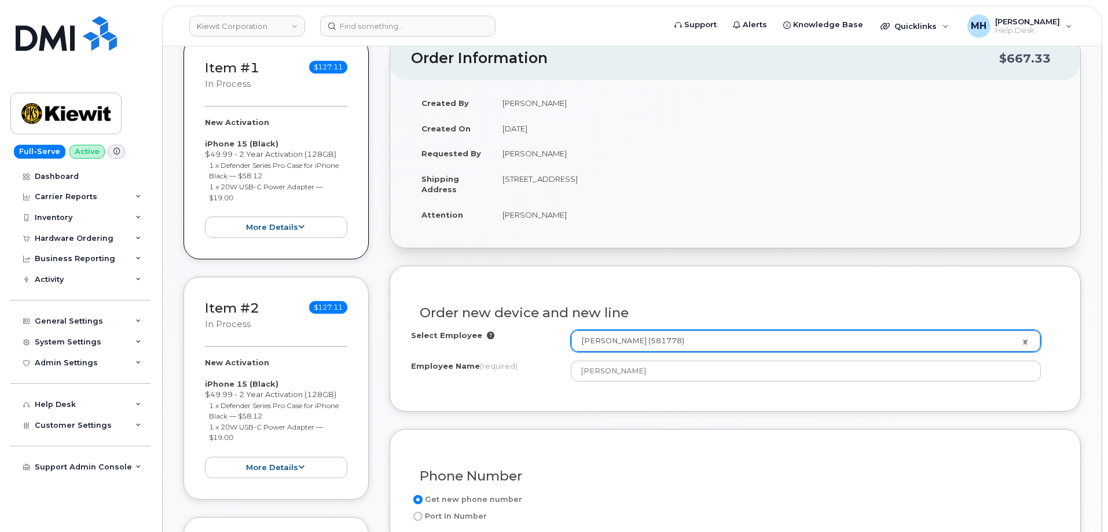
click at [646, 174] on td "[STREET_ADDRESS]" at bounding box center [775, 184] width 567 height 36
copy td "24589"
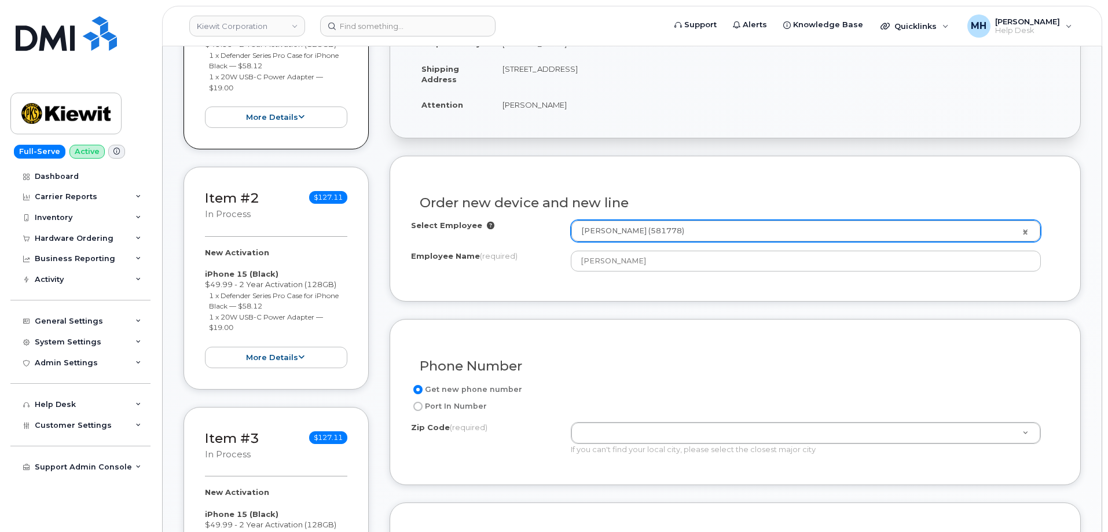
scroll to position [407, 0]
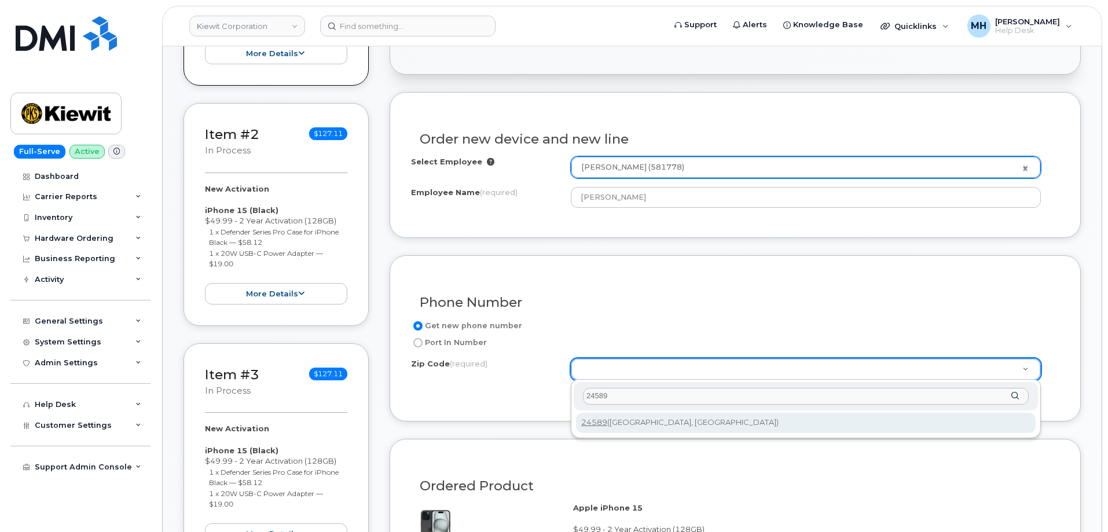
type input "24589"
type input "24589 (Scottsburg, VA)"
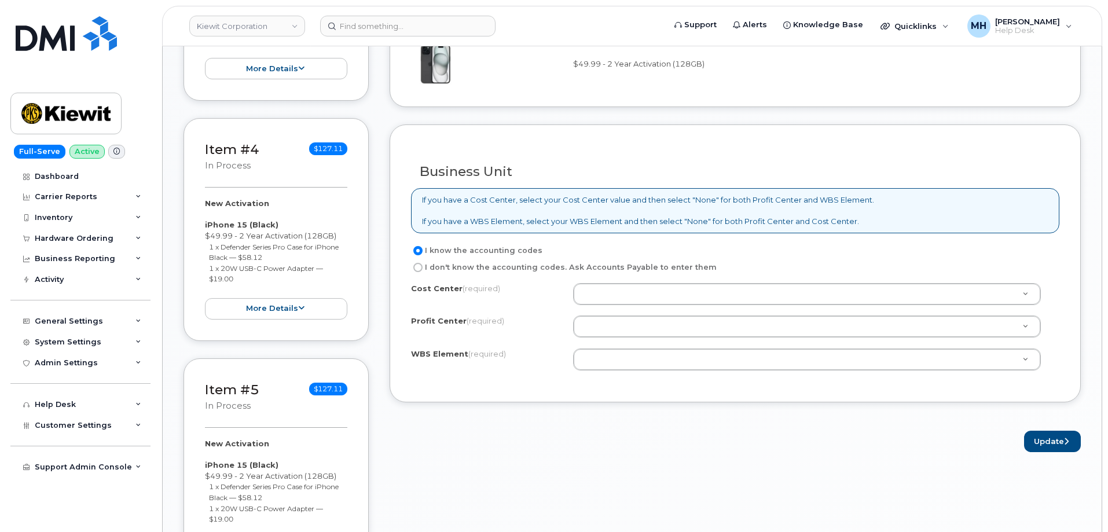
scroll to position [928, 0]
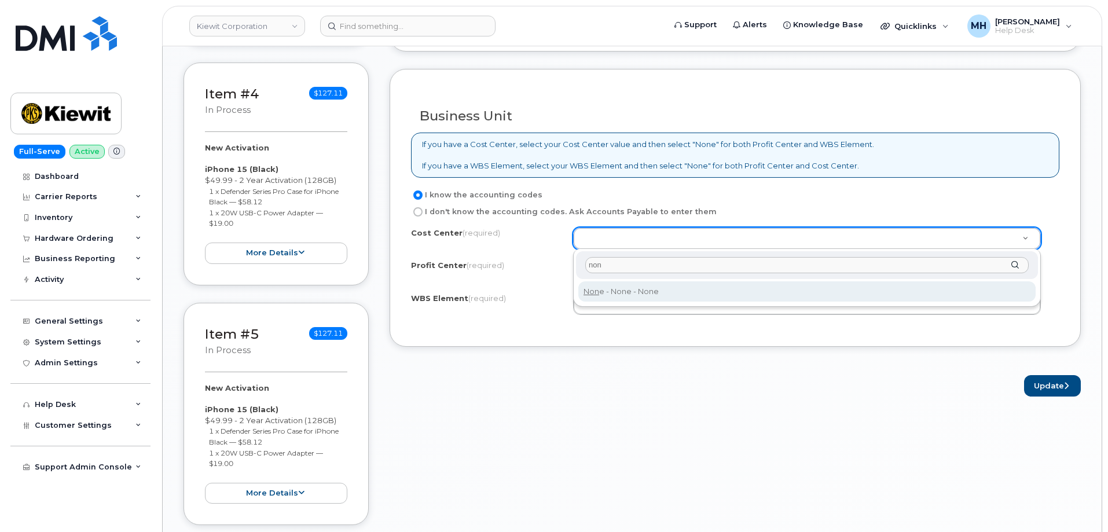
type input "non"
type input "None"
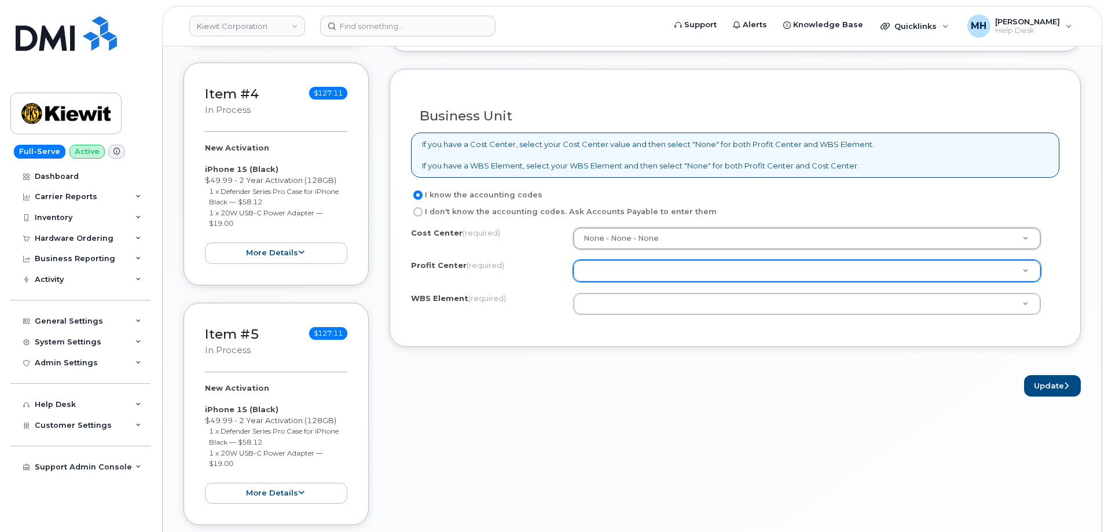
drag, startPoint x: 612, startPoint y: 287, endPoint x: 612, endPoint y: 274, distance: 12.7
click at [612, 285] on div "Cost Center (required) None - None - None None Profit Center (required) None - …" at bounding box center [735, 277] width 649 height 98
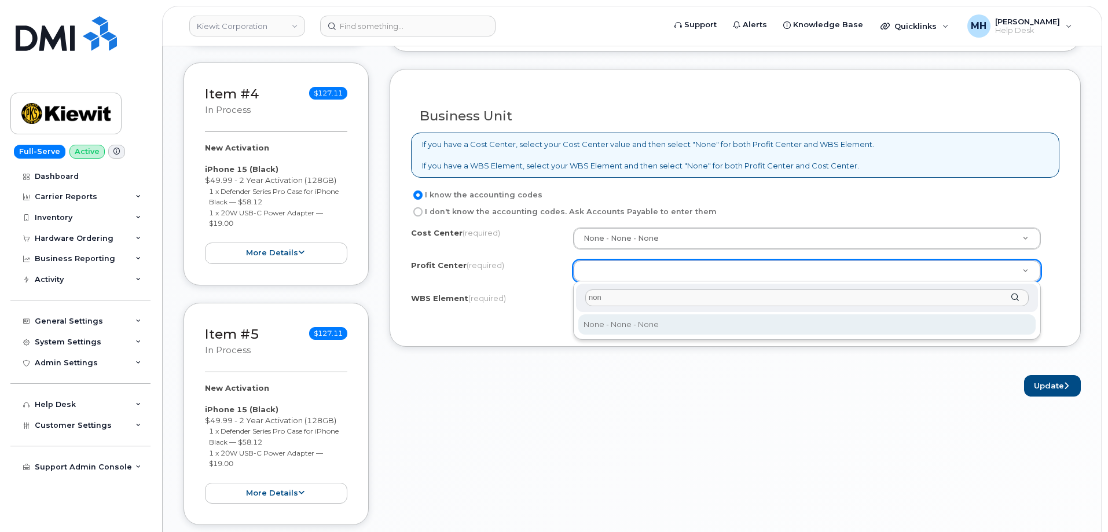
type input "non"
select select "None"
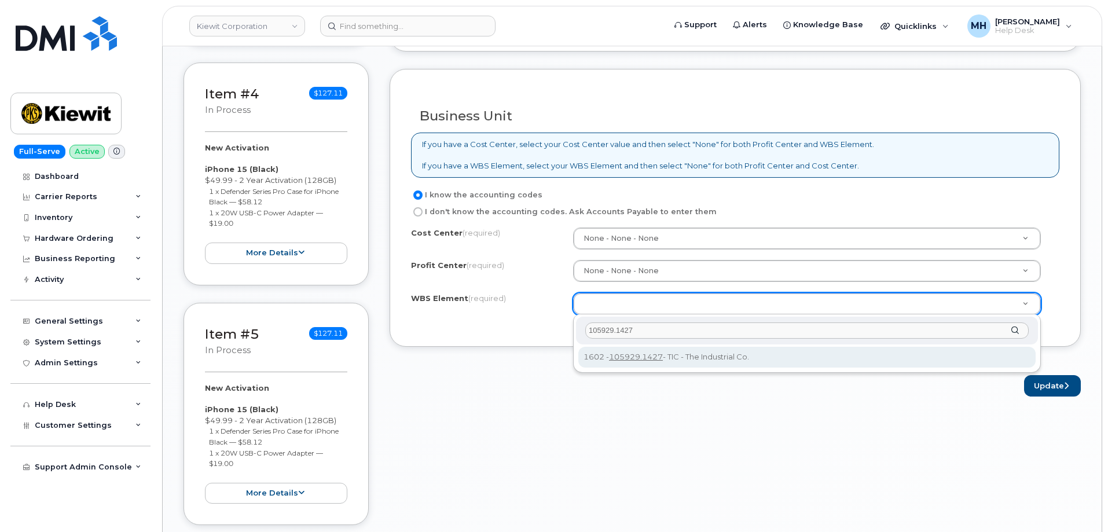
type input "105929.1427"
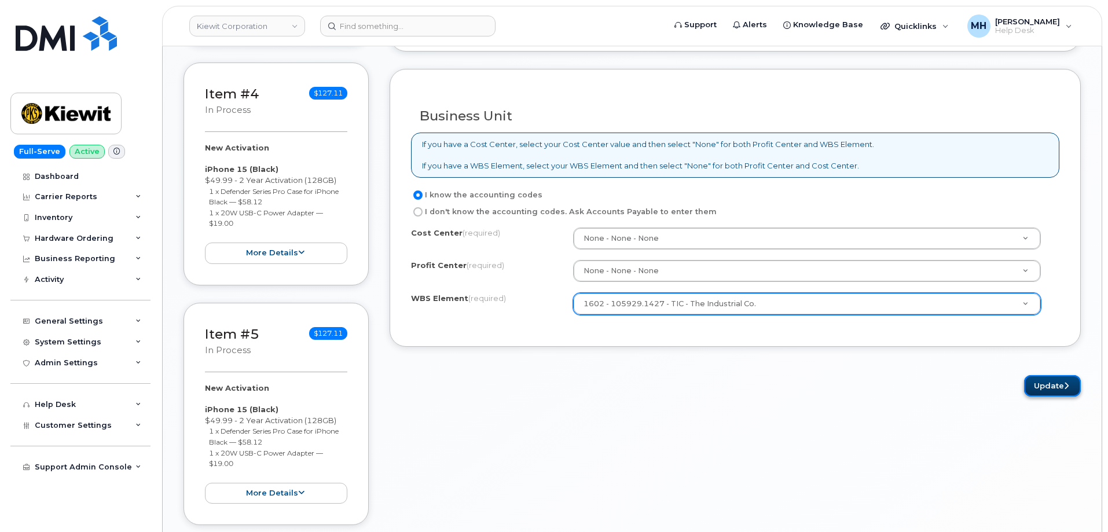
click at [1035, 387] on button "Update" at bounding box center [1052, 385] width 57 height 21
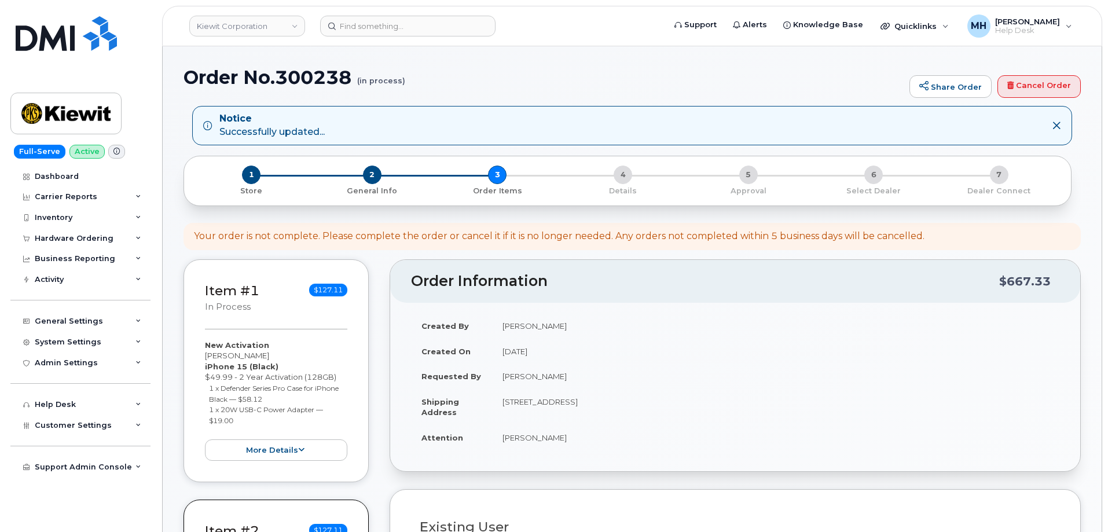
select select
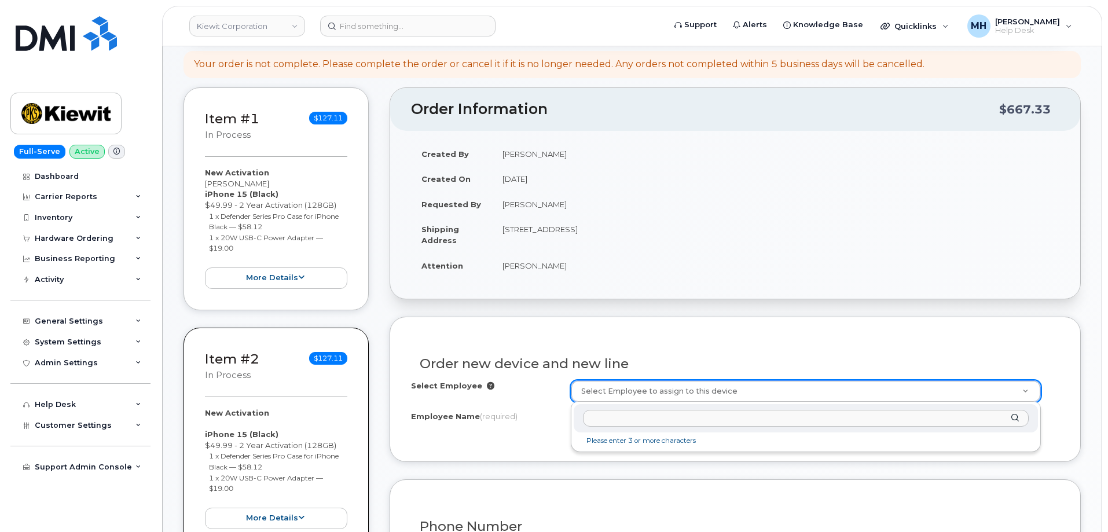
scroll to position [291, 0]
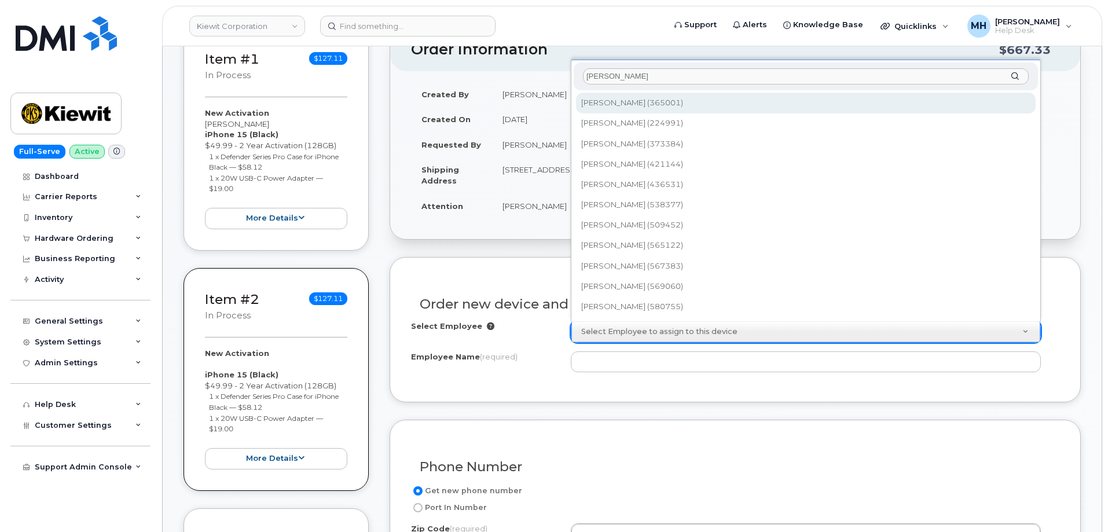
type input "[PERSON_NAME]"
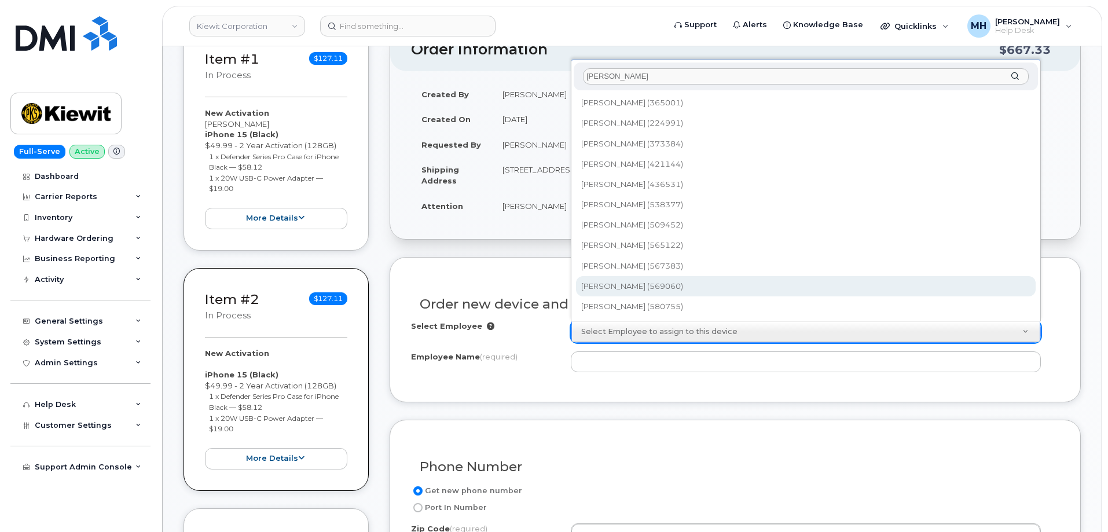
type input "2418171"
type input "Jonathan Williams"
type input "[STREET_ADDRESS]"
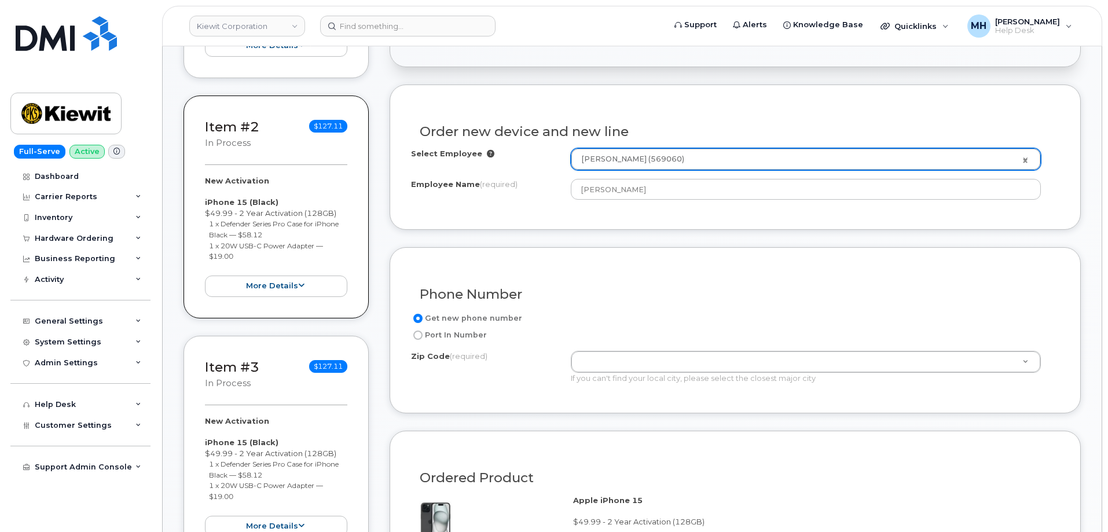
scroll to position [465, 0]
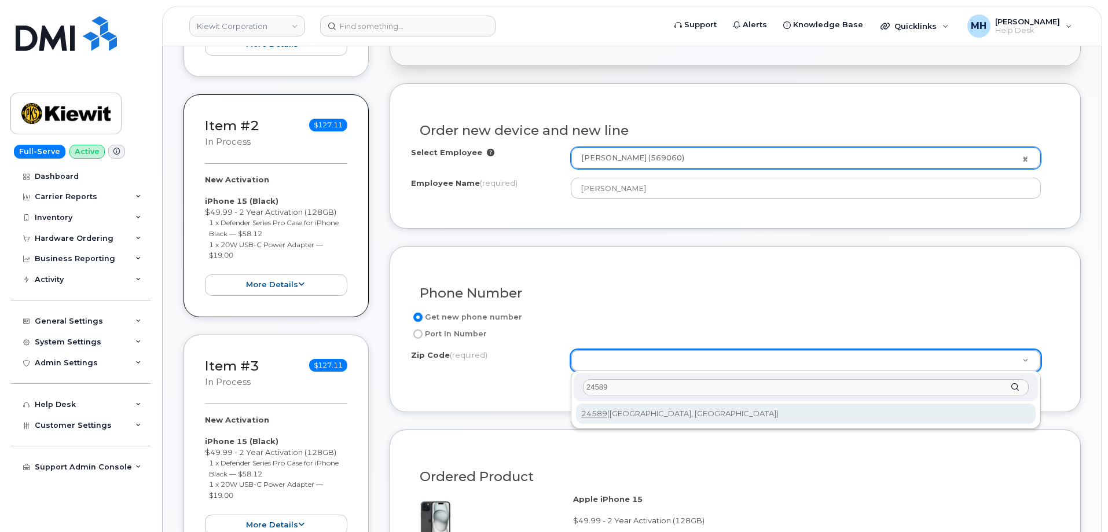
type input "24589"
type input "24589 ([GEOGRAPHIC_DATA], [GEOGRAPHIC_DATA])"
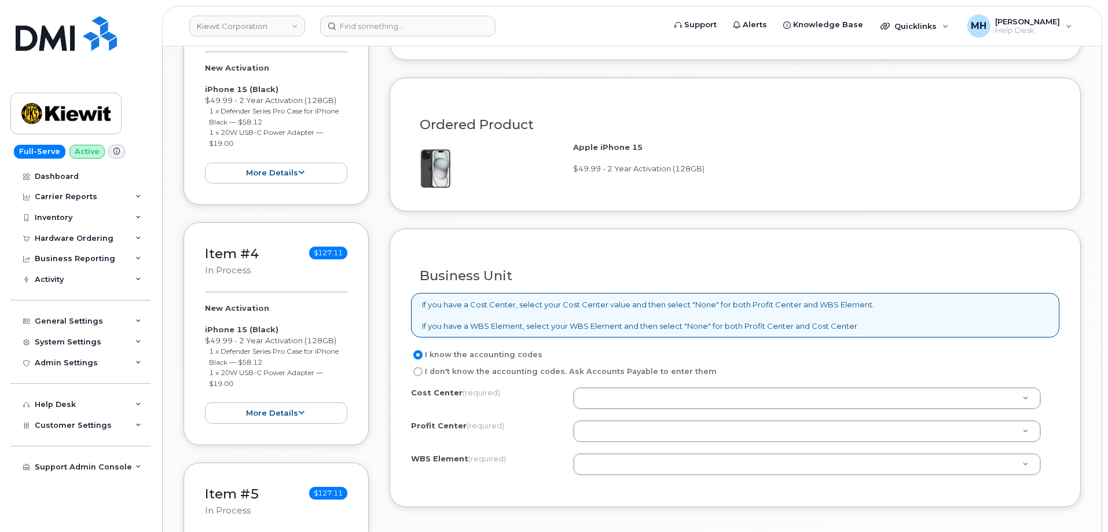
scroll to position [928, 0]
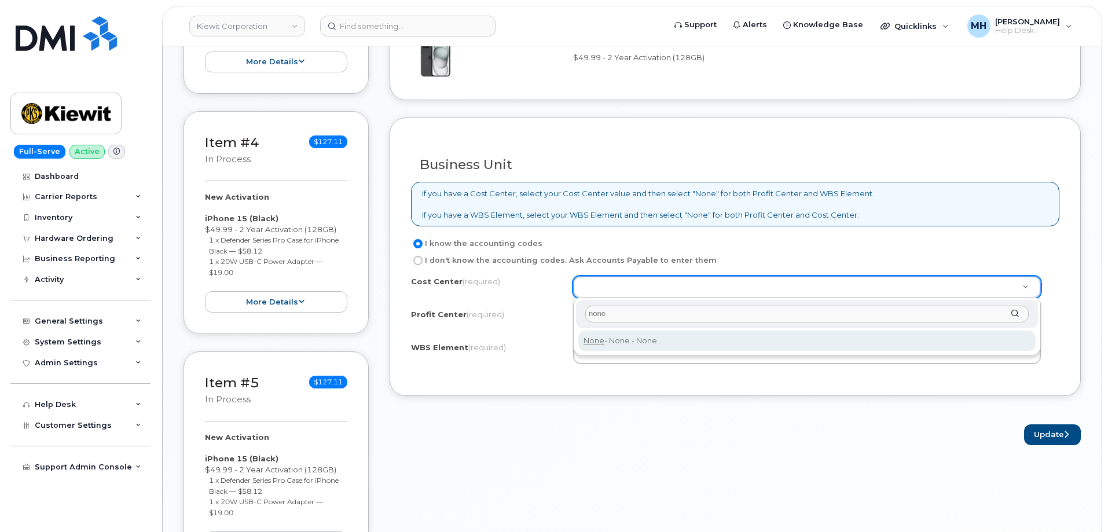
type input "none"
type input "None"
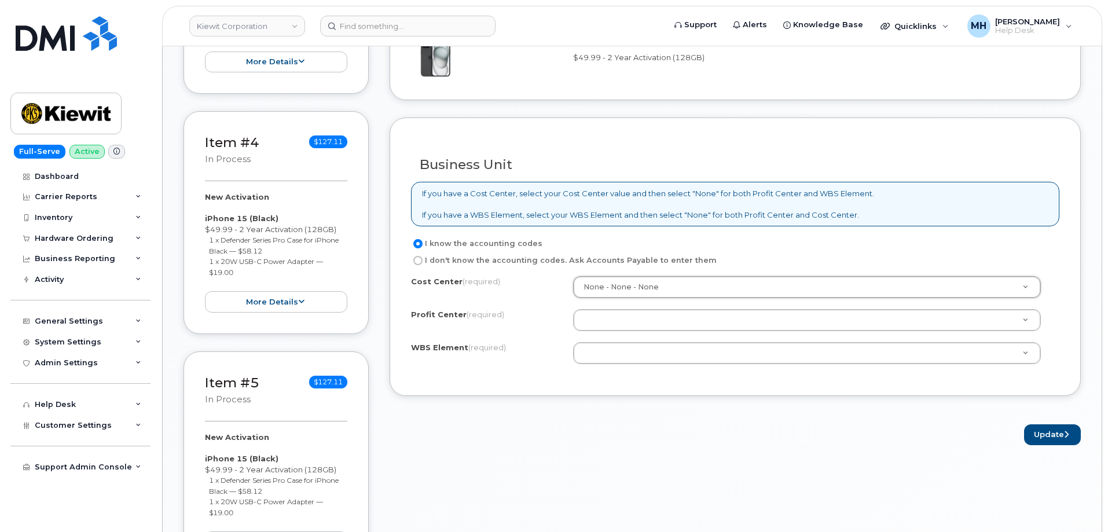
click at [602, 332] on div "Cost Center (required) None - None - None None Profit Center (required) None - …" at bounding box center [735, 325] width 649 height 98
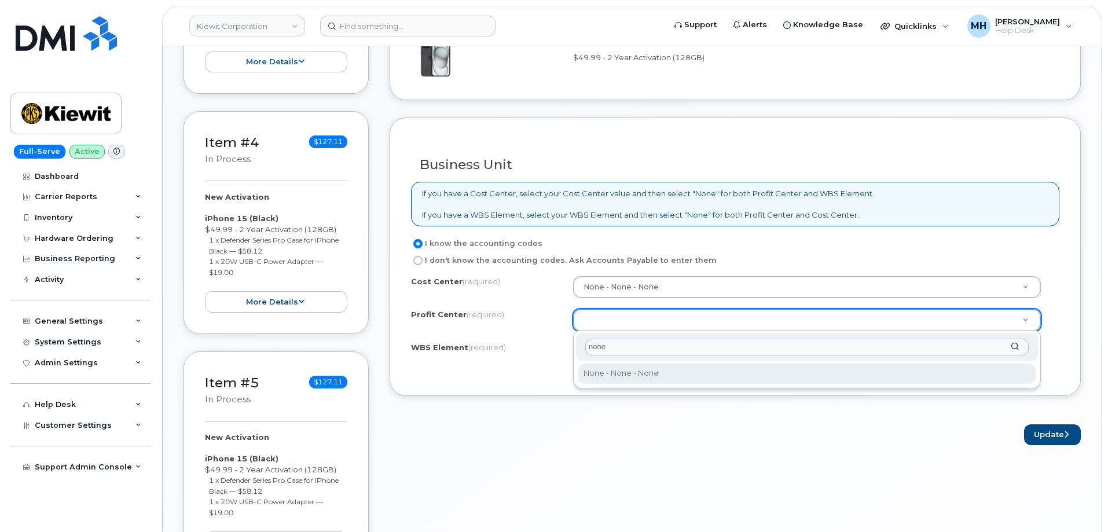
type input "none"
select select "None"
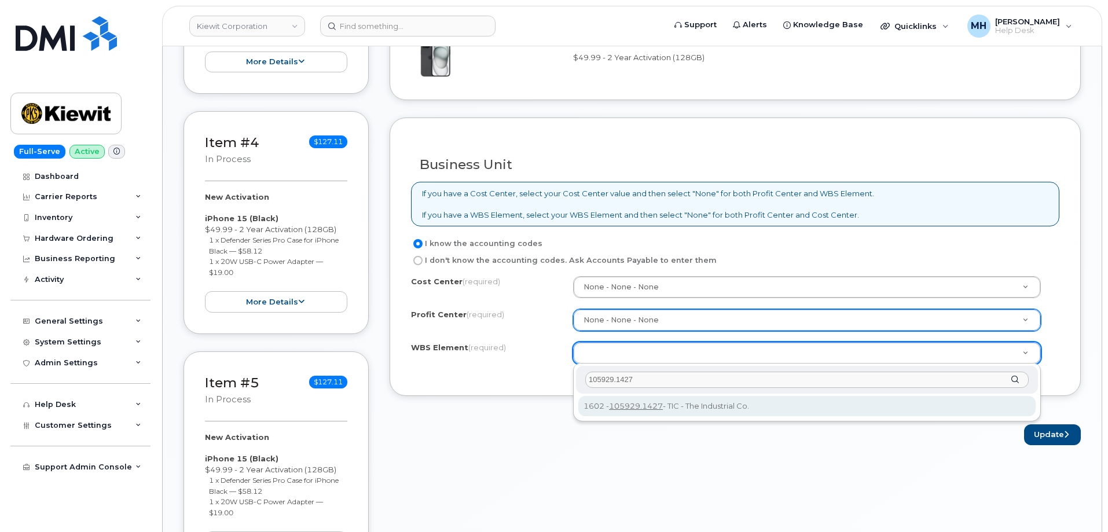
type input "105929.1427"
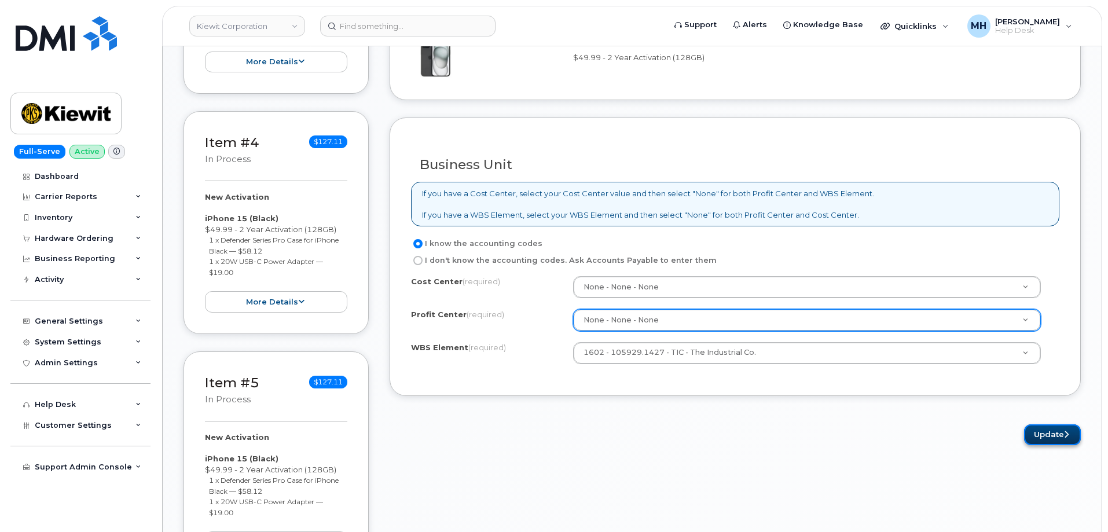
click at [1052, 434] on button "Update" at bounding box center [1052, 434] width 57 height 21
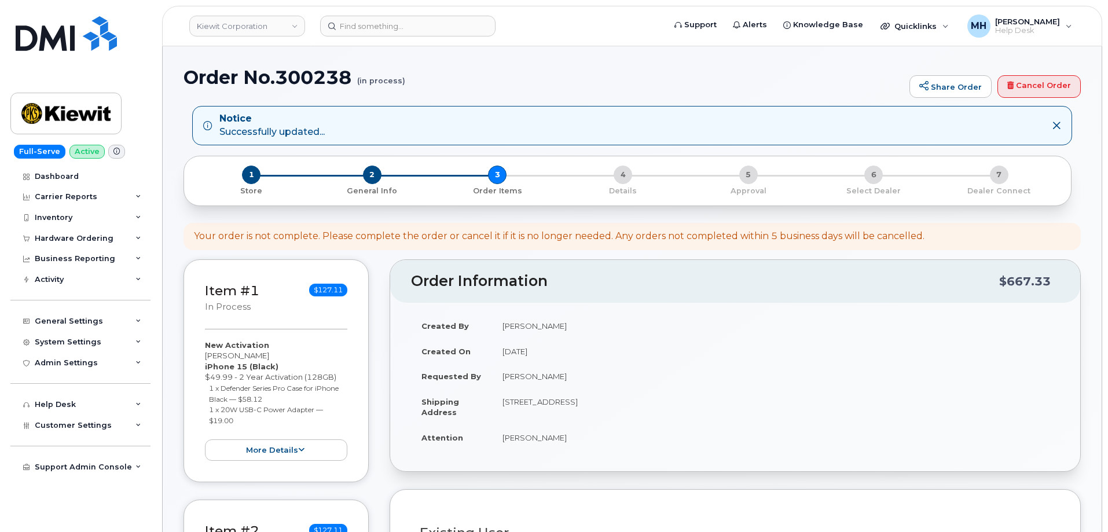
select select
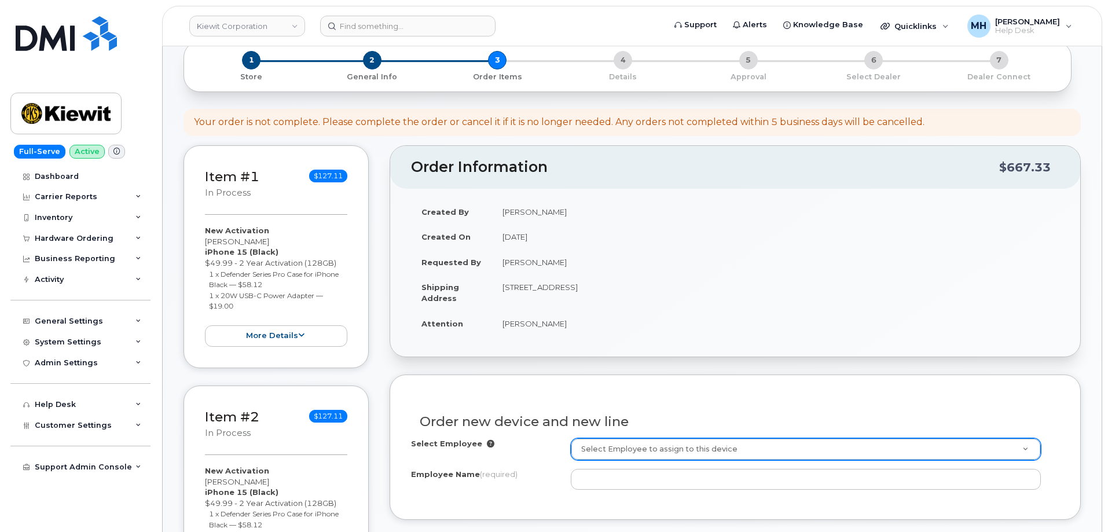
scroll to position [233, 0]
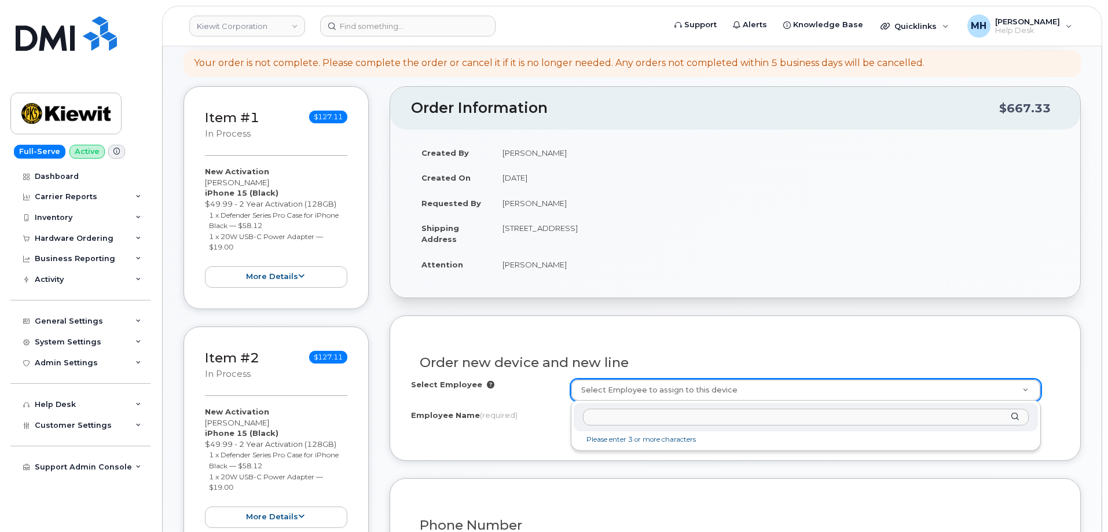
click at [640, 418] on input "text" at bounding box center [806, 417] width 446 height 17
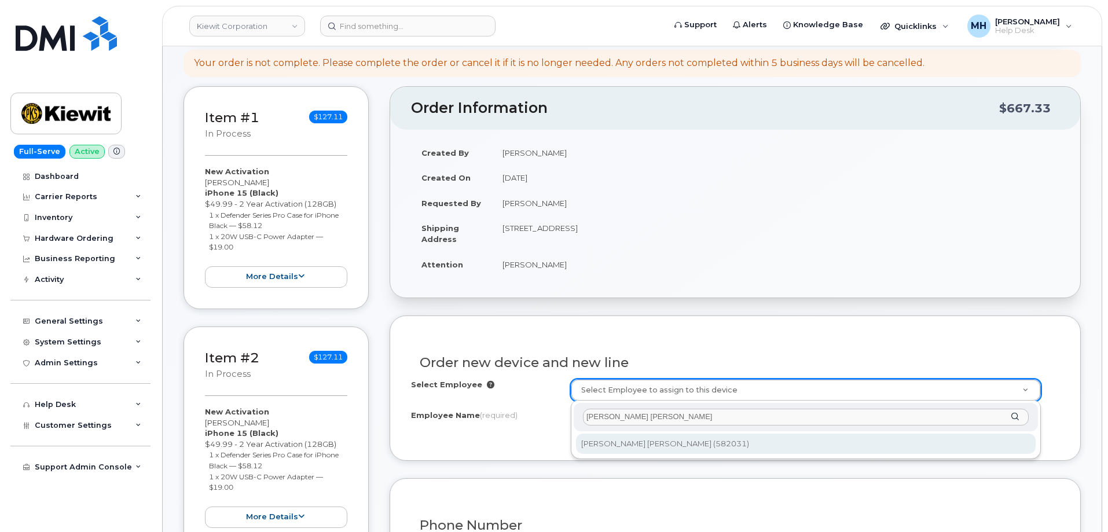
type input "[PERSON_NAME] [PERSON_NAME]"
type input "2984052"
type input "[PERSON_NAME] [PERSON_NAME]"
type input "[STREET_ADDRESS]"
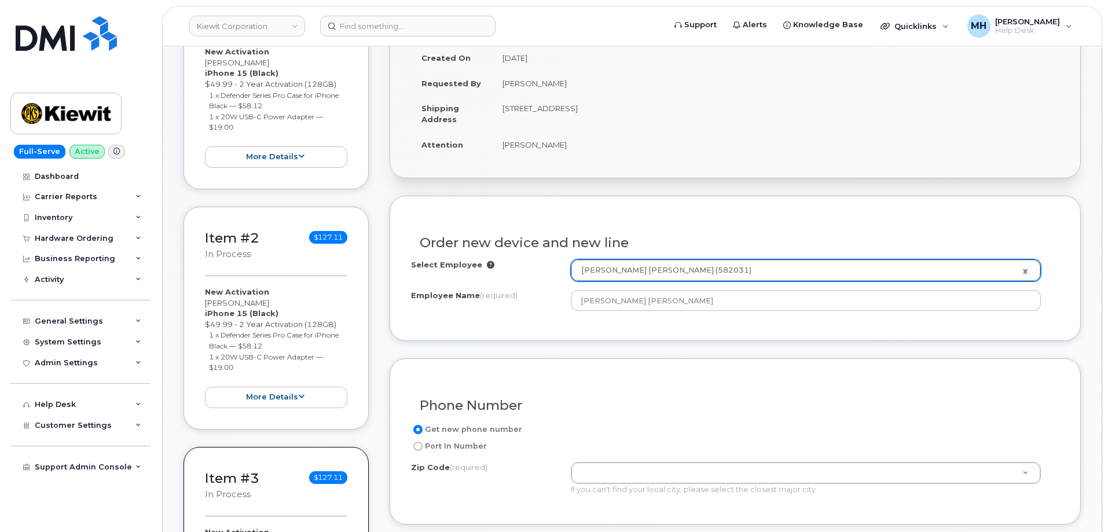
scroll to position [464, 0]
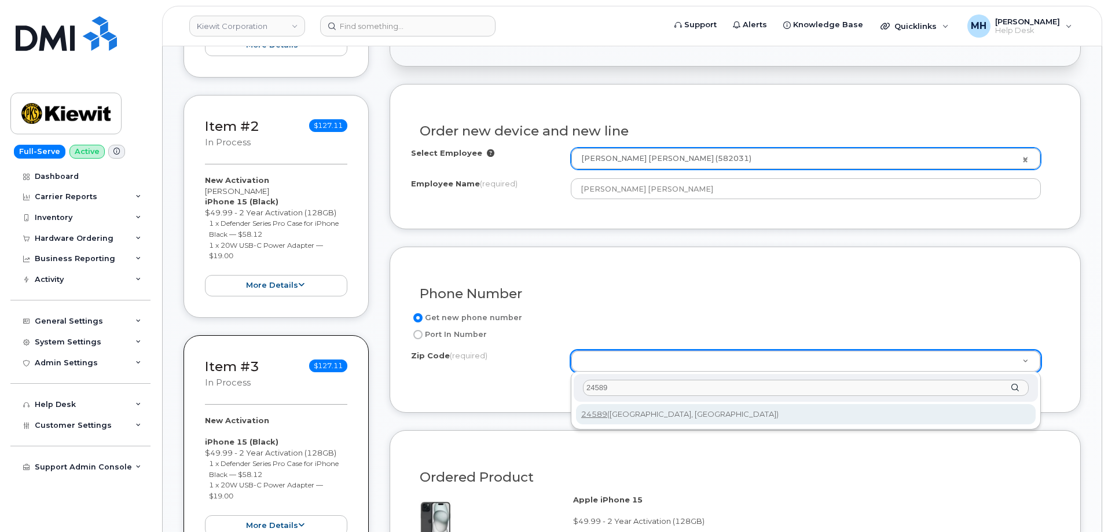
type input "24589"
type input "24589 ([GEOGRAPHIC_DATA], [GEOGRAPHIC_DATA])"
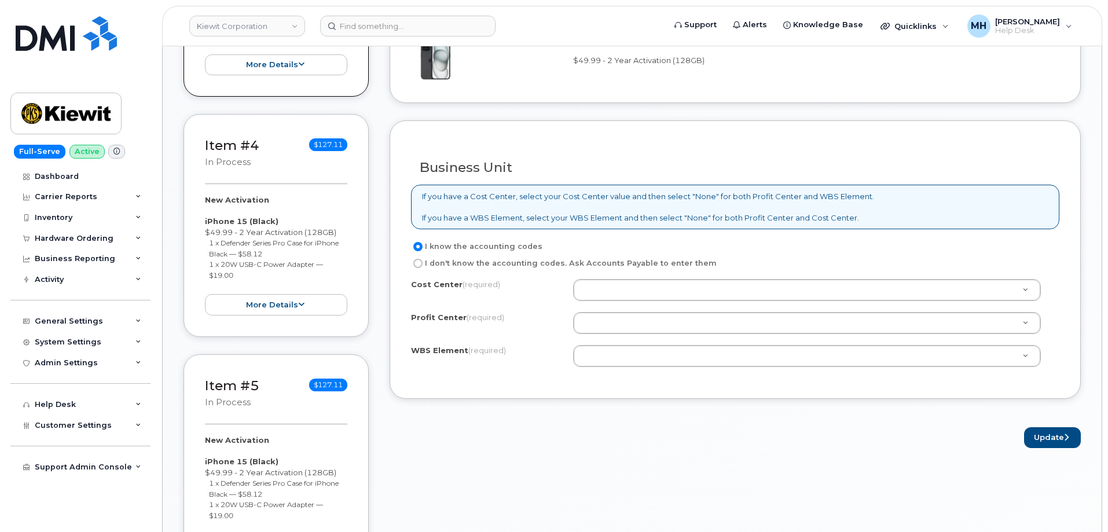
scroll to position [928, 0]
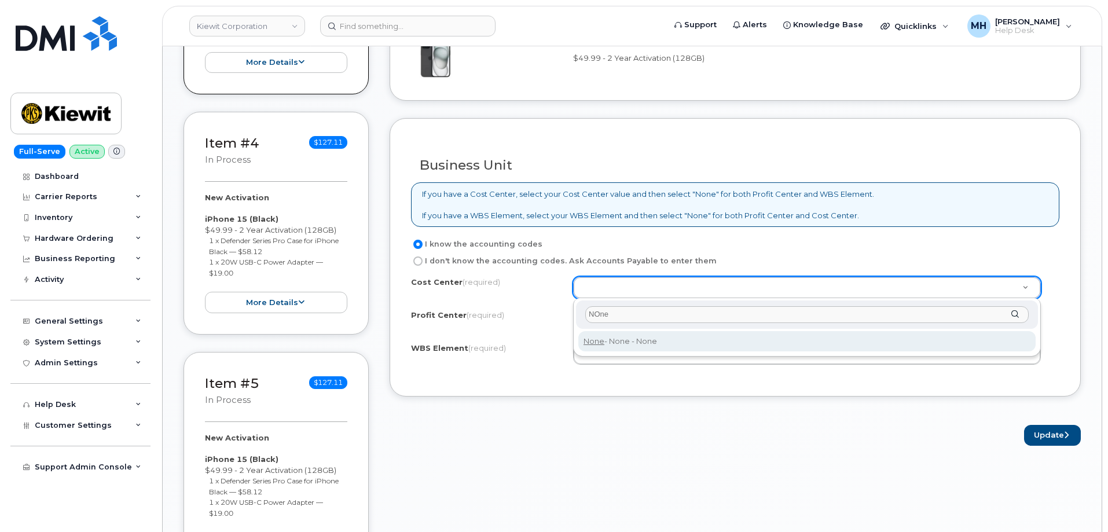
type input "NOne"
type input "None"
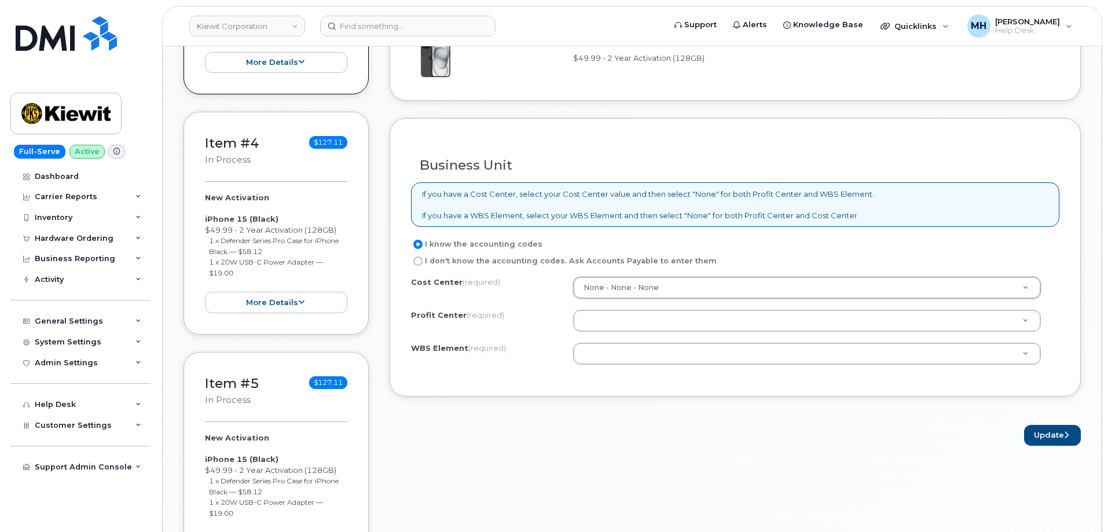
click at [609, 332] on div "Cost Center (required) None - None - None None Profit Center (required) None - …" at bounding box center [735, 326] width 649 height 98
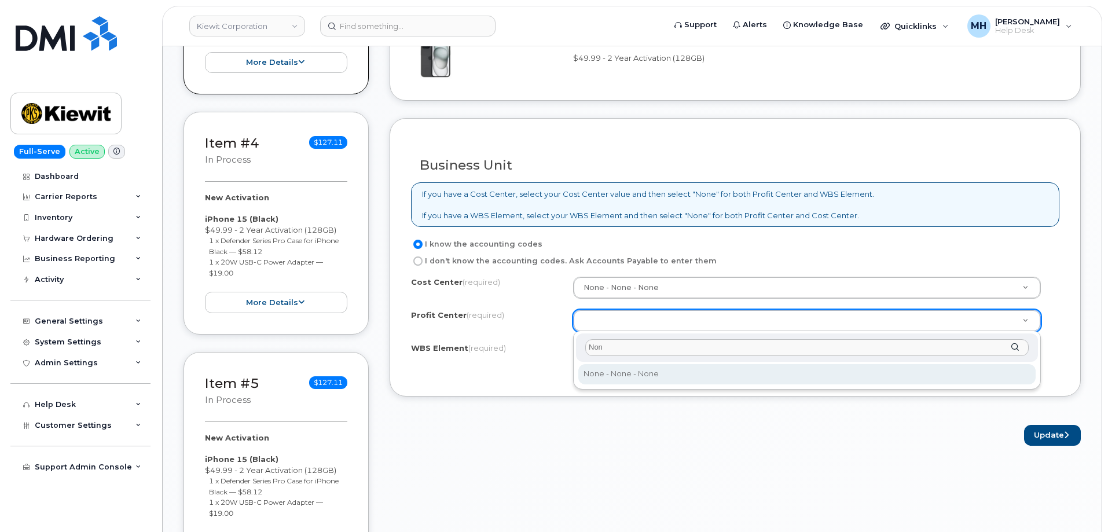
type input "Non"
select select "None"
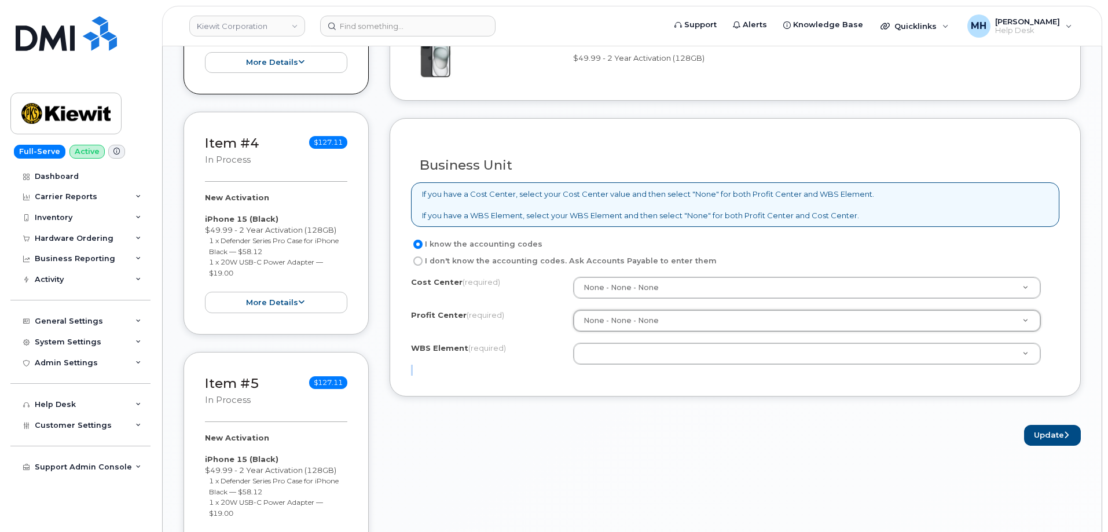
click at [613, 368] on div "Cost Center (required) None - None - None None Profit Center (required) None - …" at bounding box center [735, 326] width 649 height 98
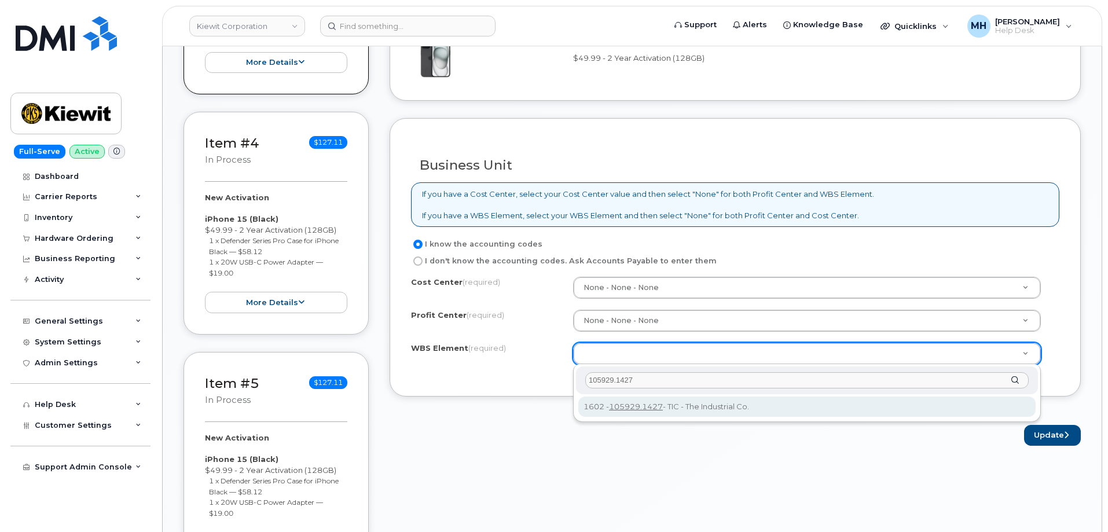
type input "105929.1427"
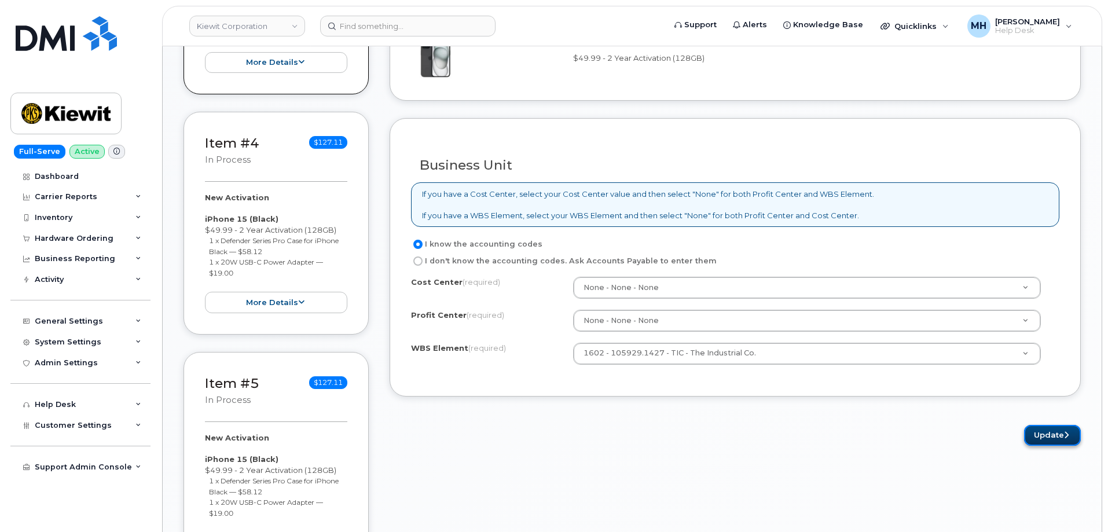
click at [1065, 439] on button "Update" at bounding box center [1052, 435] width 57 height 21
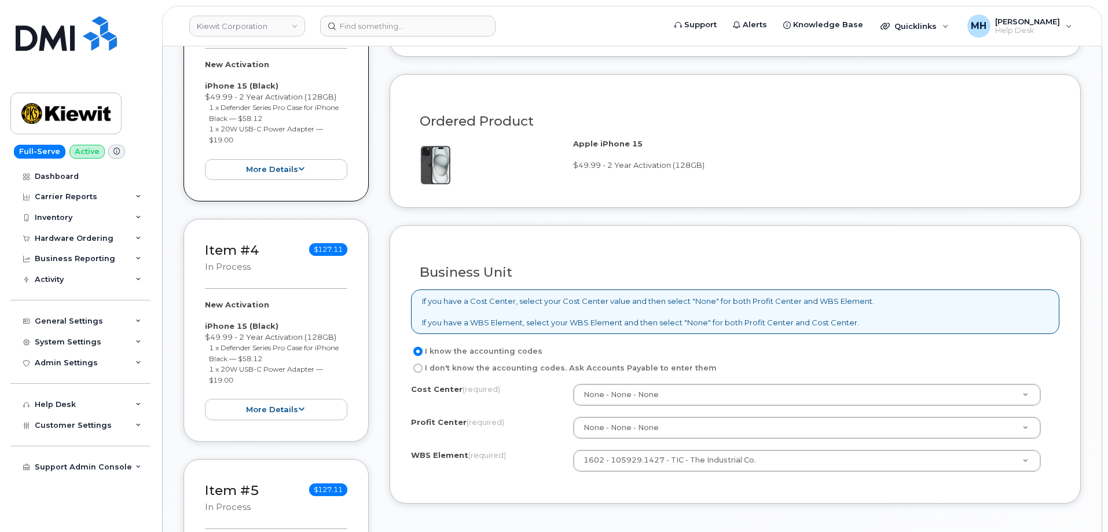
scroll to position [812, 0]
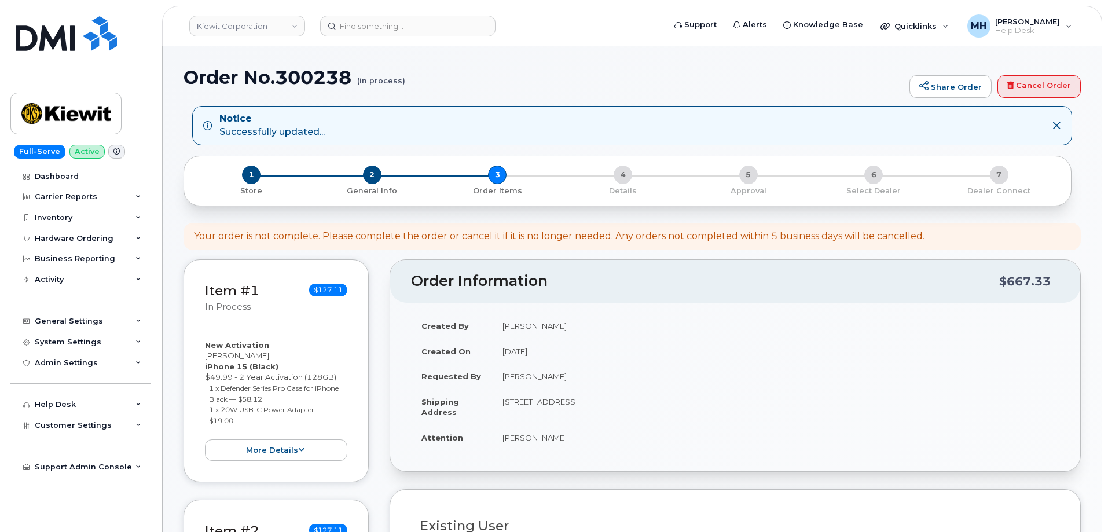
select select
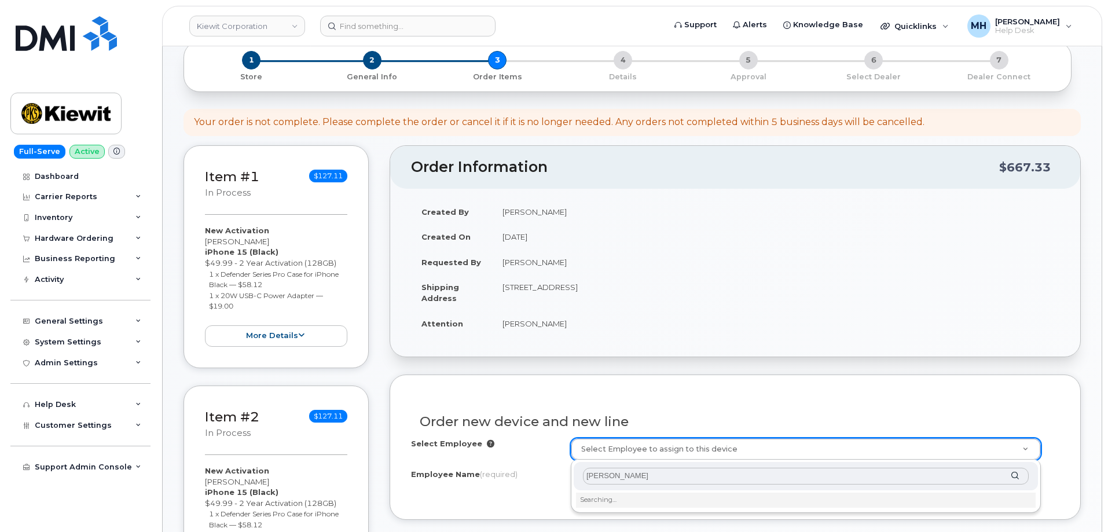
scroll to position [233, 0]
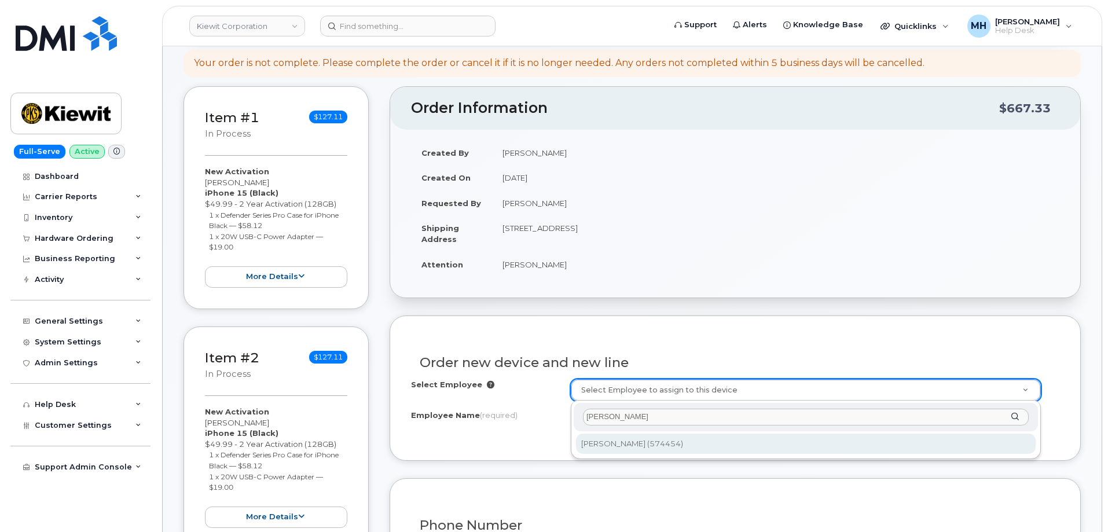
type input "[PERSON_NAME]"
type input "2718859"
type input "[PERSON_NAME]"
type input "[STREET_ADDRESS]"
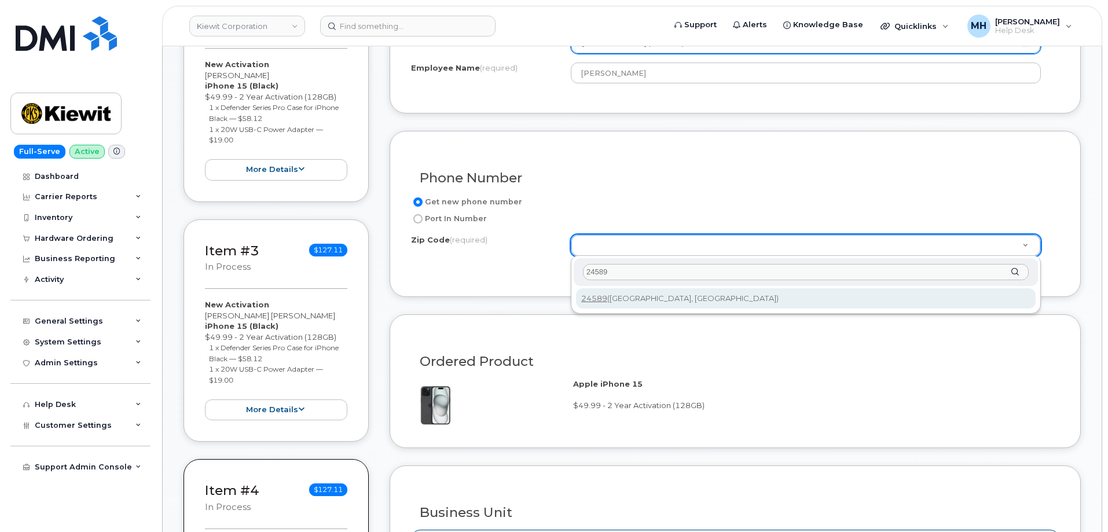
scroll to position [812, 0]
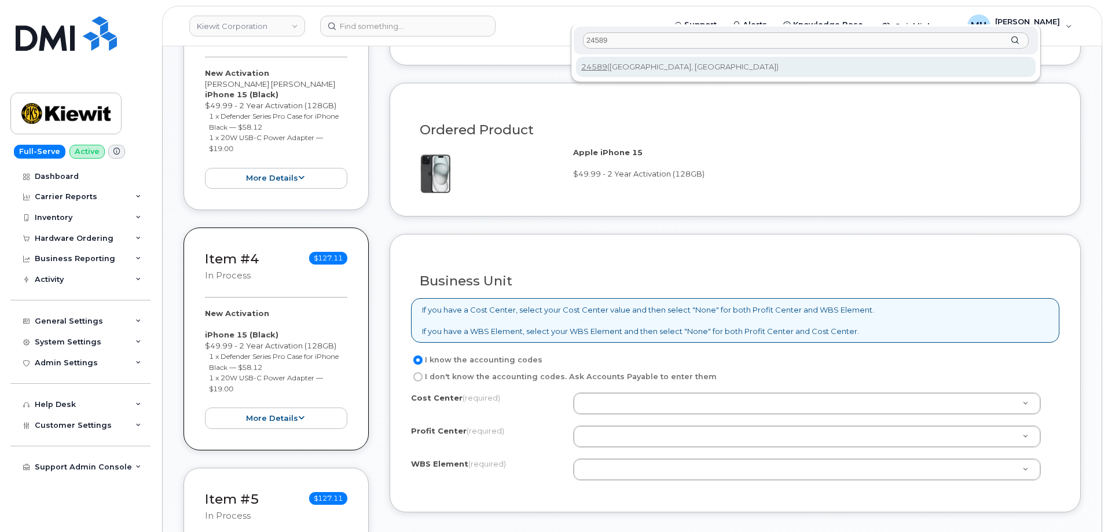
type input "24589"
type input "24589 ([GEOGRAPHIC_DATA], [GEOGRAPHIC_DATA])"
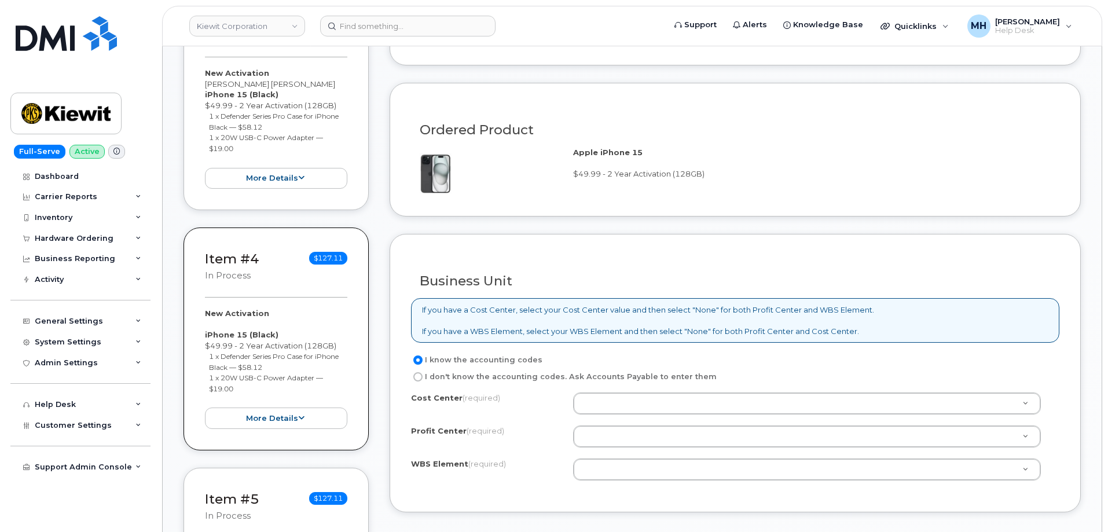
scroll to position [811, 0]
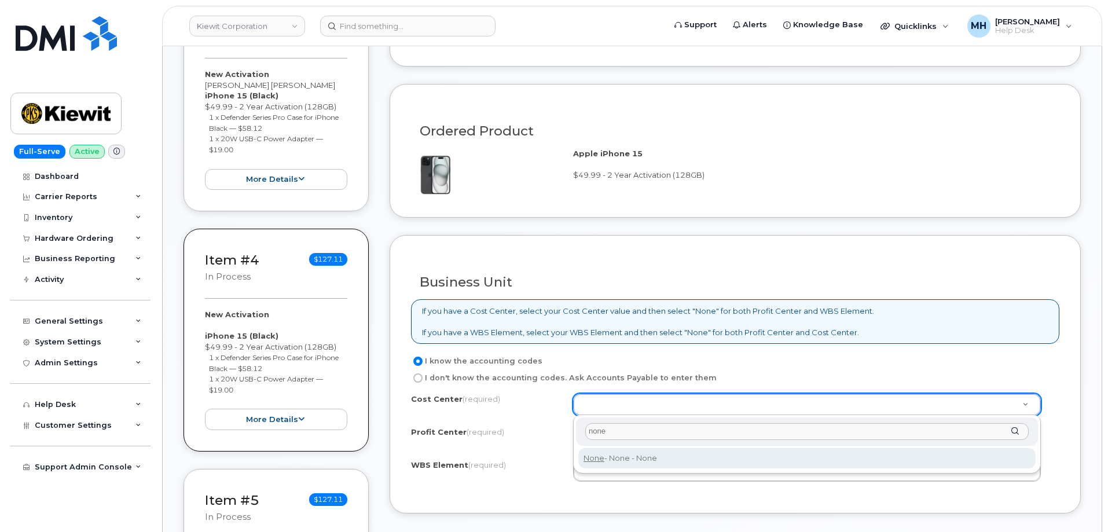
type input "none"
type input "None"
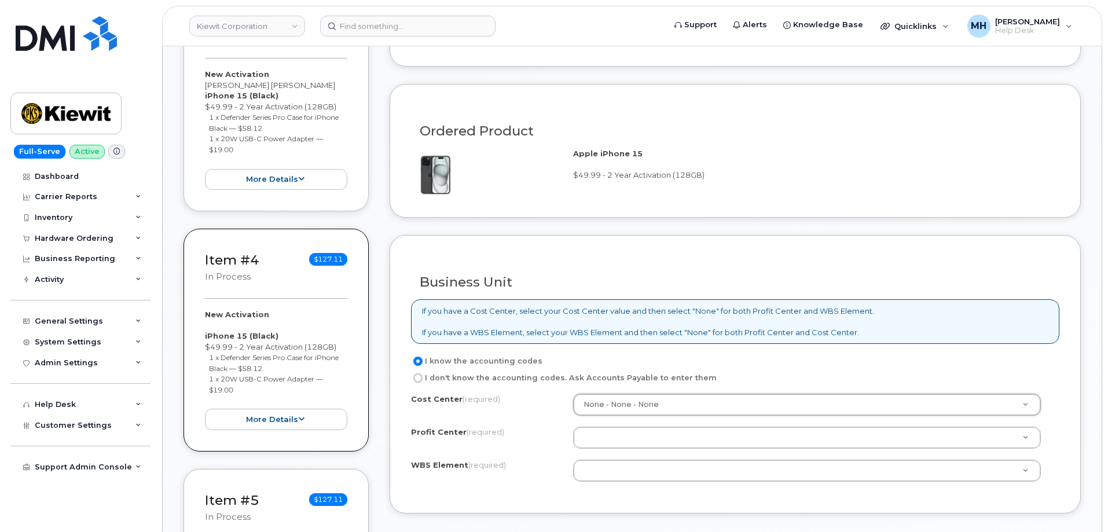
click at [607, 451] on div "Cost Center (required) None - None - None None Profit Center (required) None - …" at bounding box center [735, 443] width 649 height 98
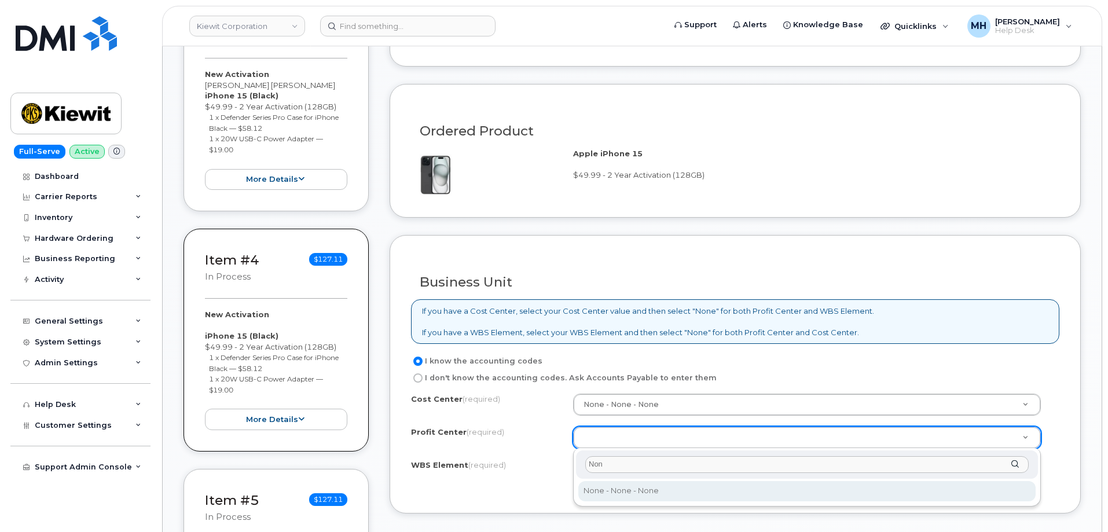
type input "Non"
select select "None"
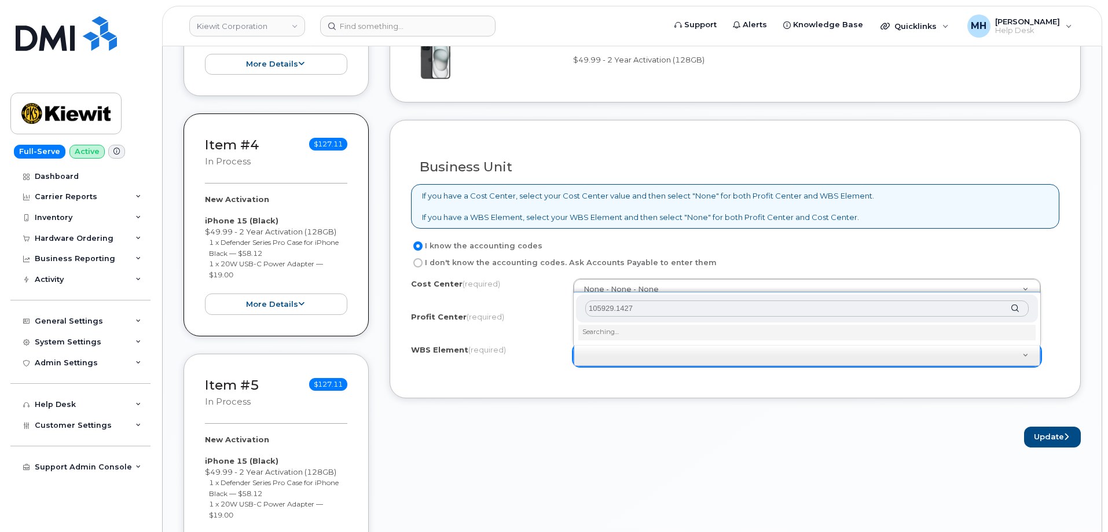
scroll to position [927, 0]
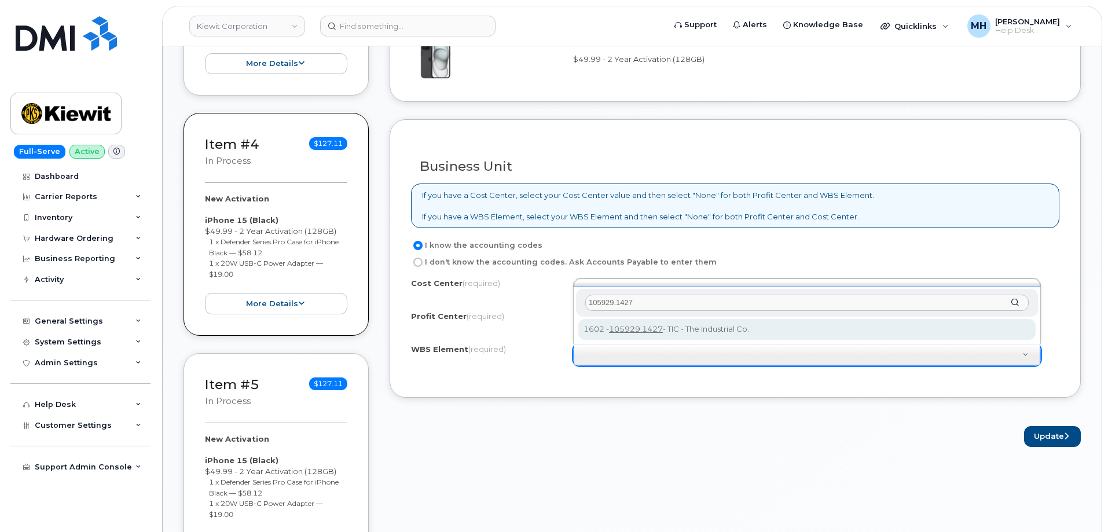
type input "105929.1427"
drag, startPoint x: 649, startPoint y: 323, endPoint x: 646, endPoint y: 346, distance: 23.3
type input "105929.1427"
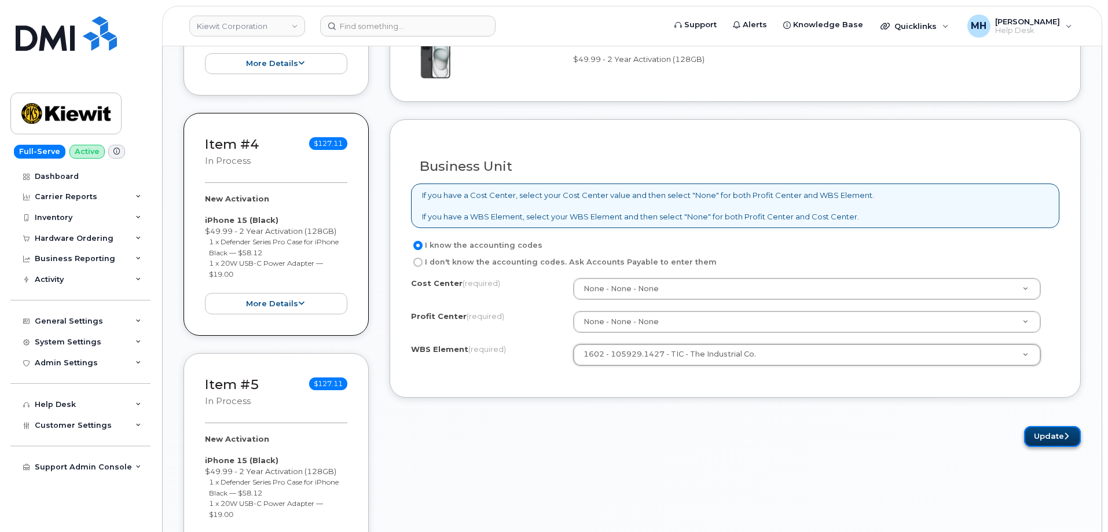
click at [1026, 436] on button "Update" at bounding box center [1052, 436] width 57 height 21
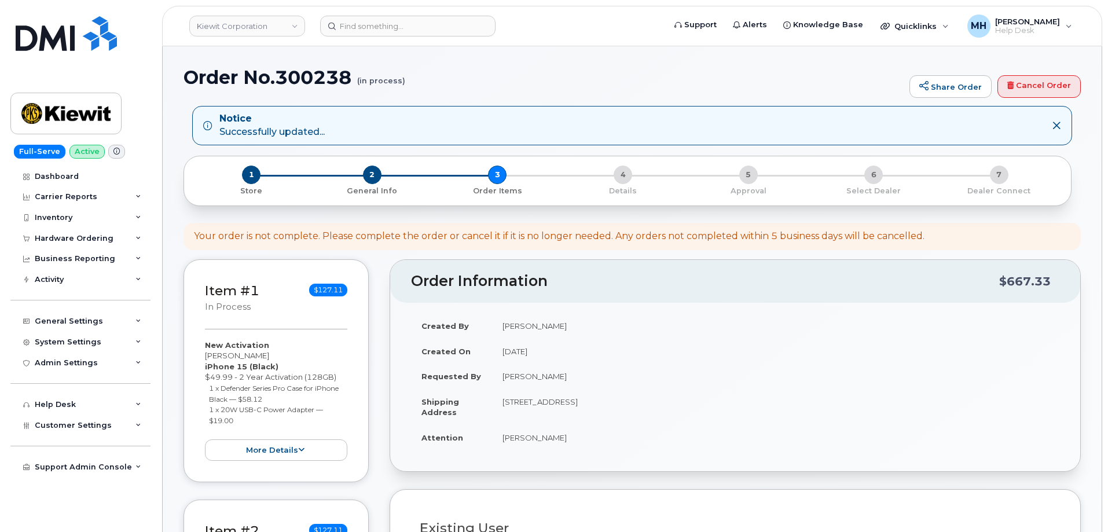
select select
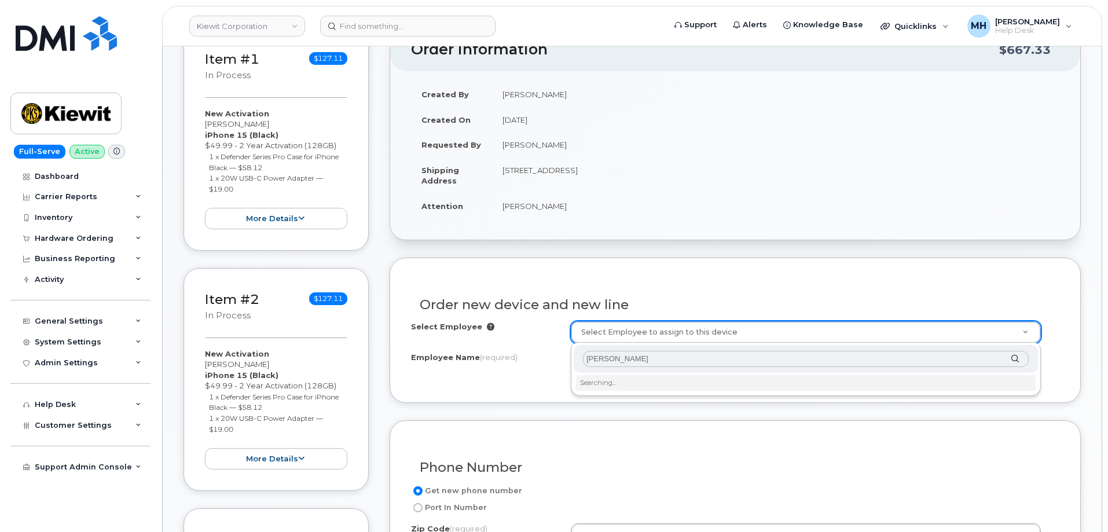
scroll to position [291, 0]
type input "[PERSON_NAME]"
type input "2176941"
type input "[PERSON_NAME]"
type input "[STREET_ADDRESS]"
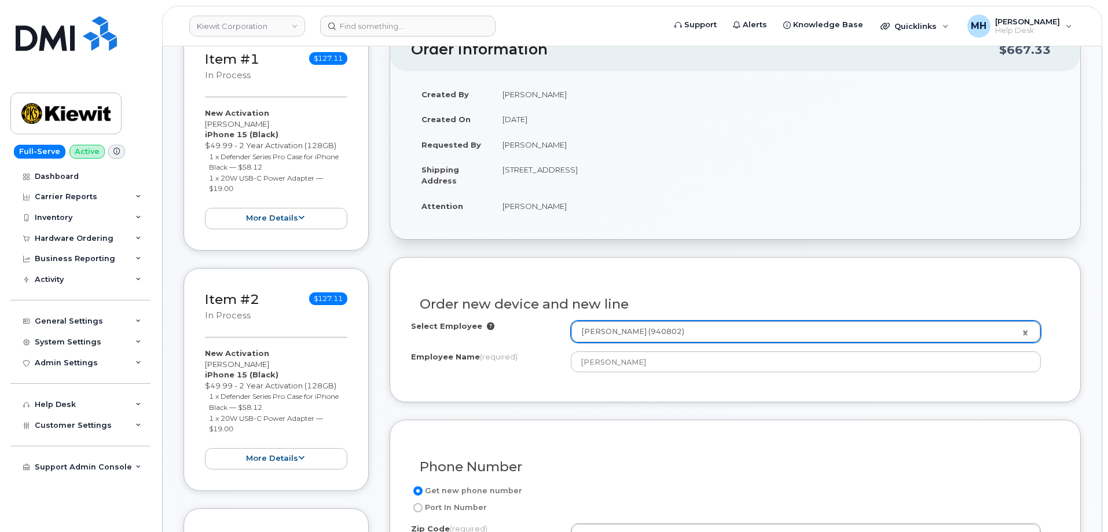
scroll to position [465, 0]
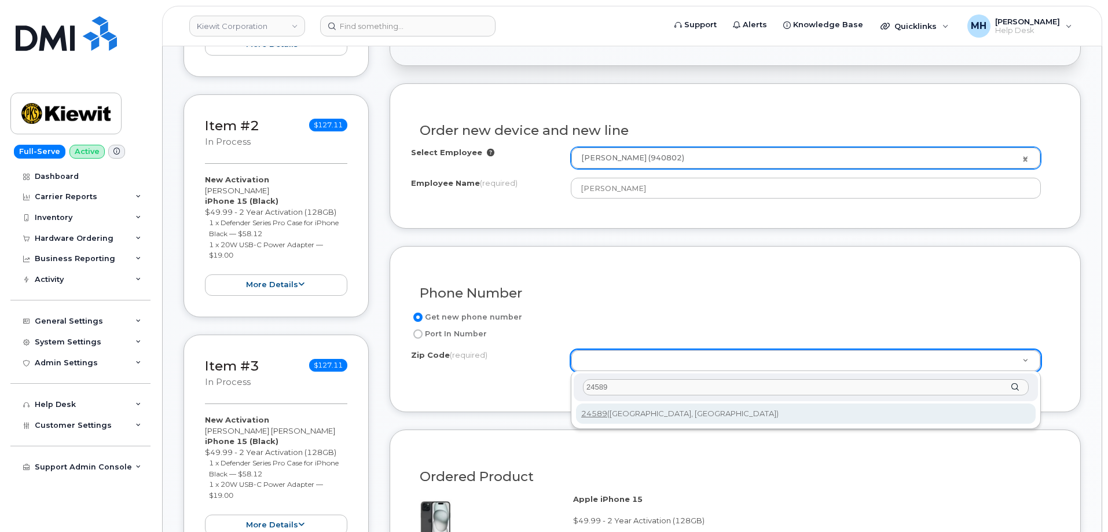
type input "24589"
type input "24589 (Scottsburg, VA)"
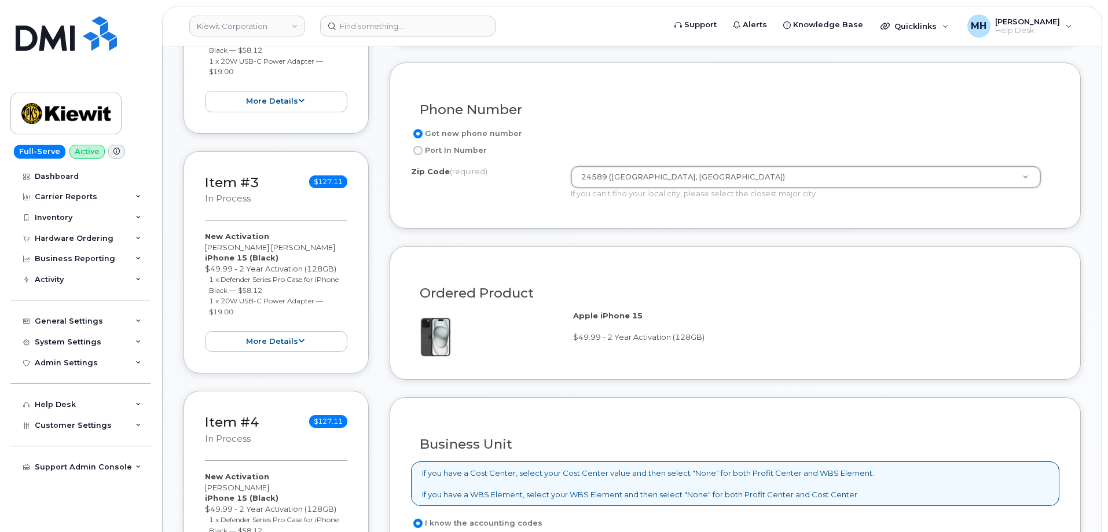
scroll to position [812, 0]
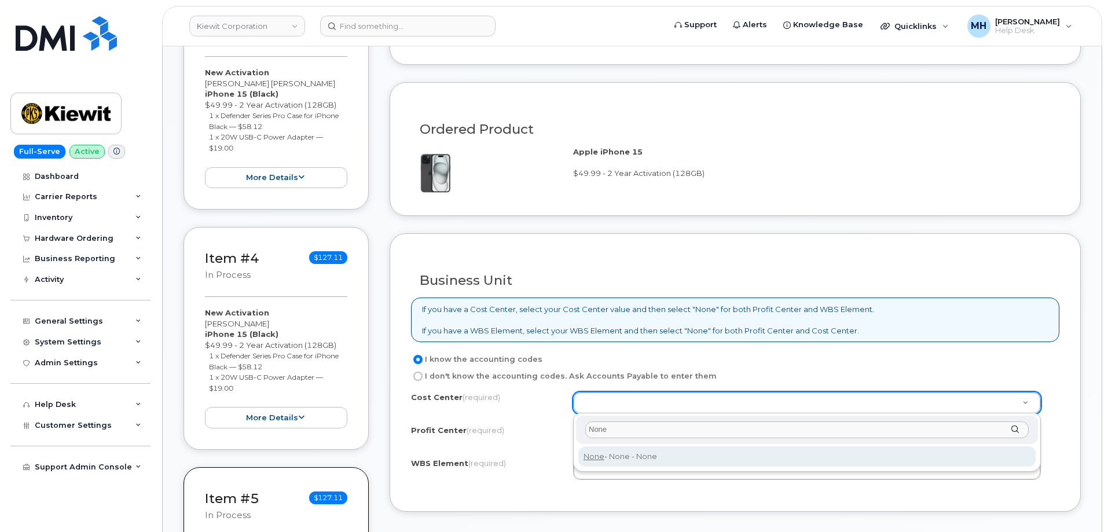
type input "None"
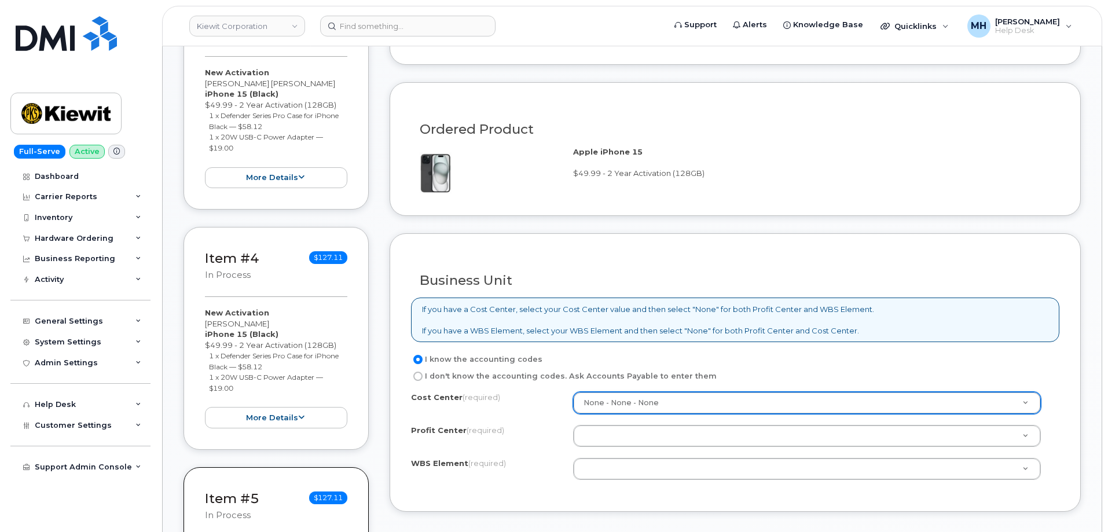
click at [603, 450] on div "Cost Center (required) None - None - None None Profit Center (required) None - …" at bounding box center [735, 441] width 649 height 98
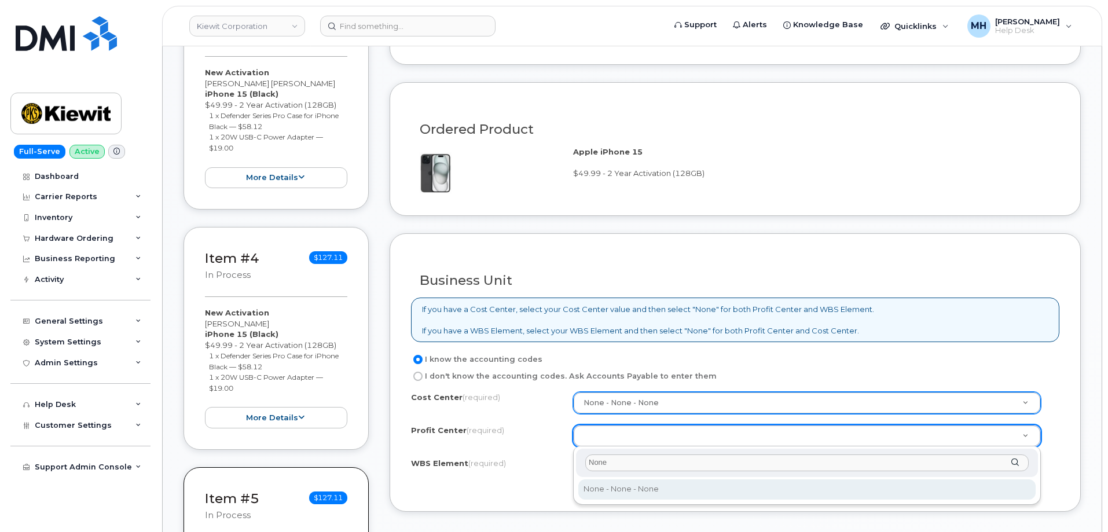
type input "None"
select select "None"
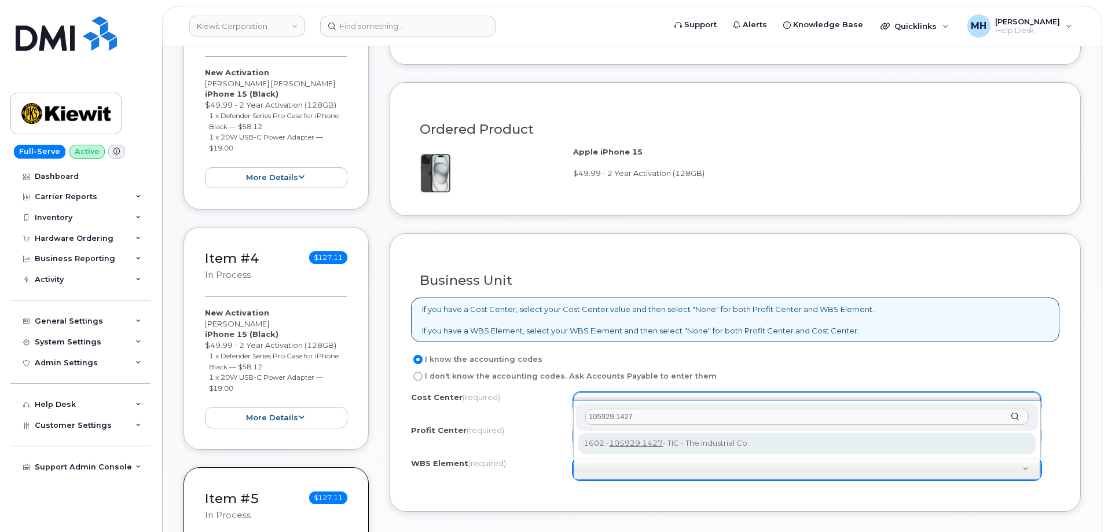
type input "105929.1427"
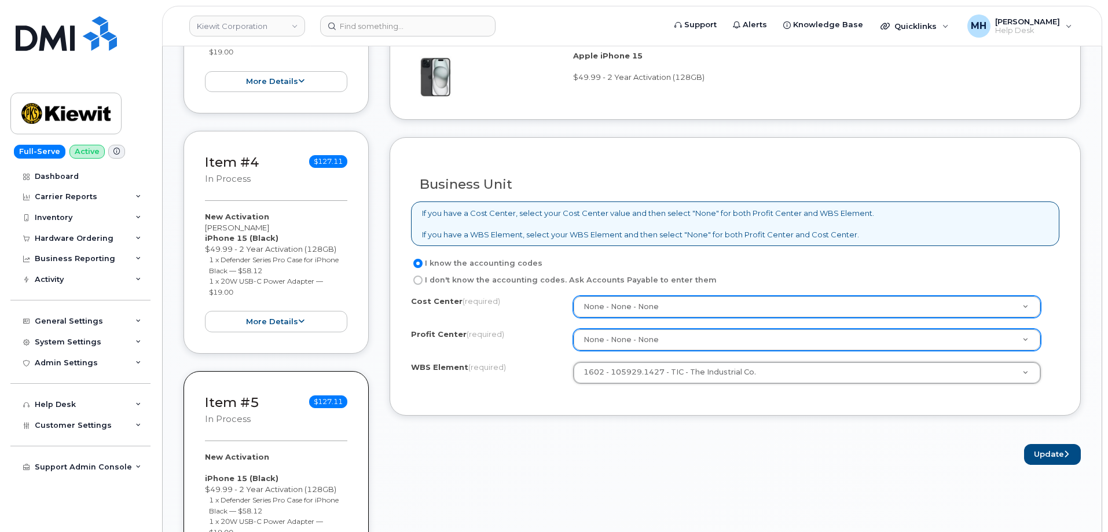
scroll to position [986, 0]
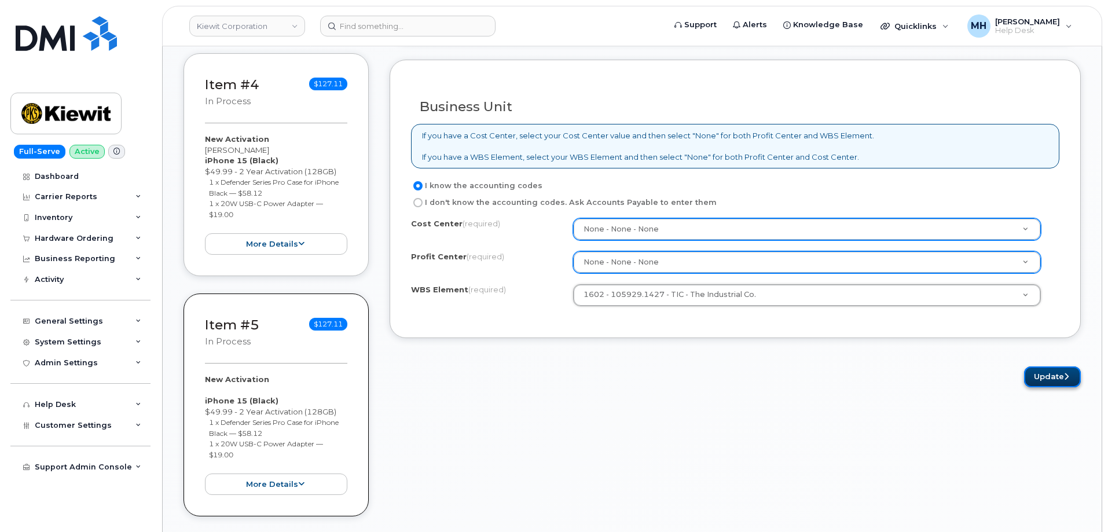
click at [1031, 374] on button "Update" at bounding box center [1052, 377] width 57 height 21
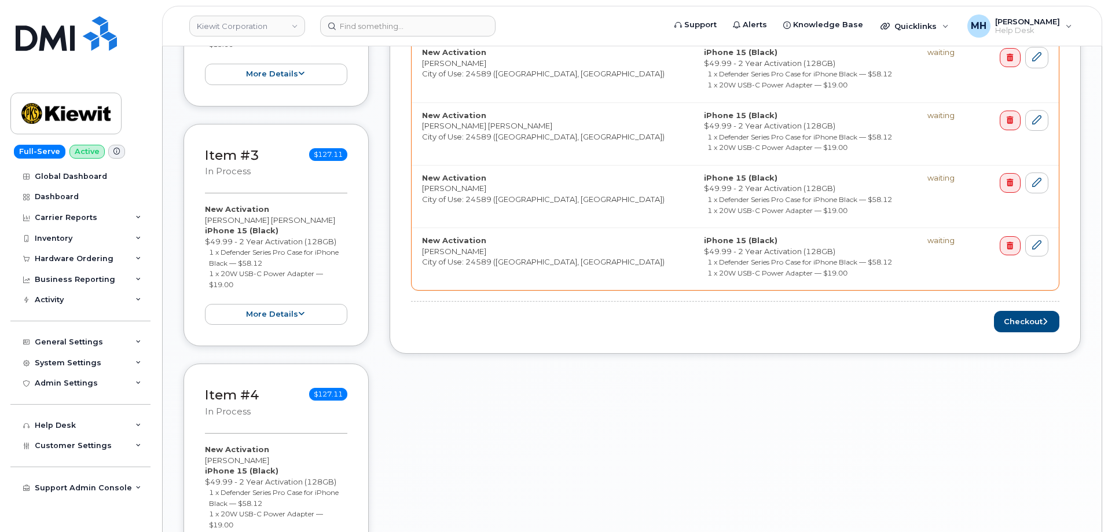
scroll to position [755, 0]
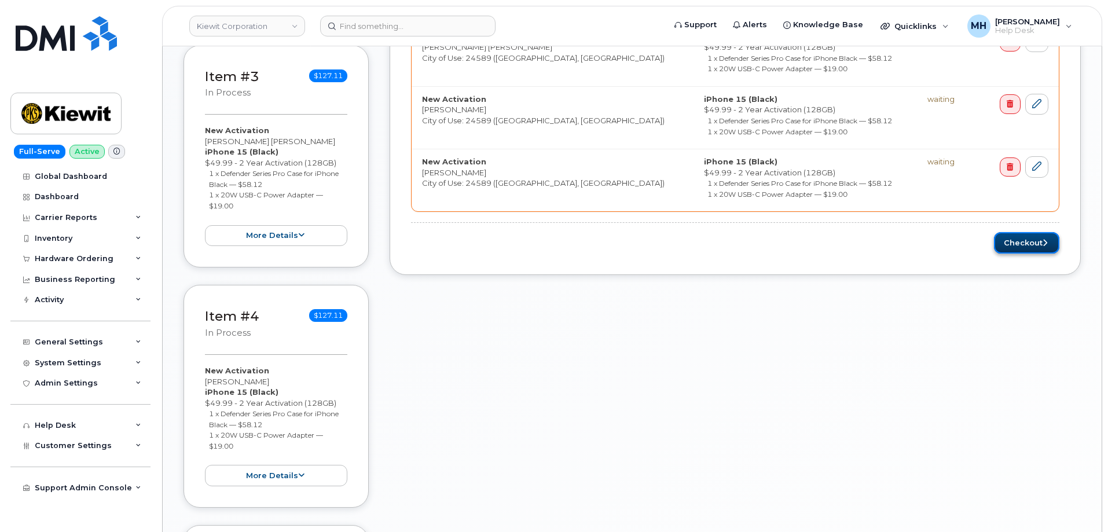
click at [1017, 245] on button "Checkout" at bounding box center [1026, 242] width 65 height 21
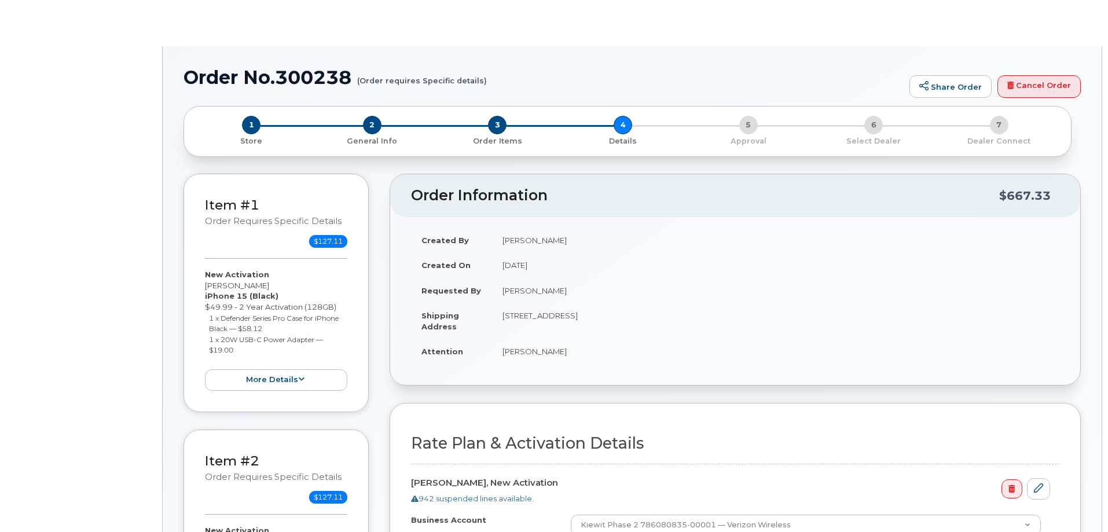
select select "Business Unlimited Smartphone"
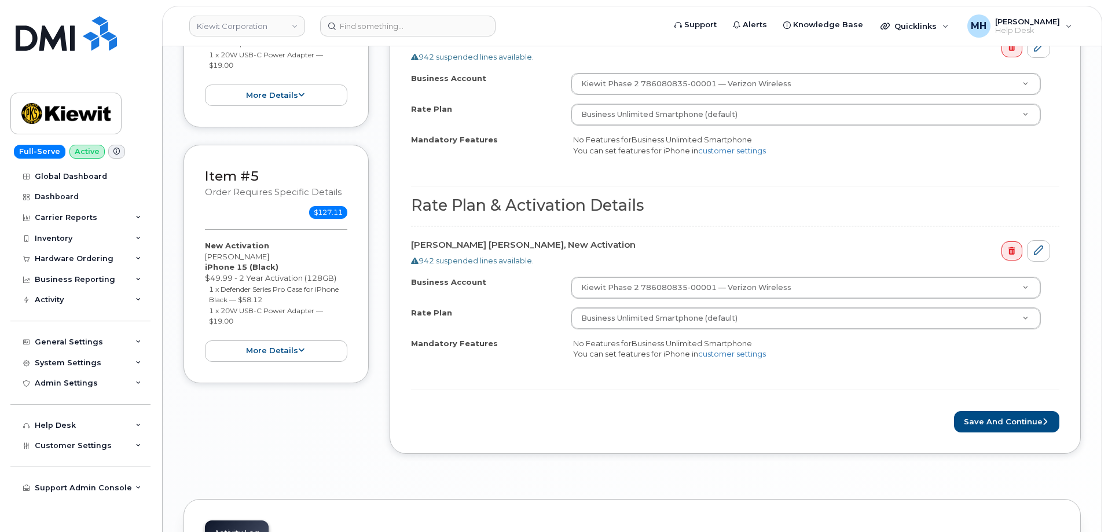
scroll to position [1218, 0]
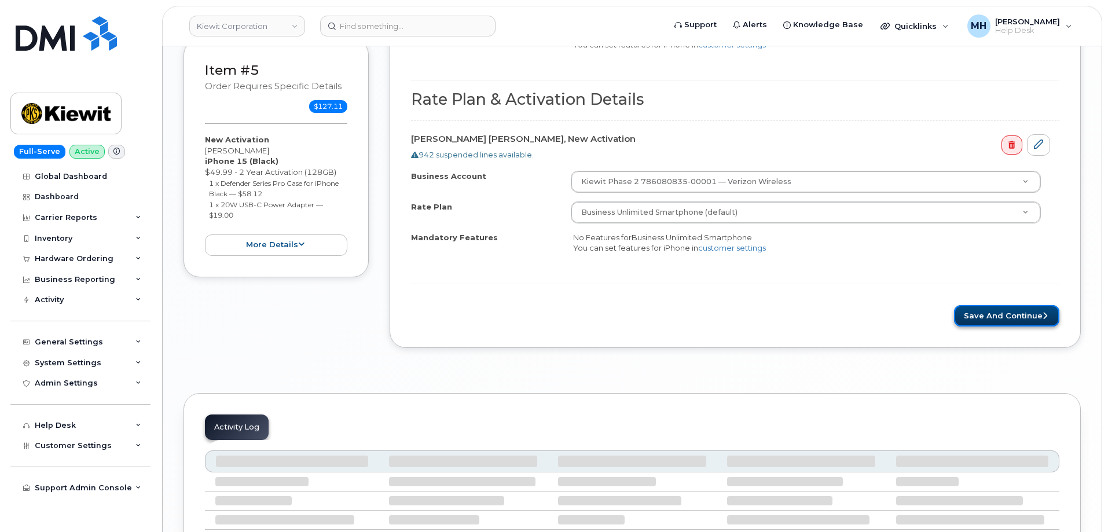
click at [1001, 321] on button "Save and Continue" at bounding box center [1006, 315] width 105 height 21
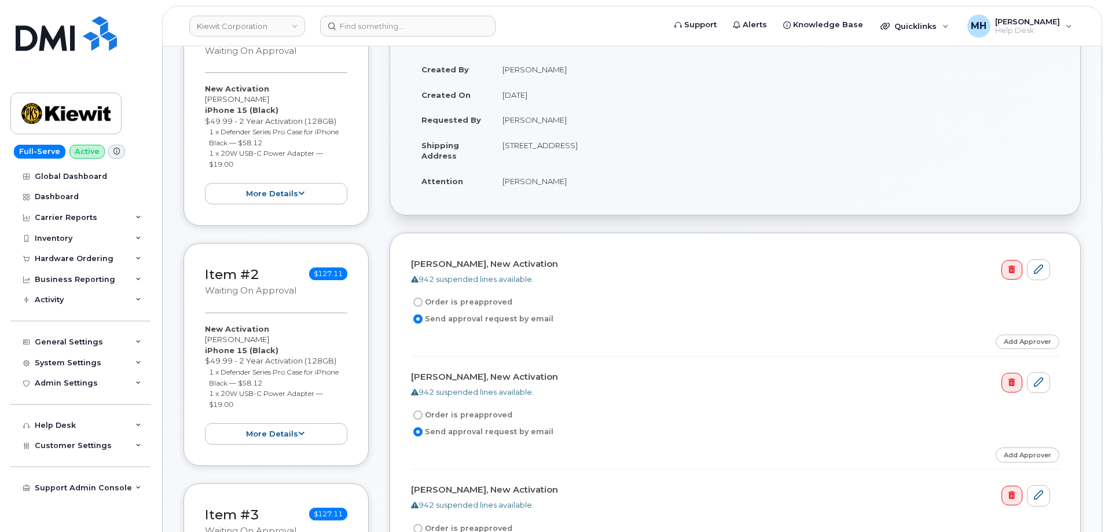
scroll to position [174, 0]
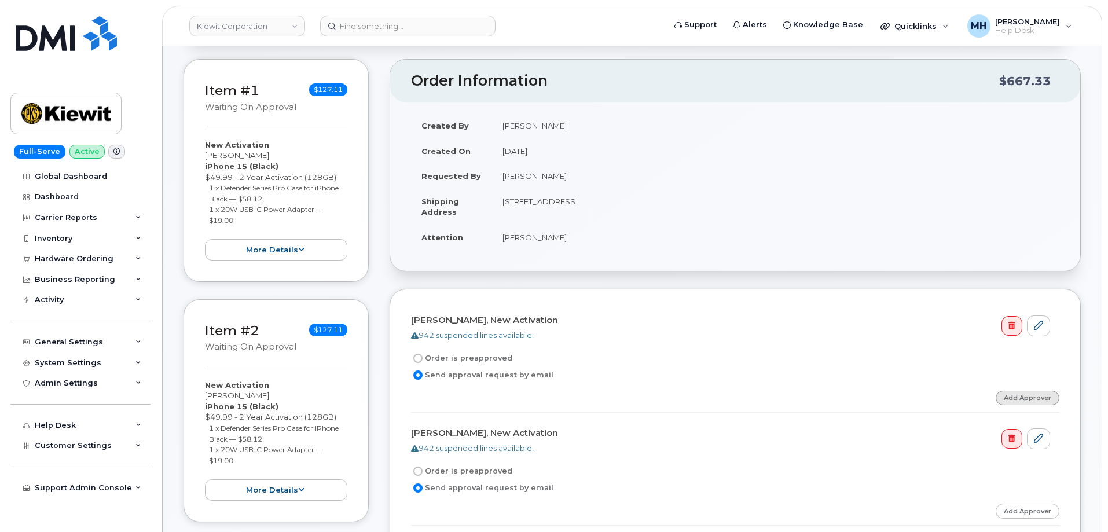
click at [1009, 395] on link "Add Approver" at bounding box center [1028, 398] width 64 height 14
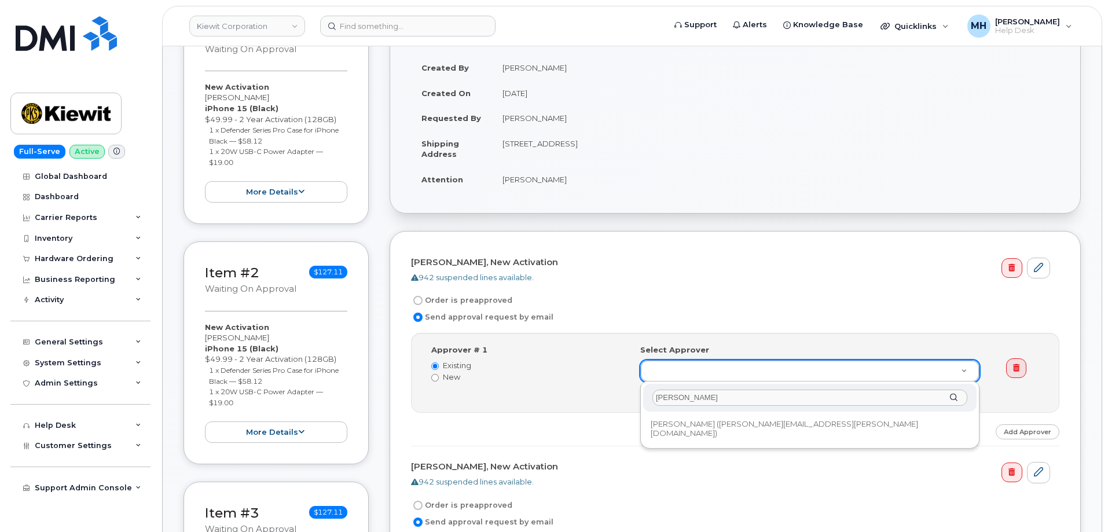
type input "[PERSON_NAME]"
type input "2168570"
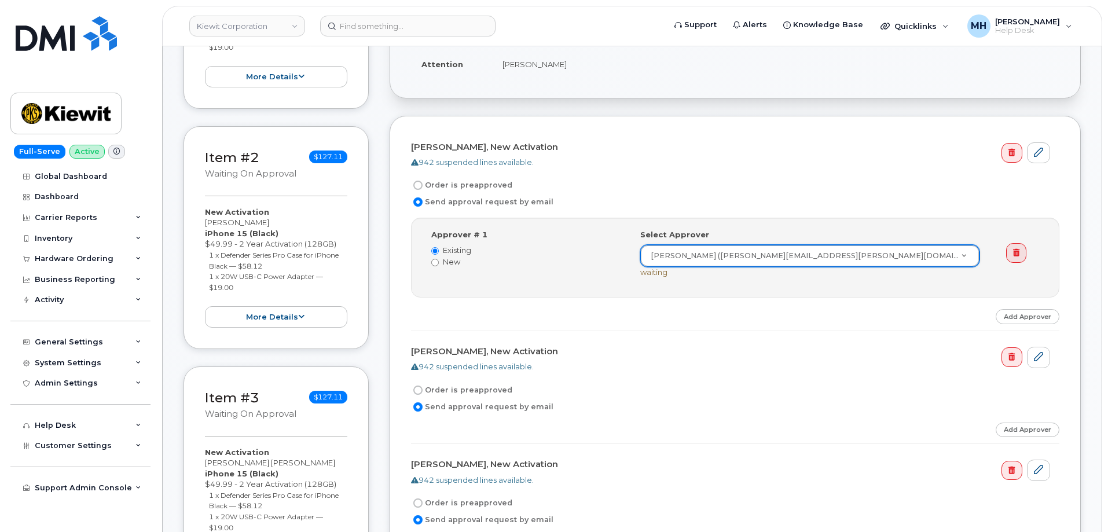
scroll to position [347, 0]
click at [1029, 427] on link "Add Approver" at bounding box center [1028, 429] width 64 height 14
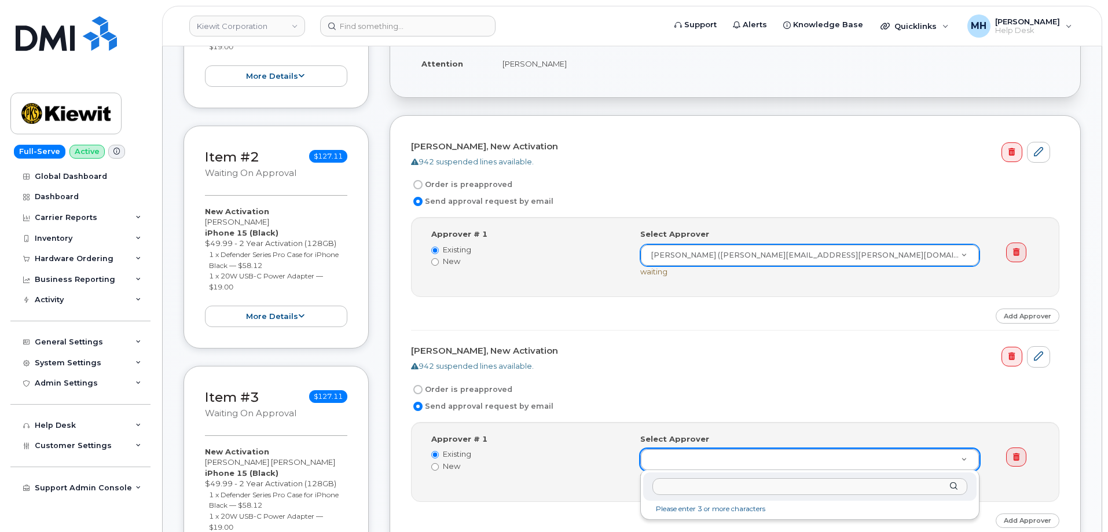
drag, startPoint x: 680, startPoint y: 462, endPoint x: 680, endPoint y: 471, distance: 9.9
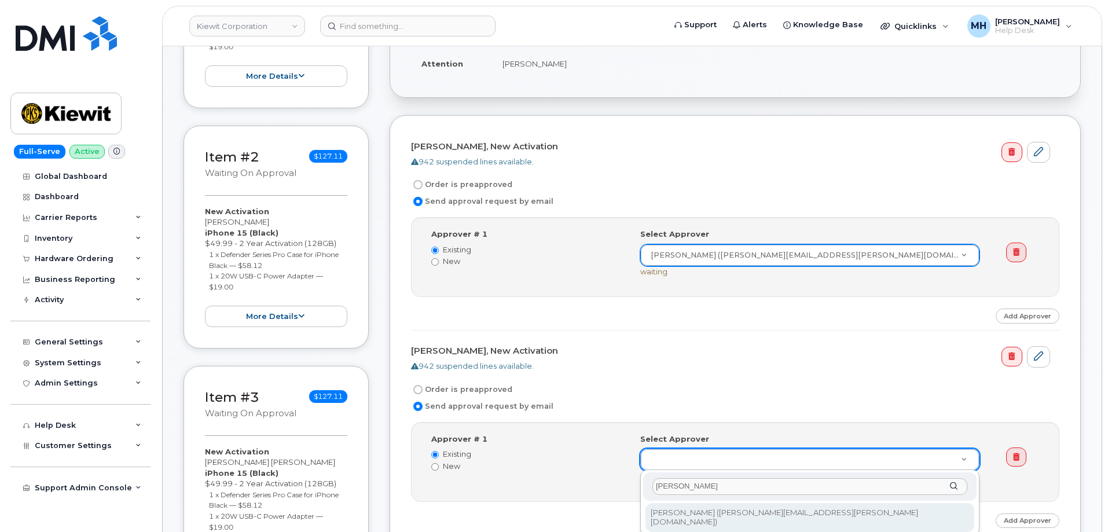
type input "[PERSON_NAME]"
type input "2168570"
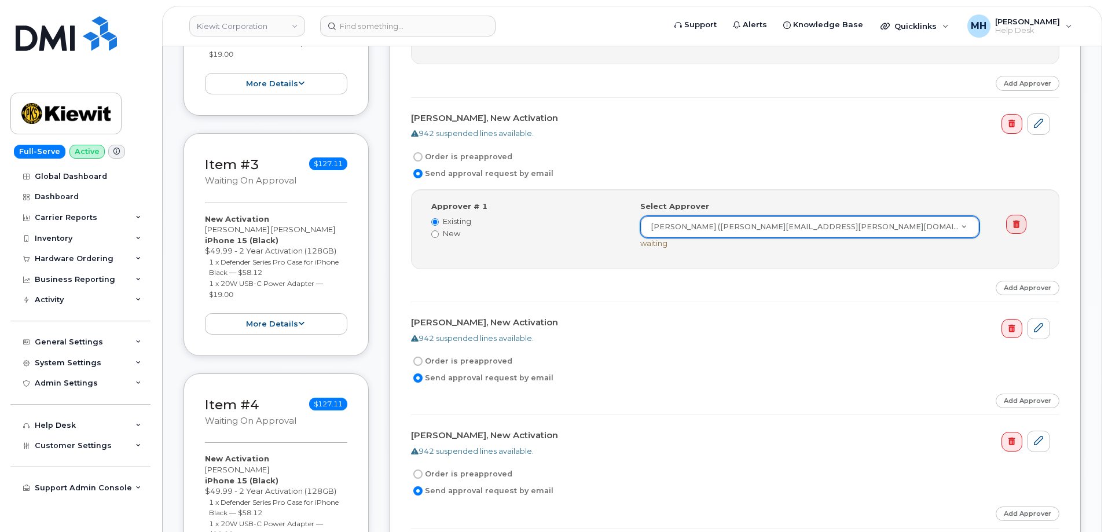
scroll to position [637, 0]
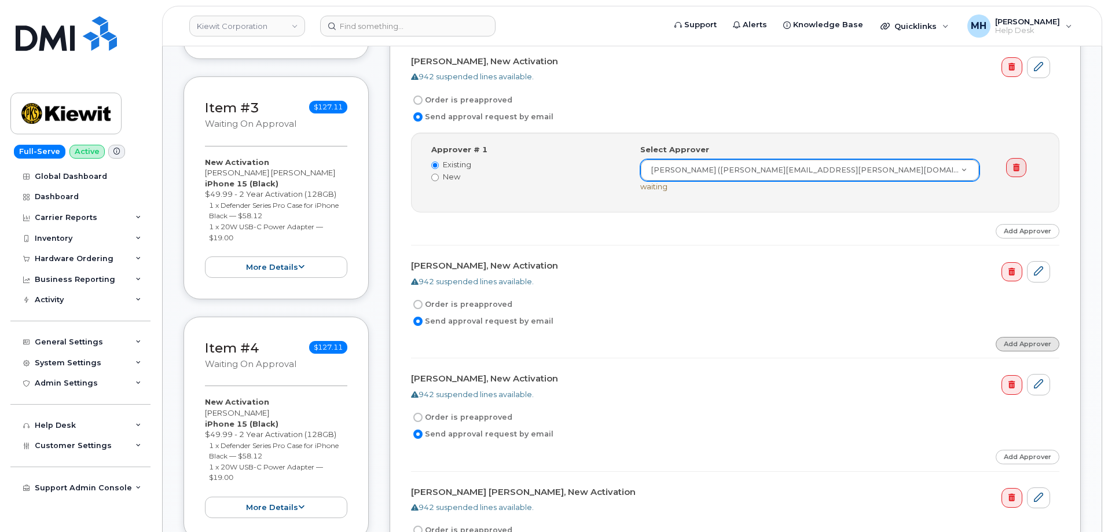
click at [1006, 350] on link "Add Approver" at bounding box center [1028, 344] width 64 height 14
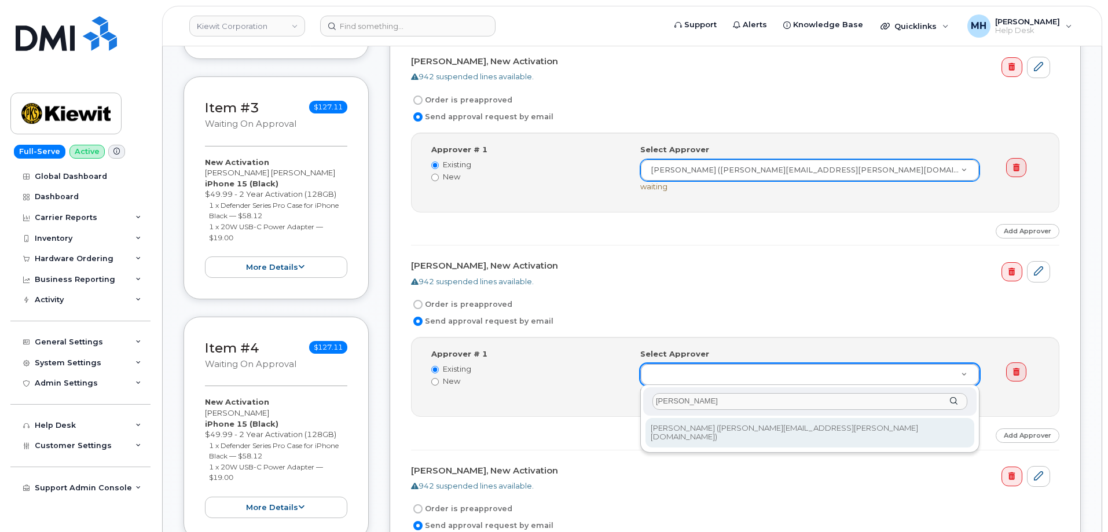
type input "[PERSON_NAME]"
type input "2168570"
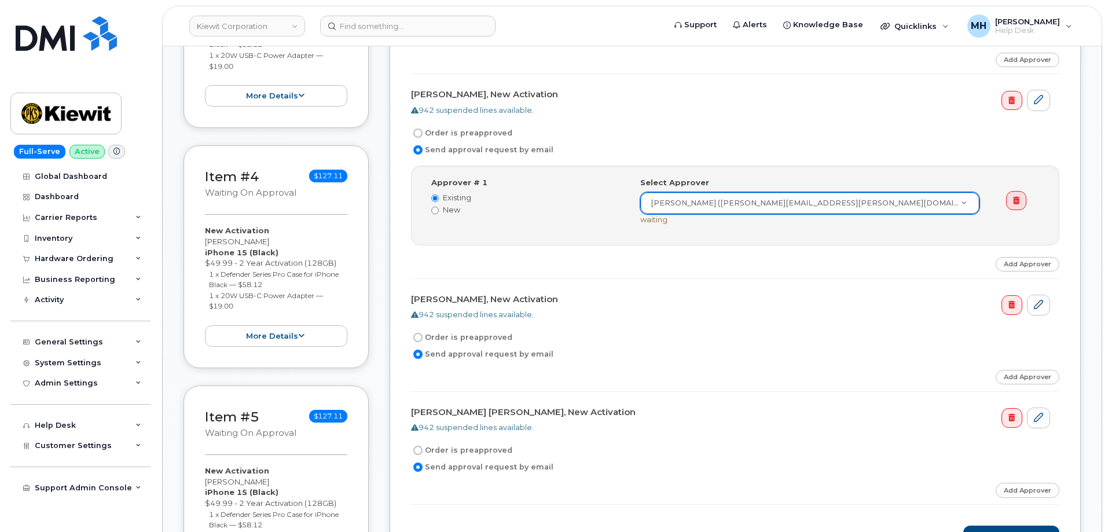
scroll to position [811, 0]
click at [1043, 372] on link "Add Approver" at bounding box center [1028, 375] width 64 height 14
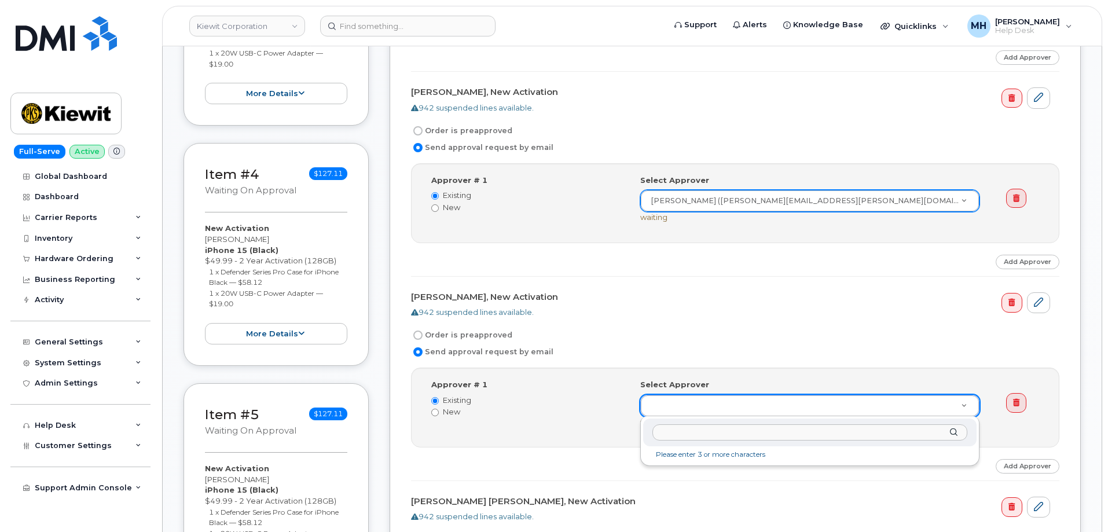
drag, startPoint x: 717, startPoint y: 401, endPoint x: 709, endPoint y: 412, distance: 13.2
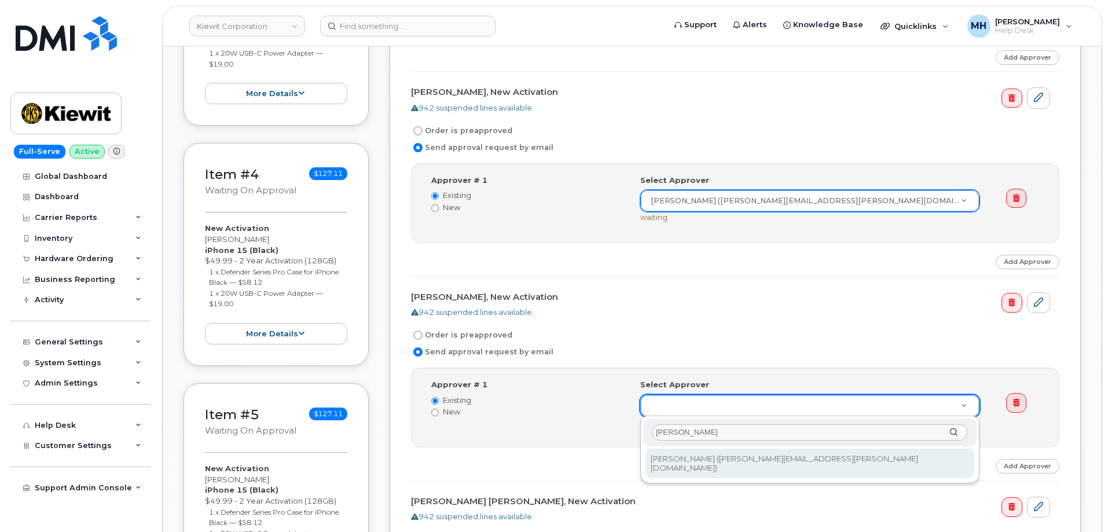
type input "[PERSON_NAME]"
type input "2168570"
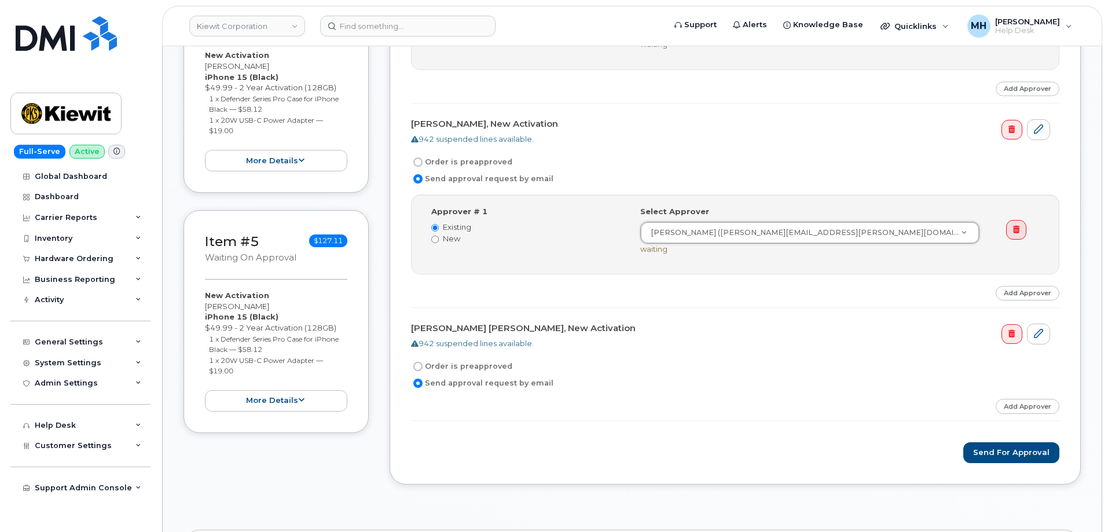
scroll to position [984, 0]
click at [1008, 406] on link "Add Approver" at bounding box center [1028, 405] width 64 height 14
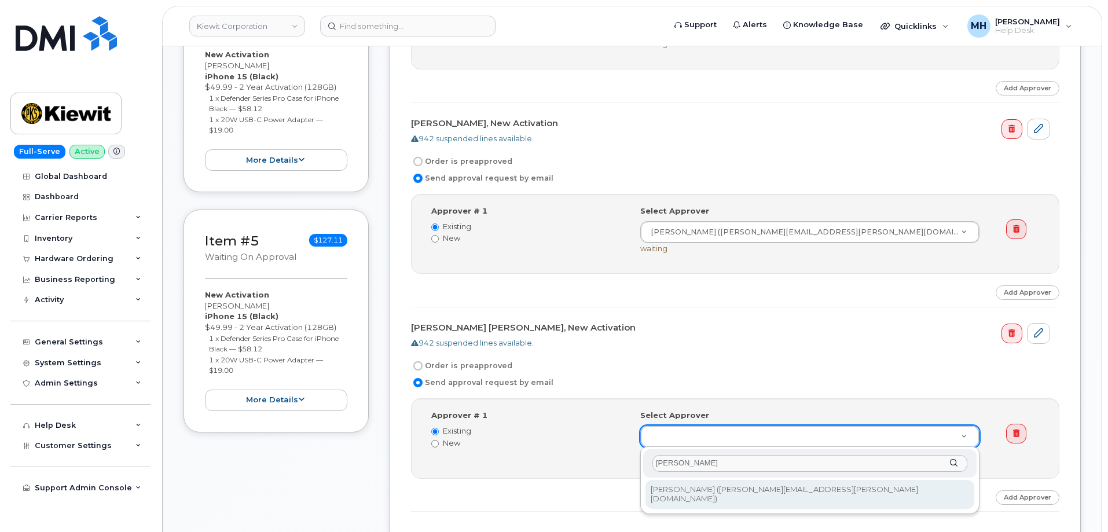
type input "[PERSON_NAME]"
type input "2168570"
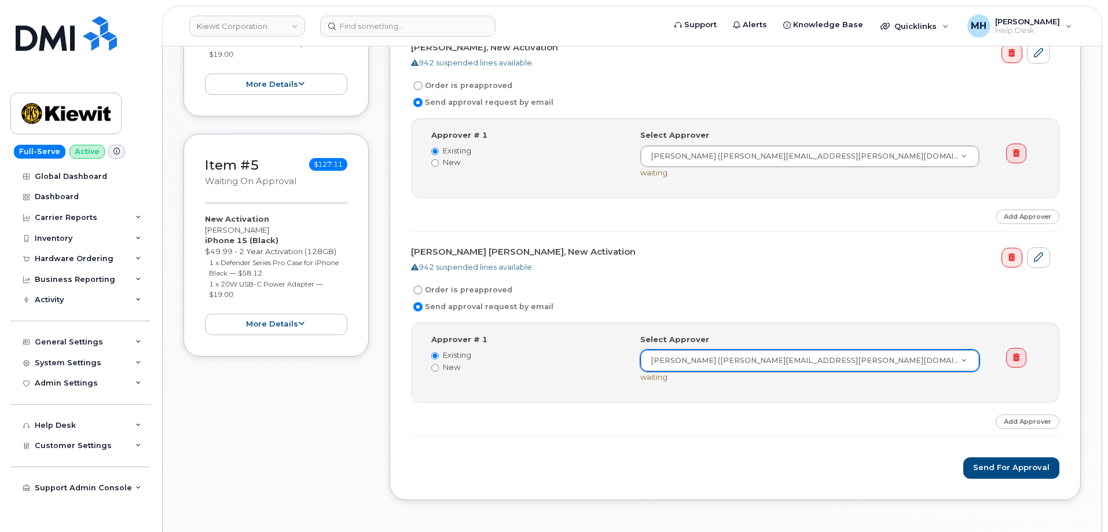
scroll to position [1158, 0]
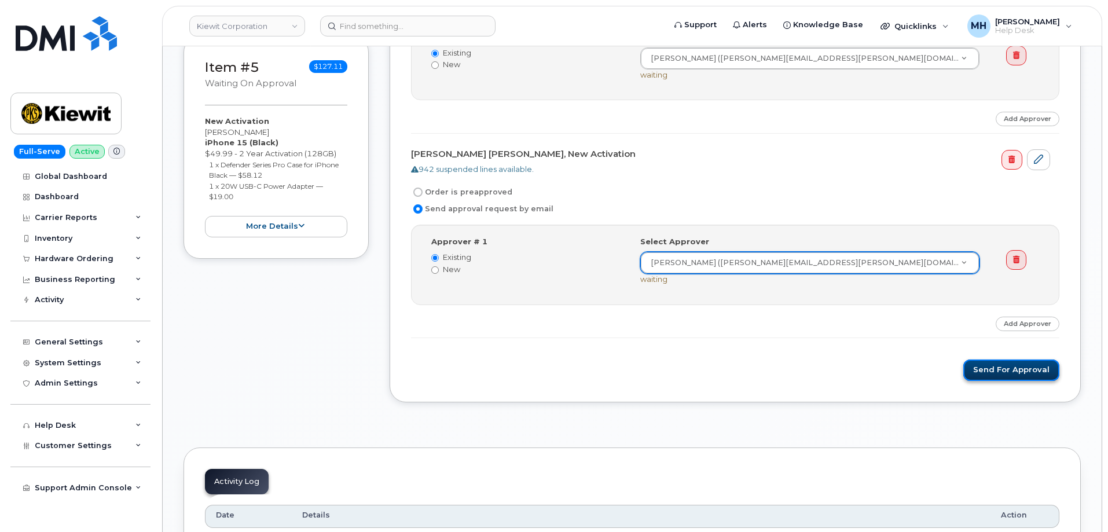
click at [981, 372] on button "Send for Approval" at bounding box center [1012, 370] width 96 height 21
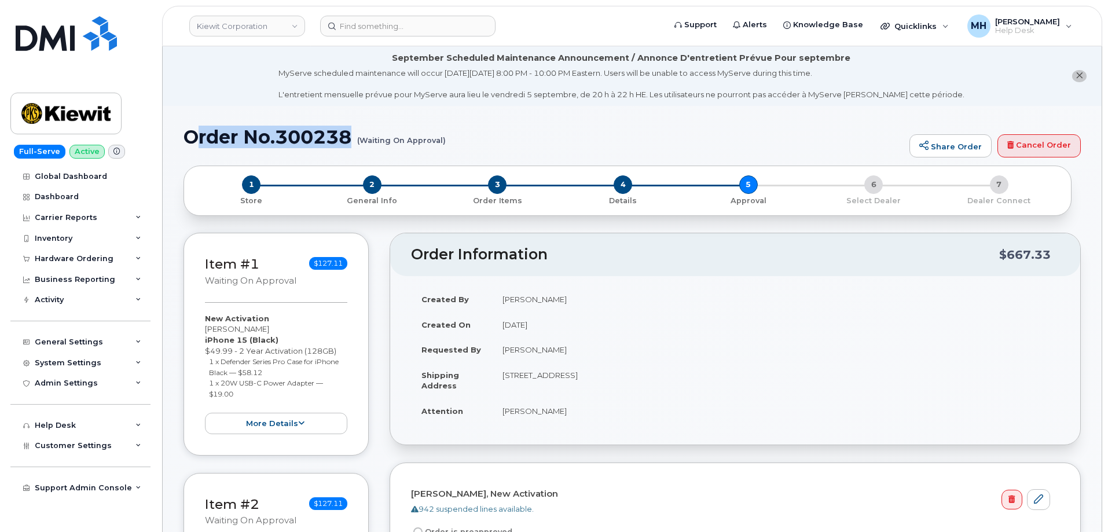
drag, startPoint x: 475, startPoint y: 142, endPoint x: 191, endPoint y: 131, distance: 283.9
click at [192, 131] on h1 "Order No.300238 (Waiting On Approval)" at bounding box center [544, 137] width 720 height 20
click at [185, 131] on h1 "Order No.300238 (Waiting On Approval)" at bounding box center [544, 137] width 720 height 20
drag, startPoint x: 183, startPoint y: 136, endPoint x: 456, endPoint y: 145, distance: 272.9
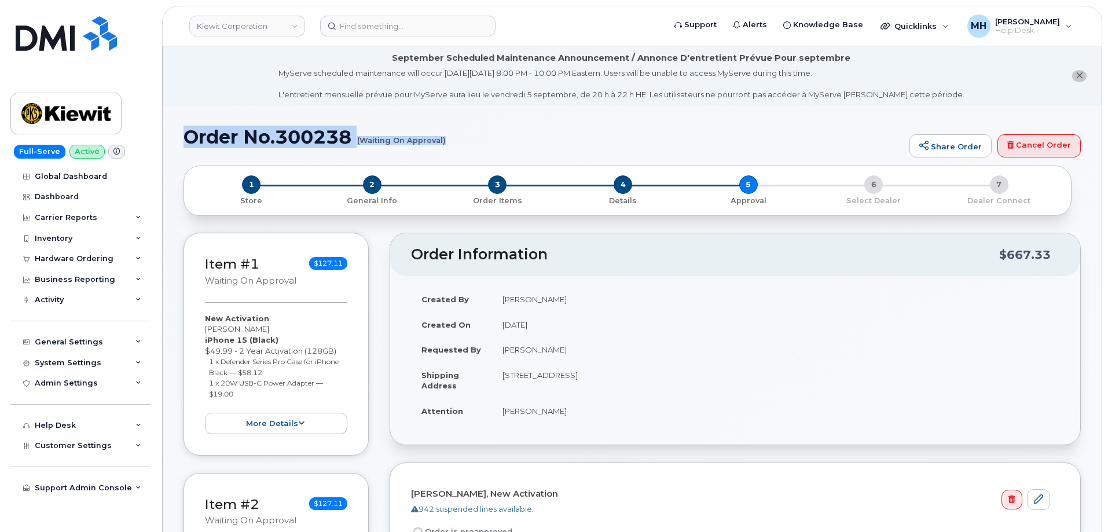
copy h1 "Order No.300238 (Waiting On Approval)"
